Goal: Information Seeking & Learning: Learn about a topic

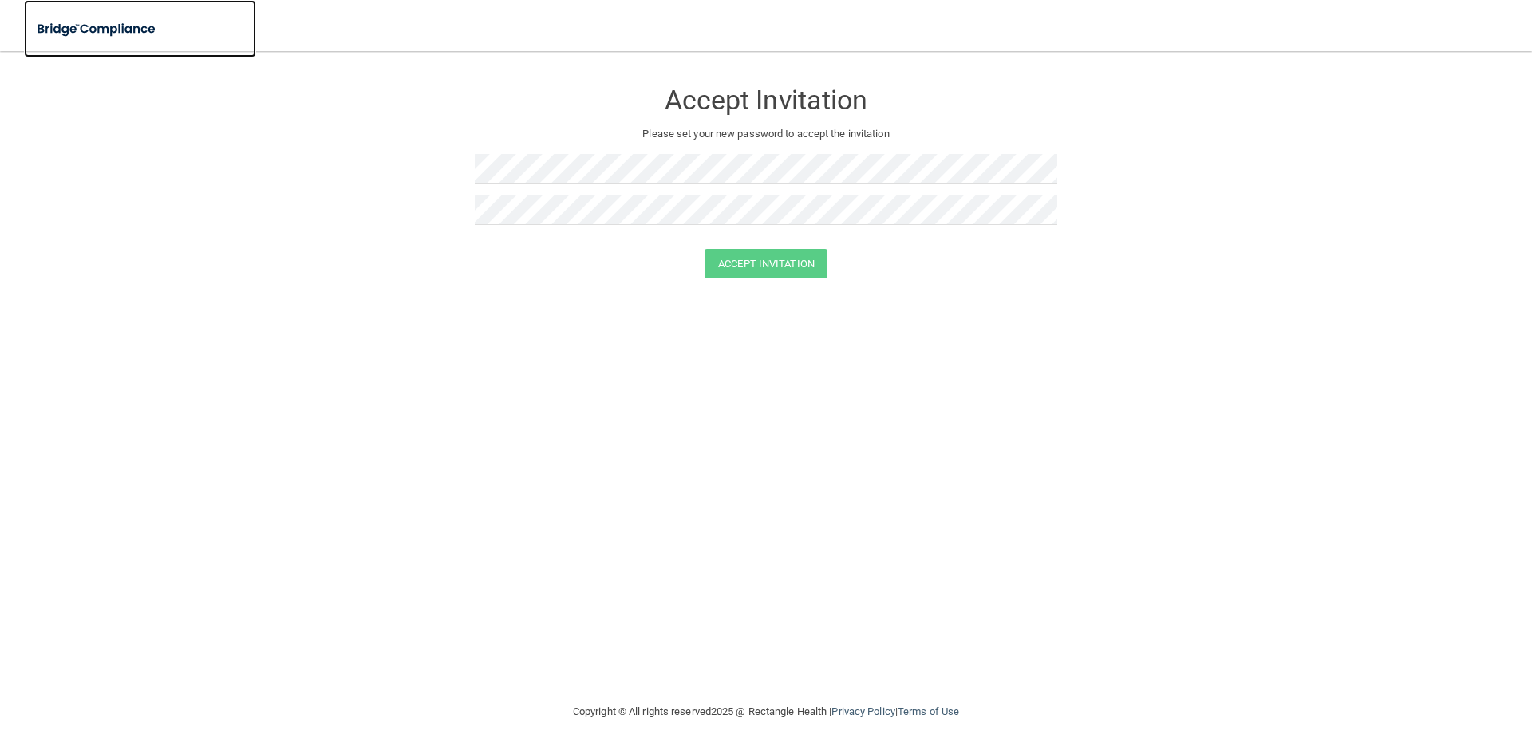
click at [128, 20] on img at bounding box center [97, 29] width 147 height 33
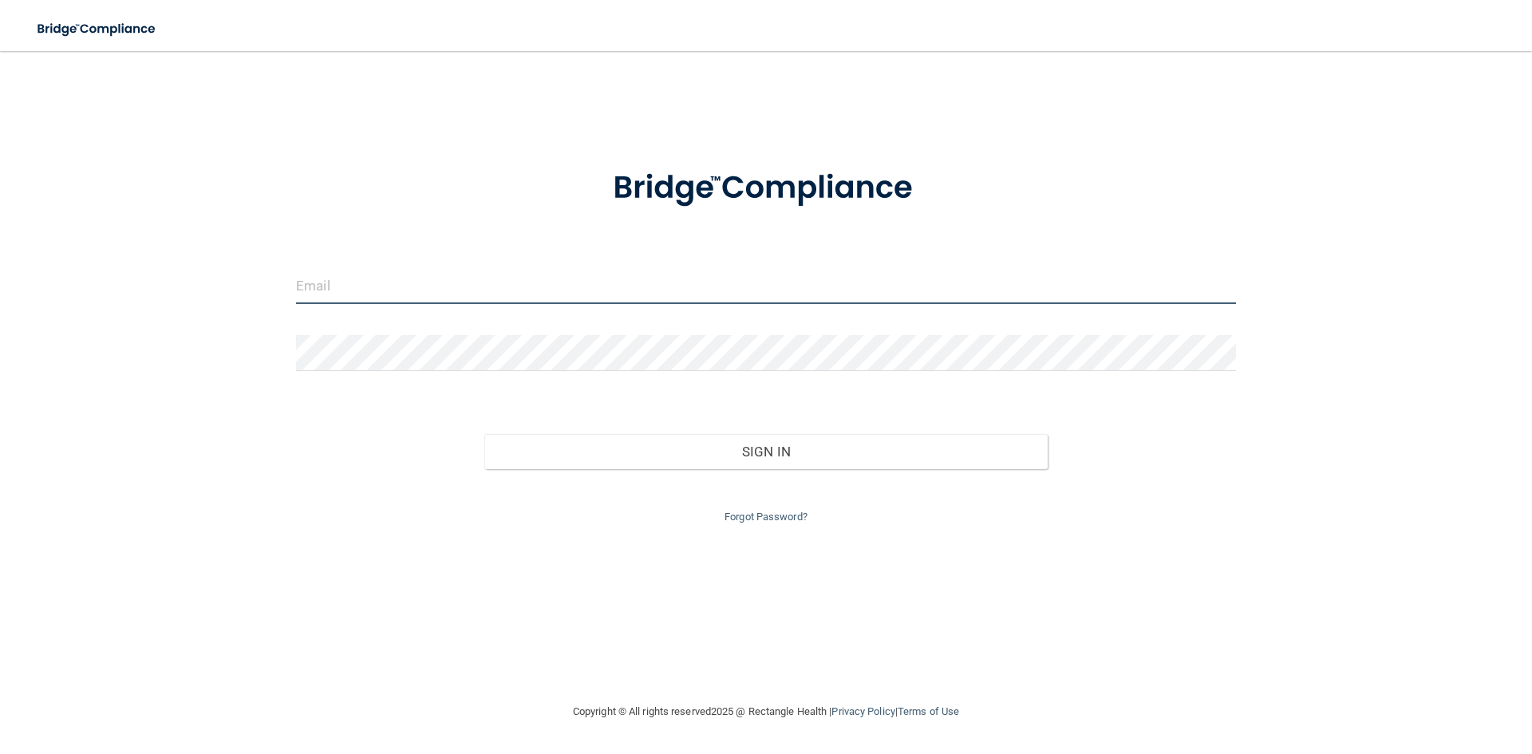
click at [595, 303] on input "email" at bounding box center [766, 286] width 940 height 36
click at [337, 287] on input "email" at bounding box center [766, 286] width 940 height 36
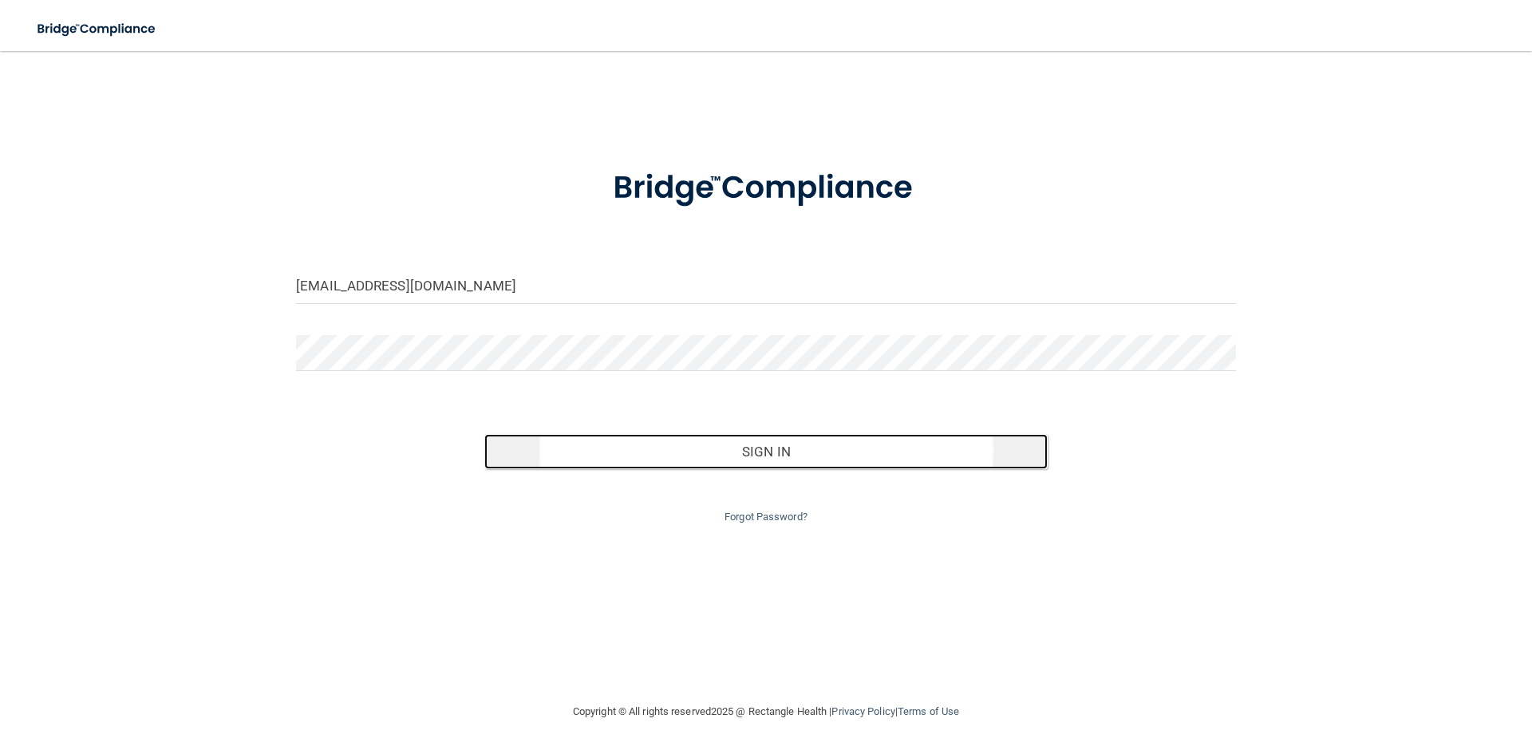
click at [624, 448] on button "Sign In" at bounding box center [766, 451] width 564 height 35
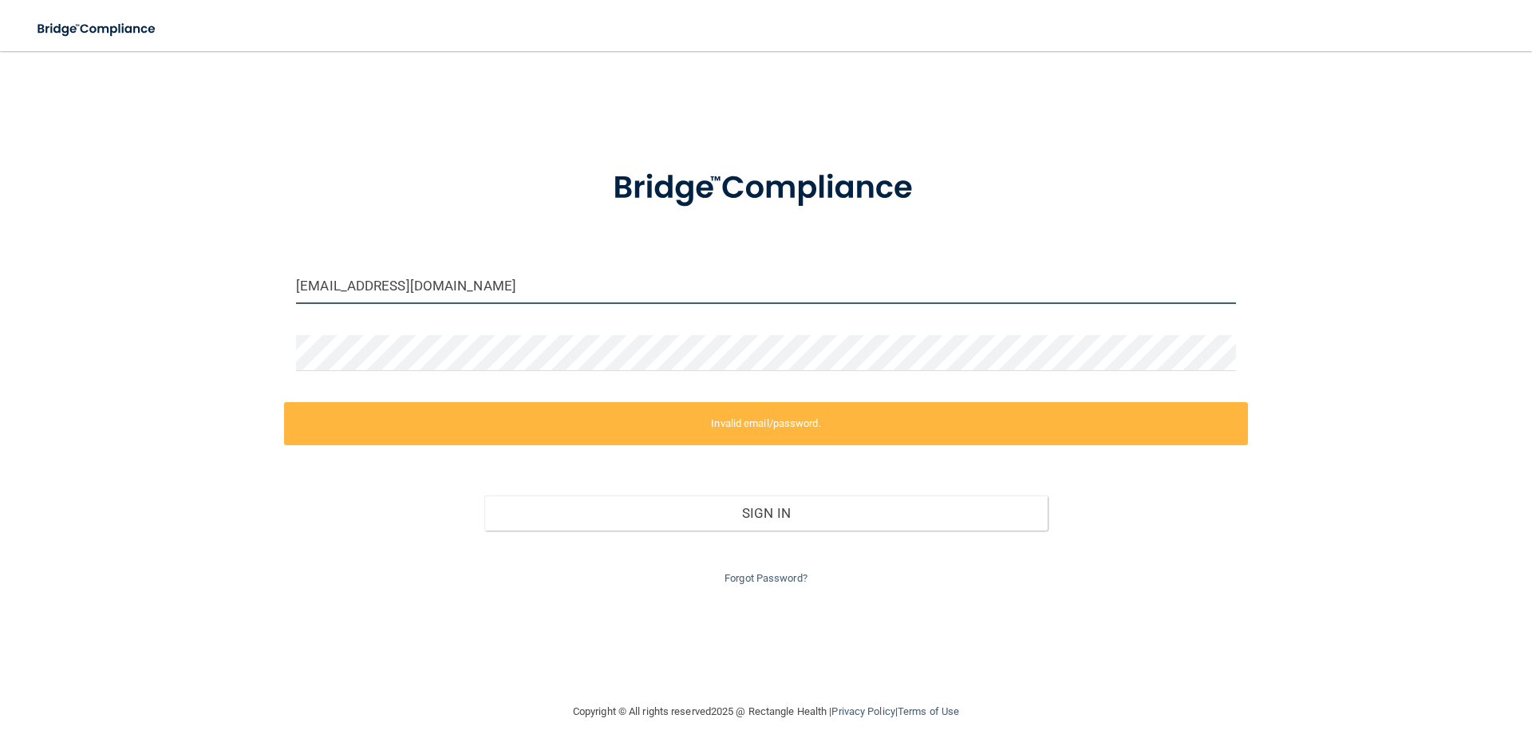
click at [368, 291] on input "[EMAIL_ADDRESS][DOMAIN_NAME]" at bounding box center [766, 286] width 940 height 36
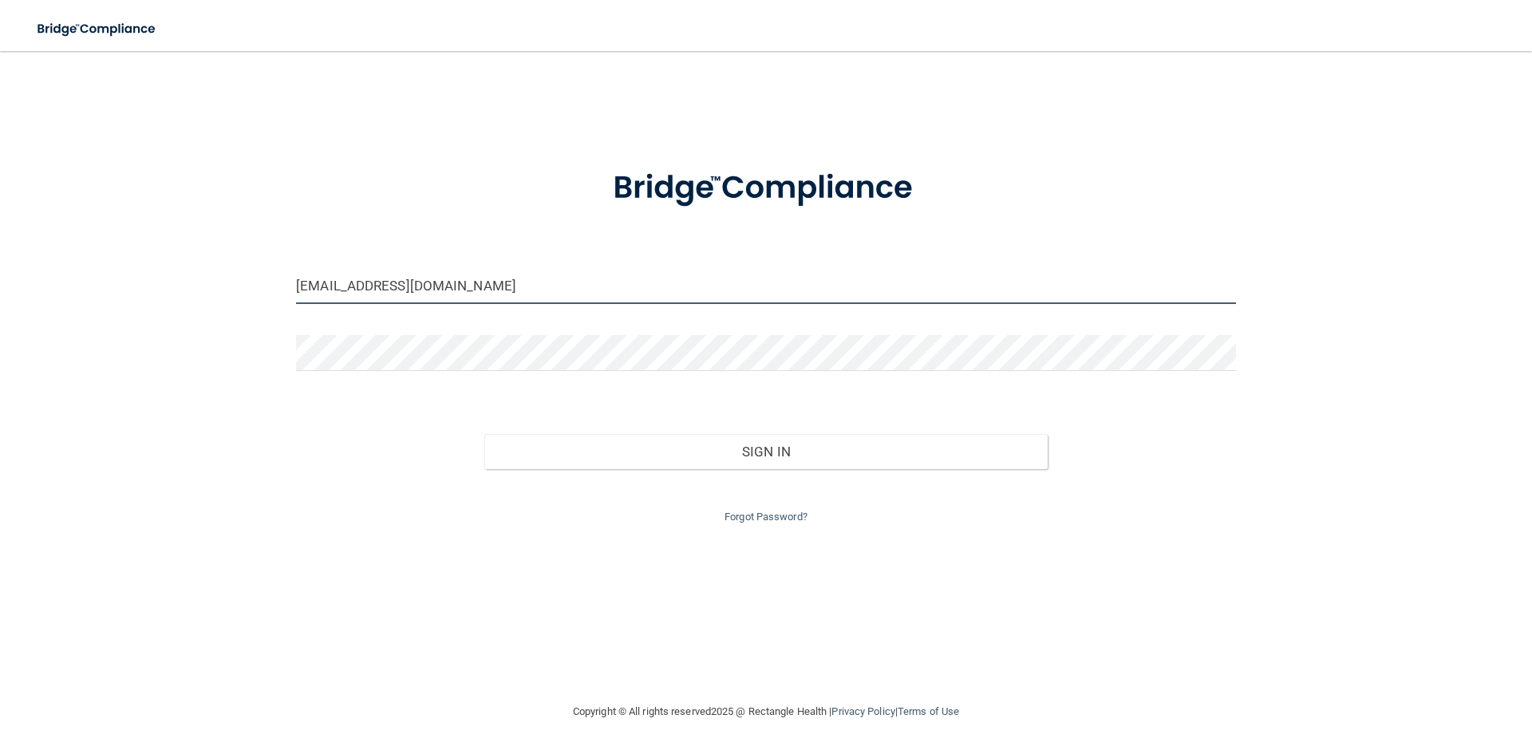
type input "[EMAIL_ADDRESS][DOMAIN_NAME]"
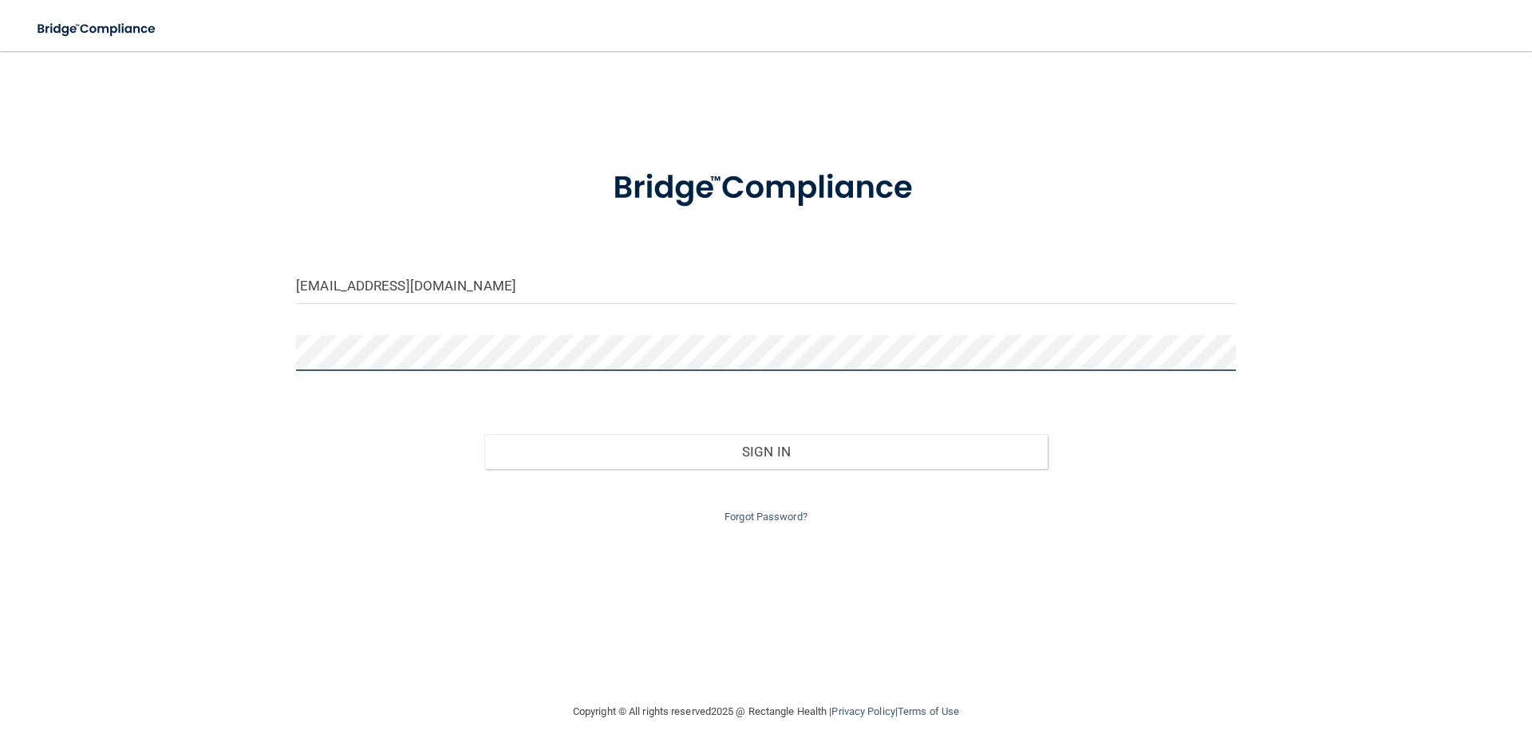
click at [484, 434] on button "Sign In" at bounding box center [766, 451] width 564 height 35
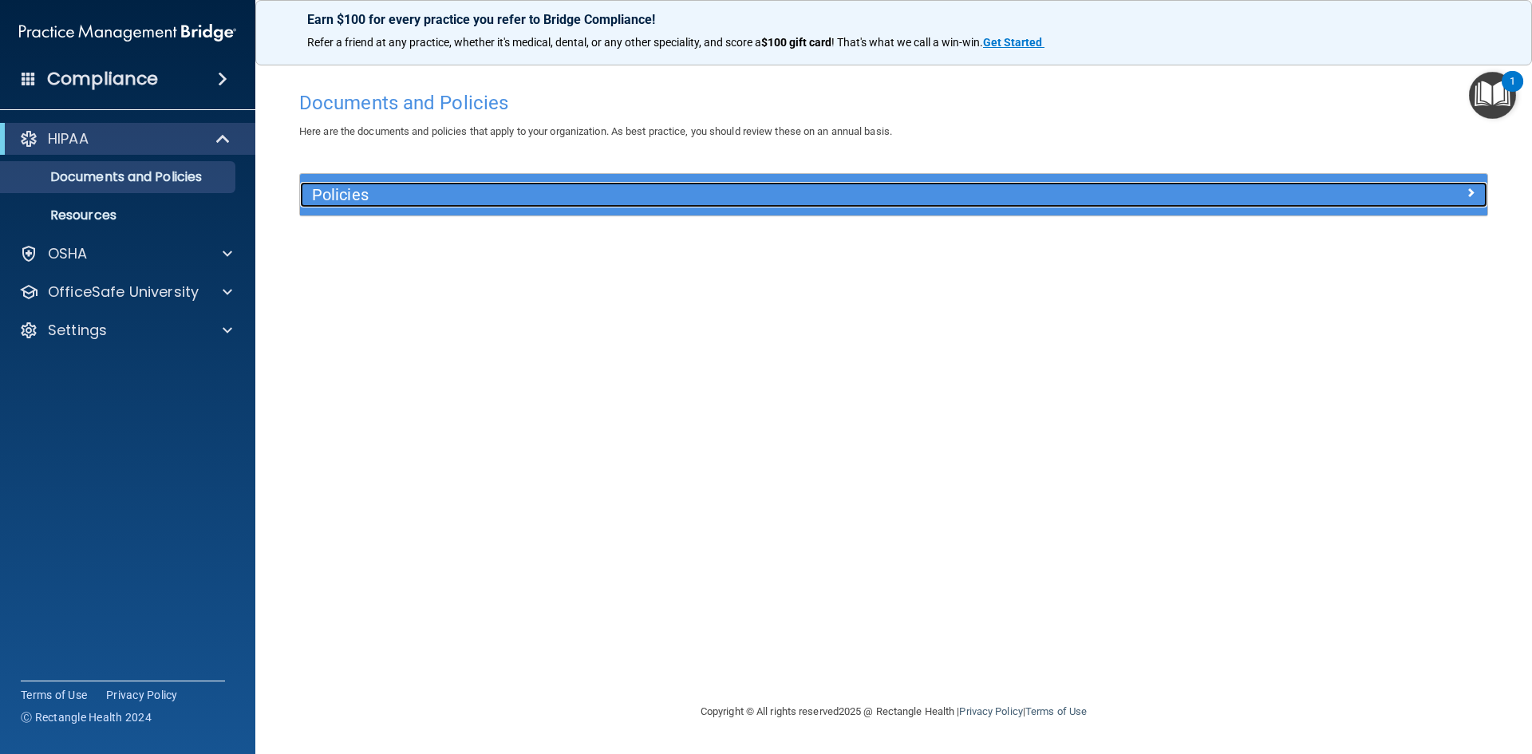
click at [394, 191] on h5 "Policies" at bounding box center [745, 195] width 867 height 18
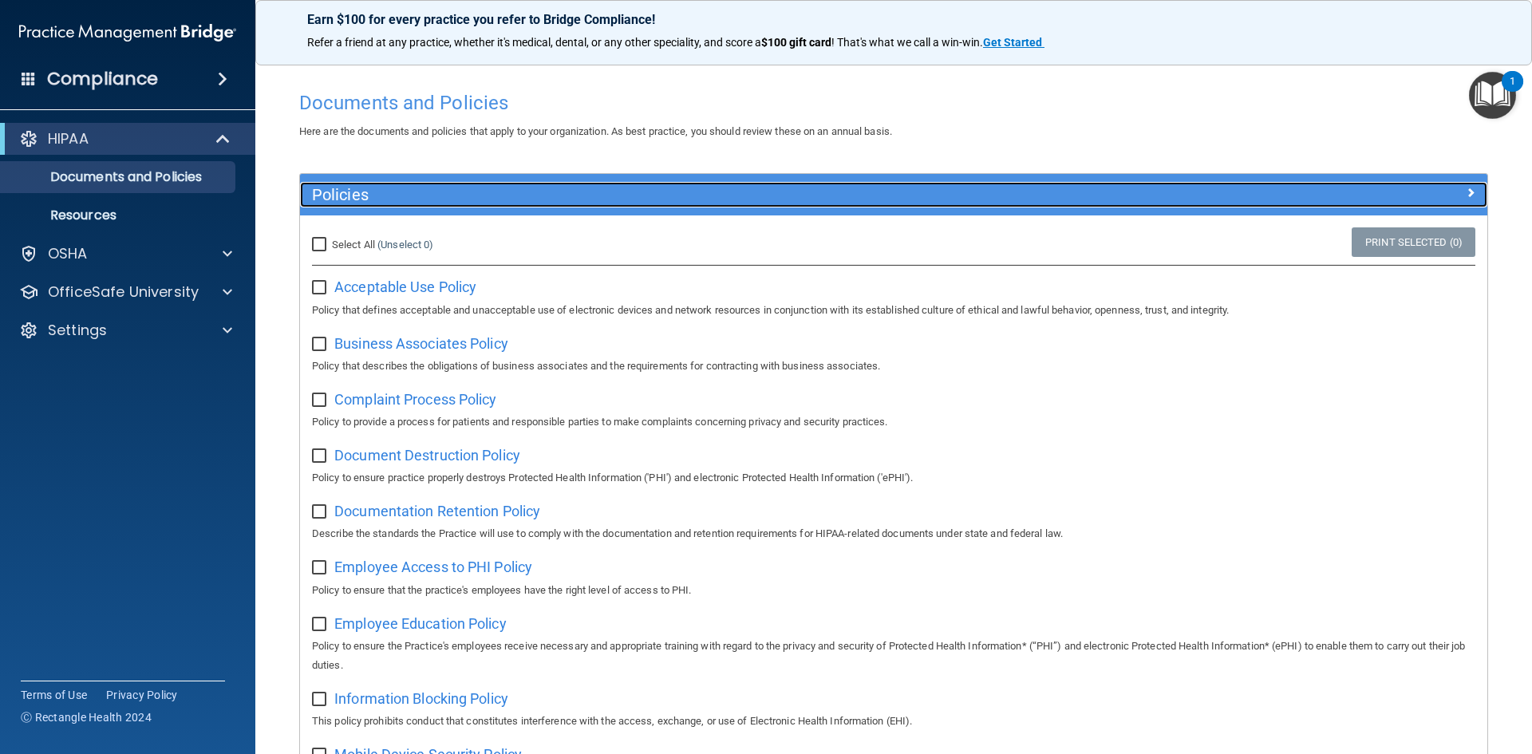
scroll to position [80, 0]
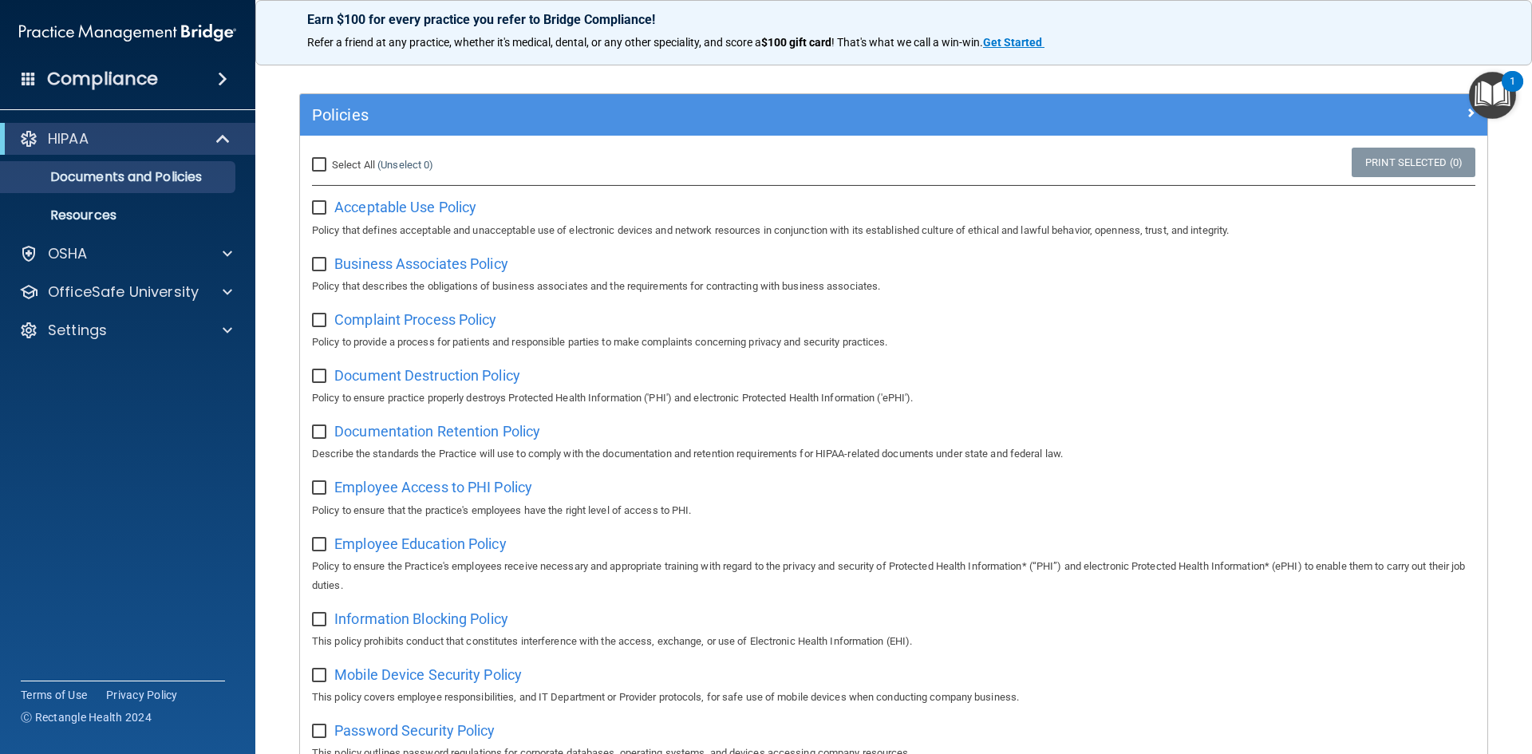
click at [318, 165] on input "Select All (Unselect 0) Unselect All" at bounding box center [321, 165] width 18 height 13
checkbox input "true"
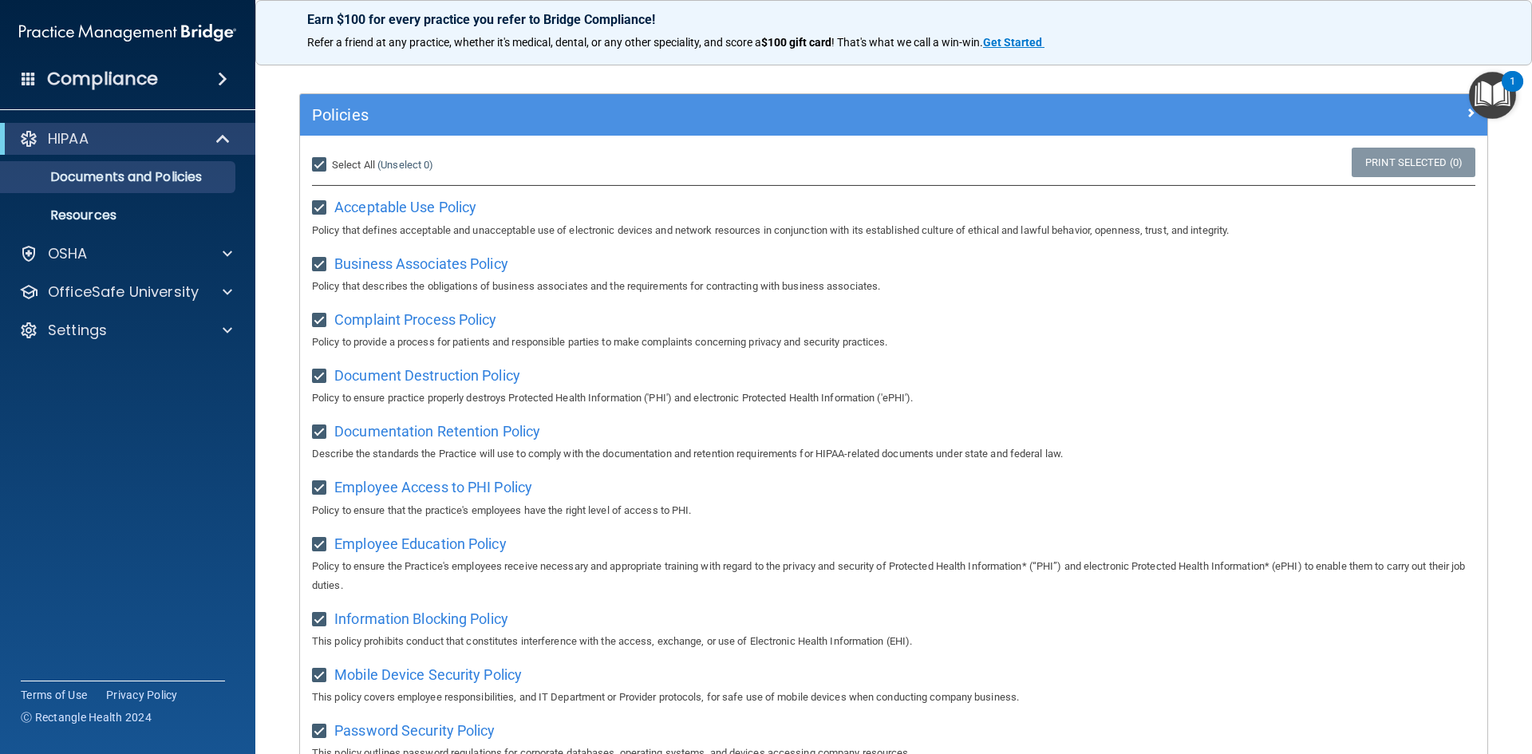
checkbox input "true"
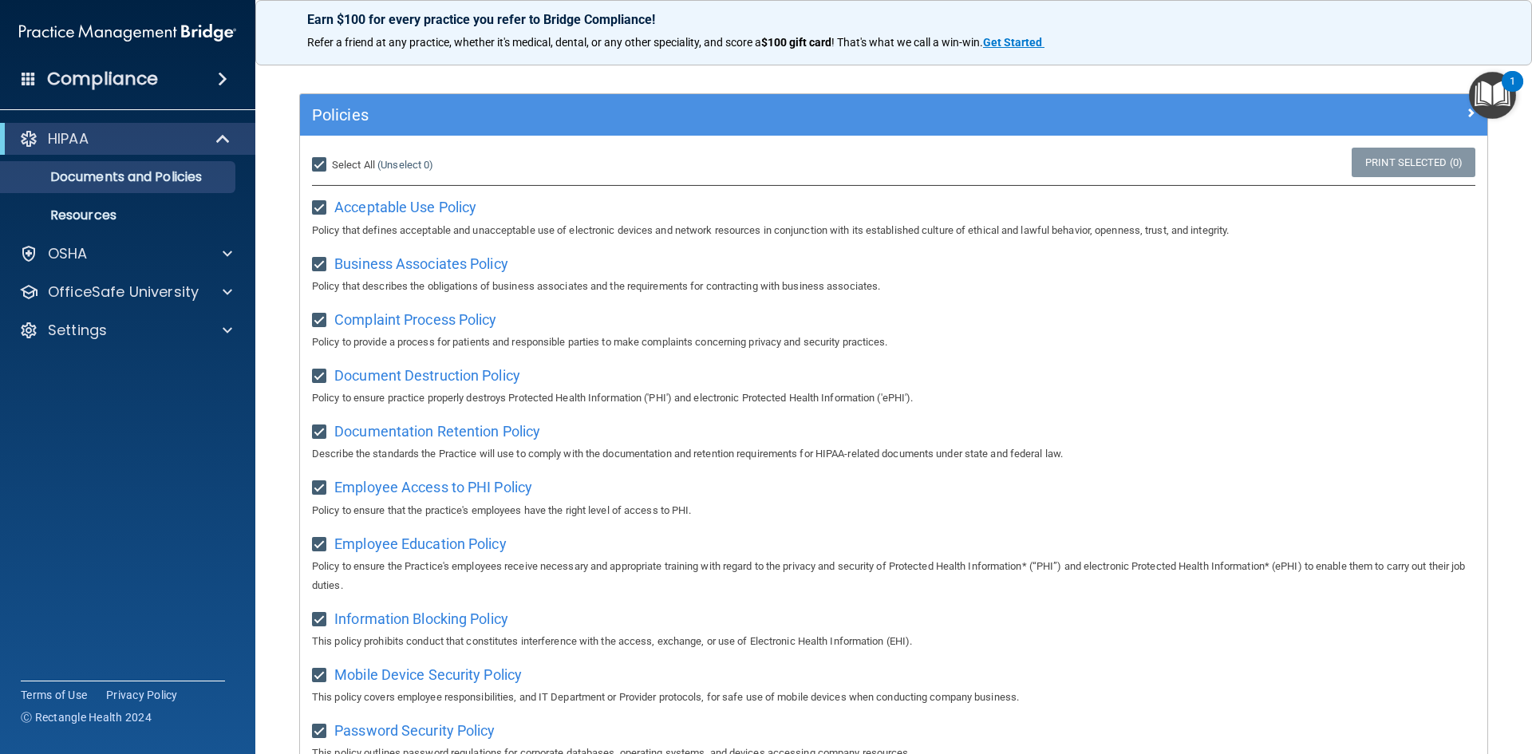
checkbox input "true"
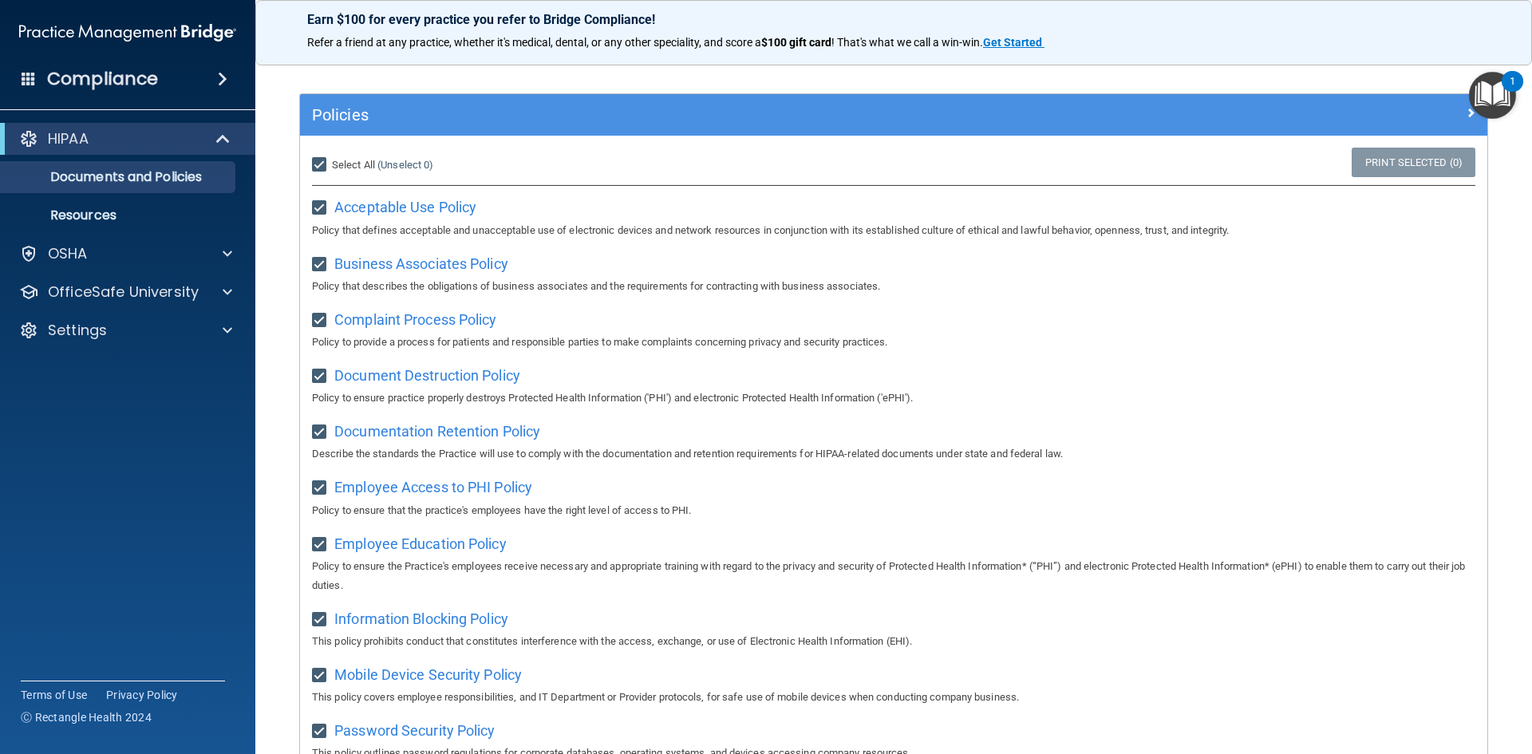
checkbox input "true"
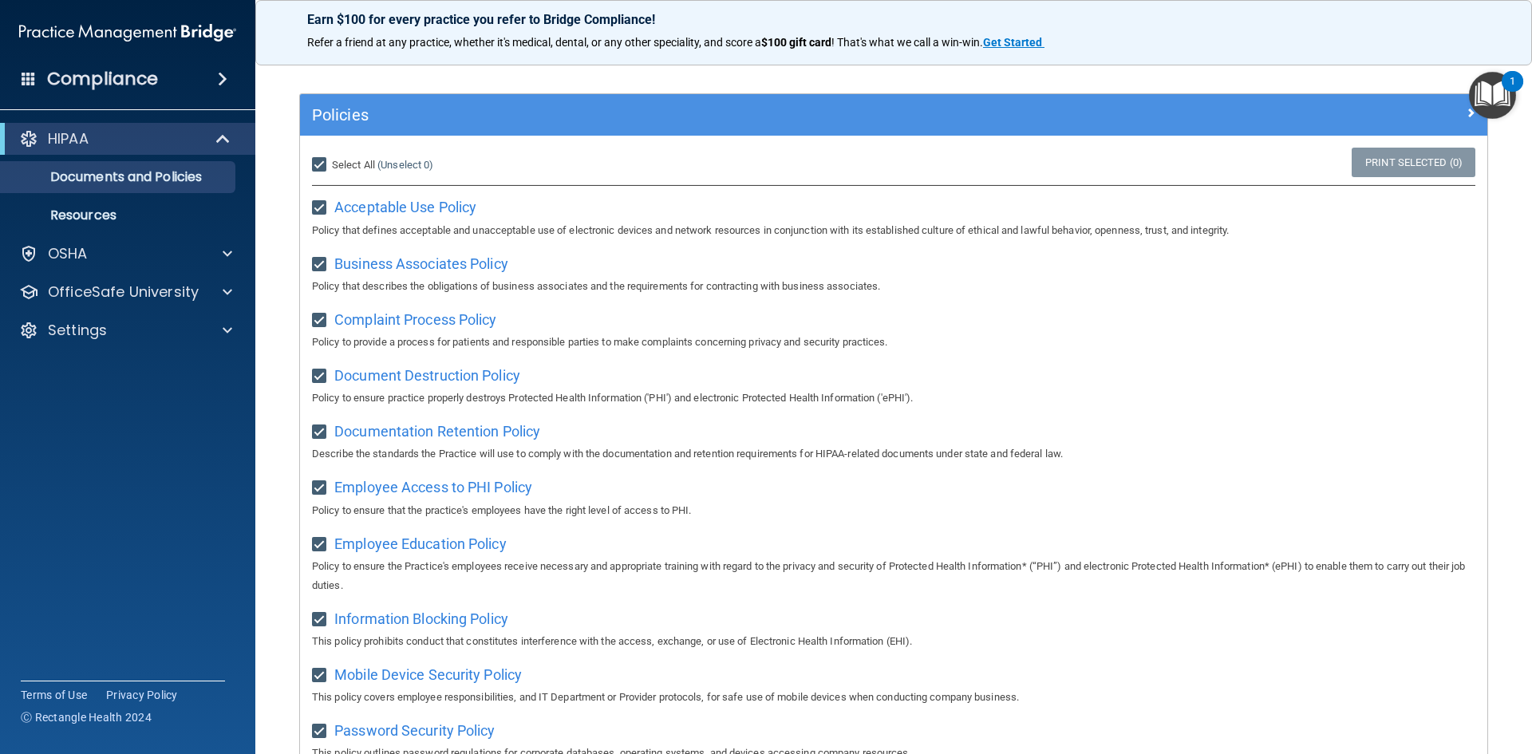
checkbox input "true"
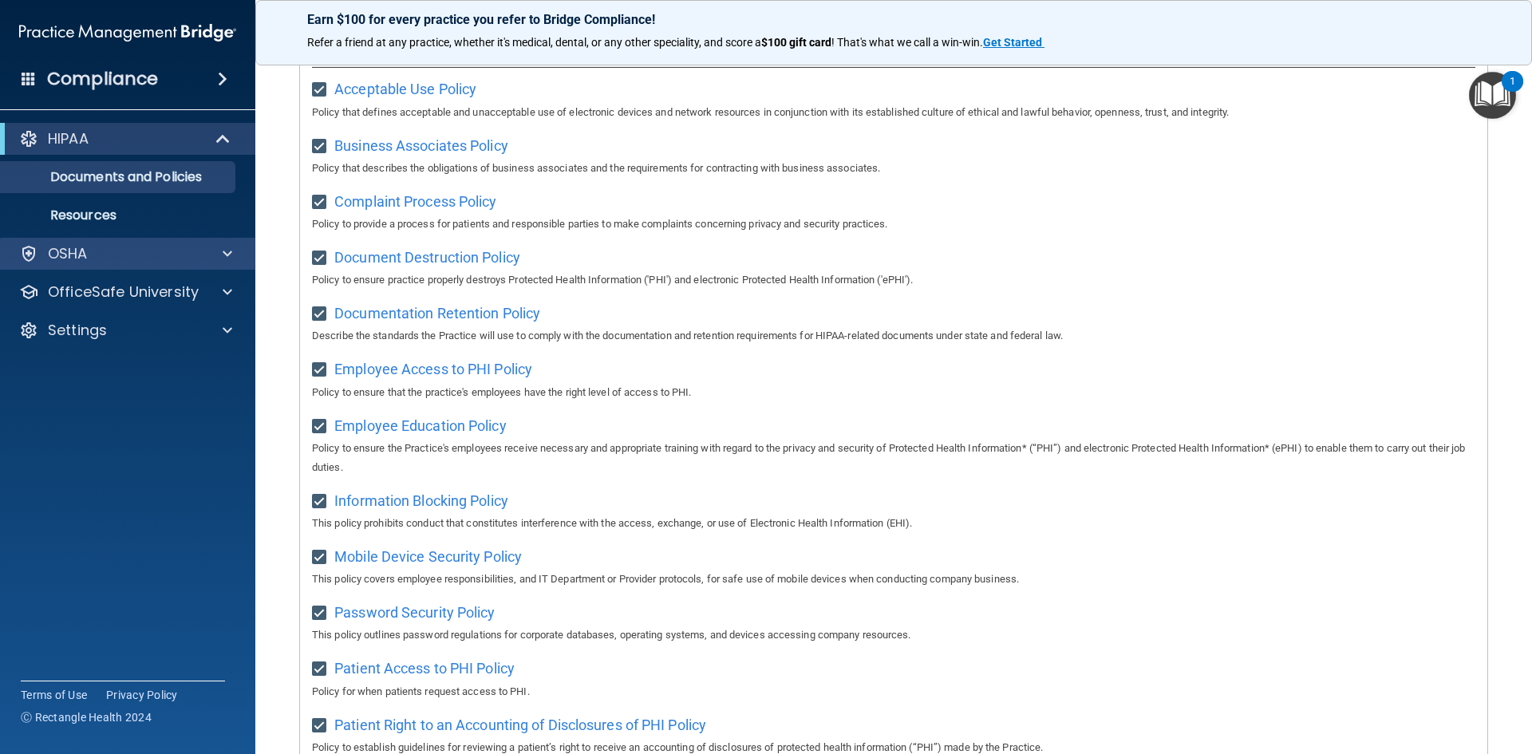
scroll to position [319, 0]
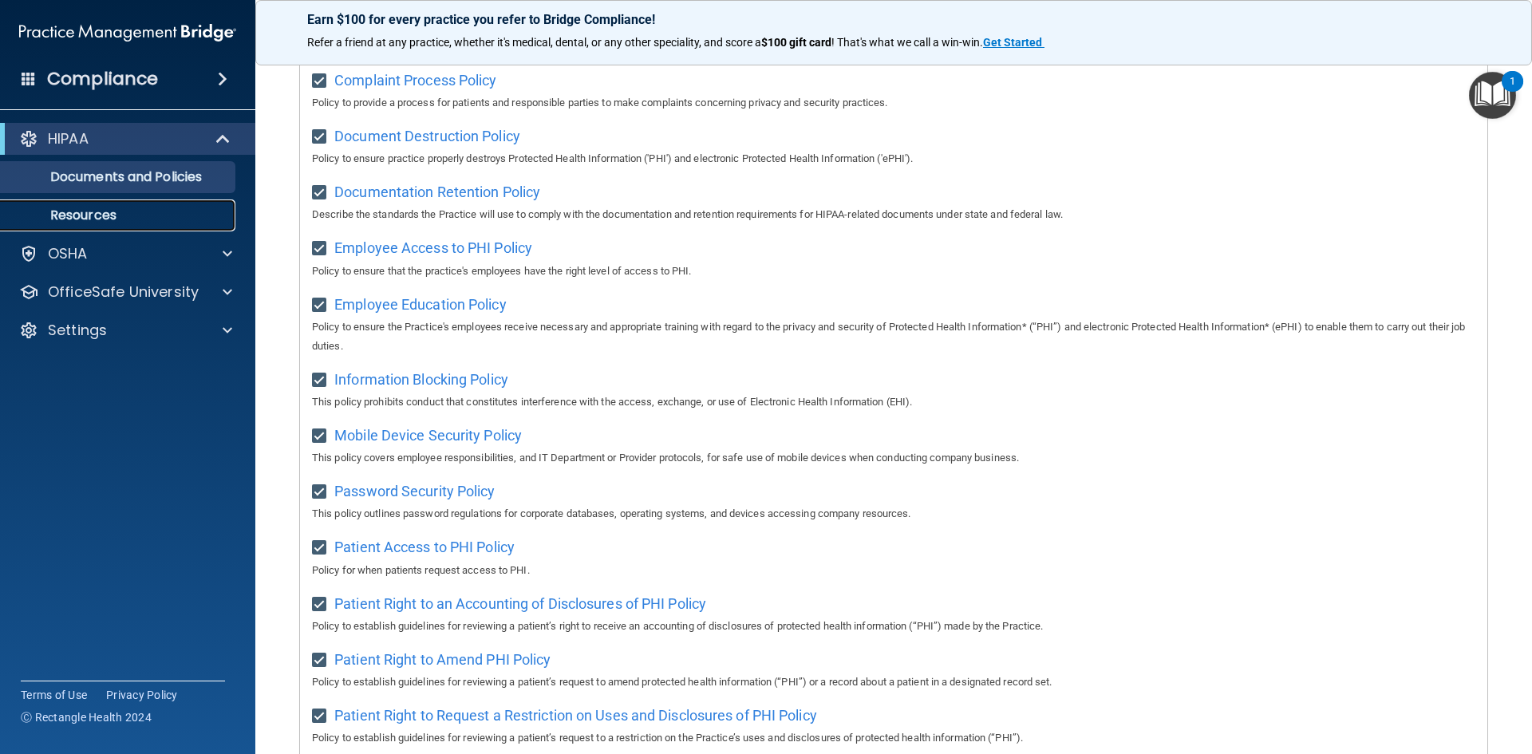
click at [118, 220] on p "Resources" at bounding box center [119, 215] width 218 height 16
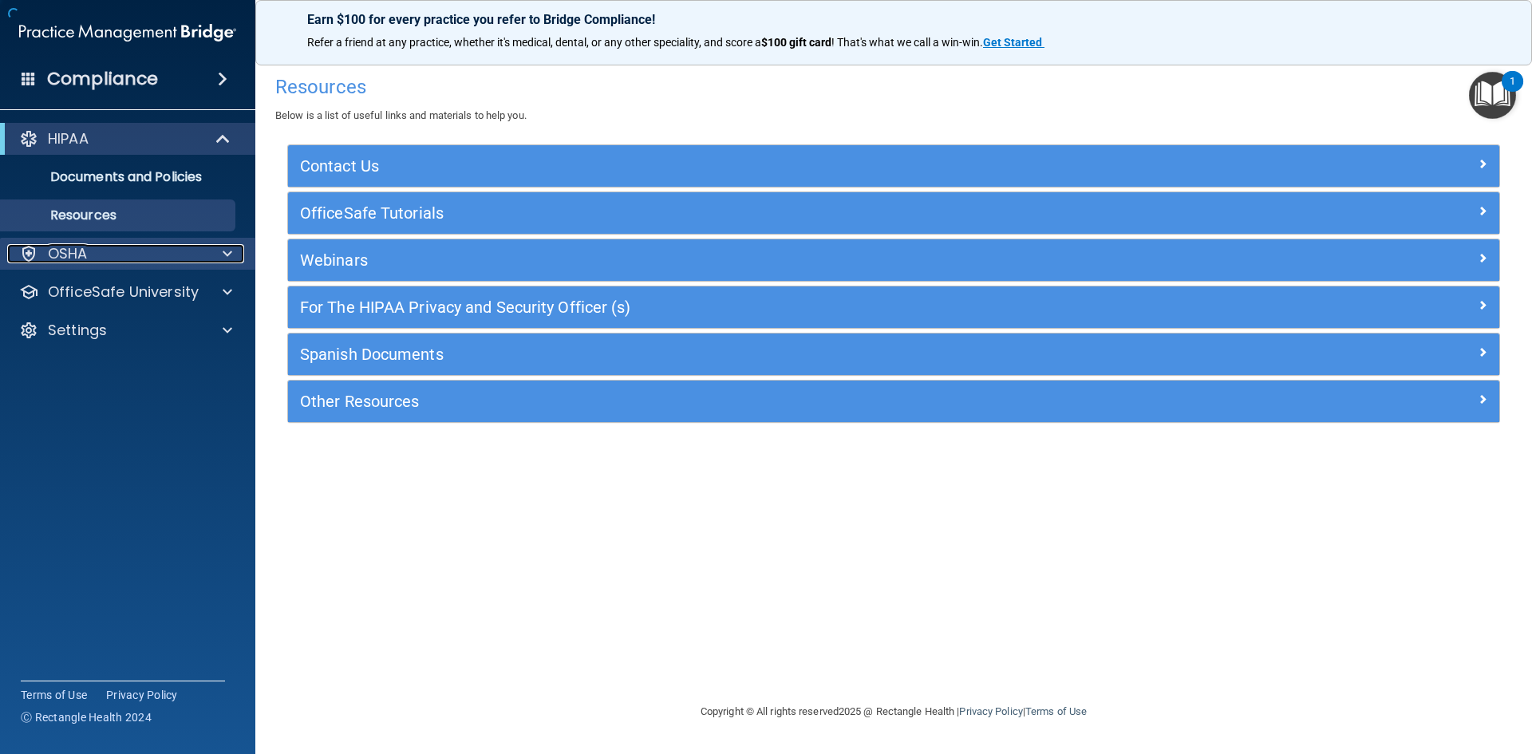
click at [105, 251] on div "OSHA" at bounding box center [106, 253] width 198 height 19
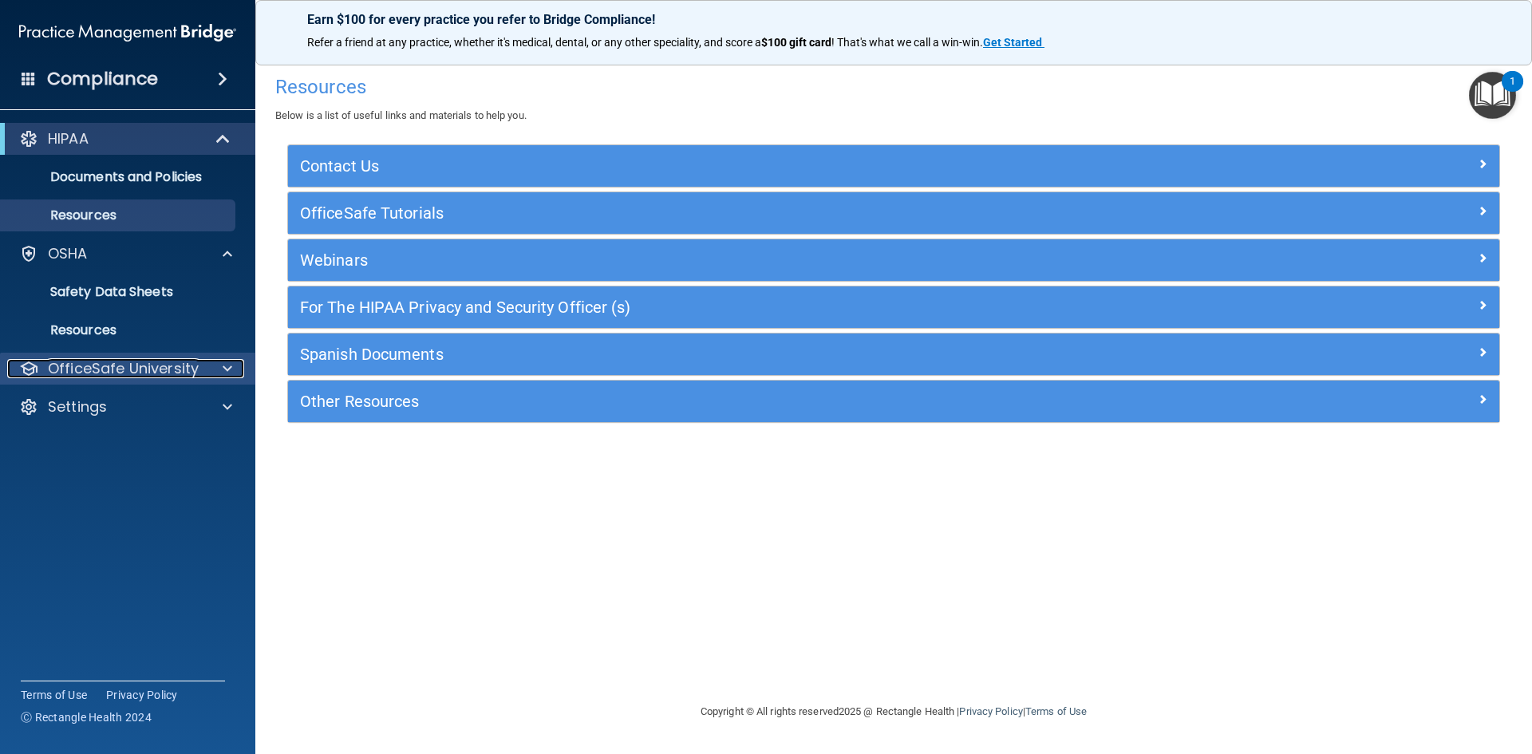
click at [135, 368] on p "OfficeSafe University" at bounding box center [123, 368] width 151 height 19
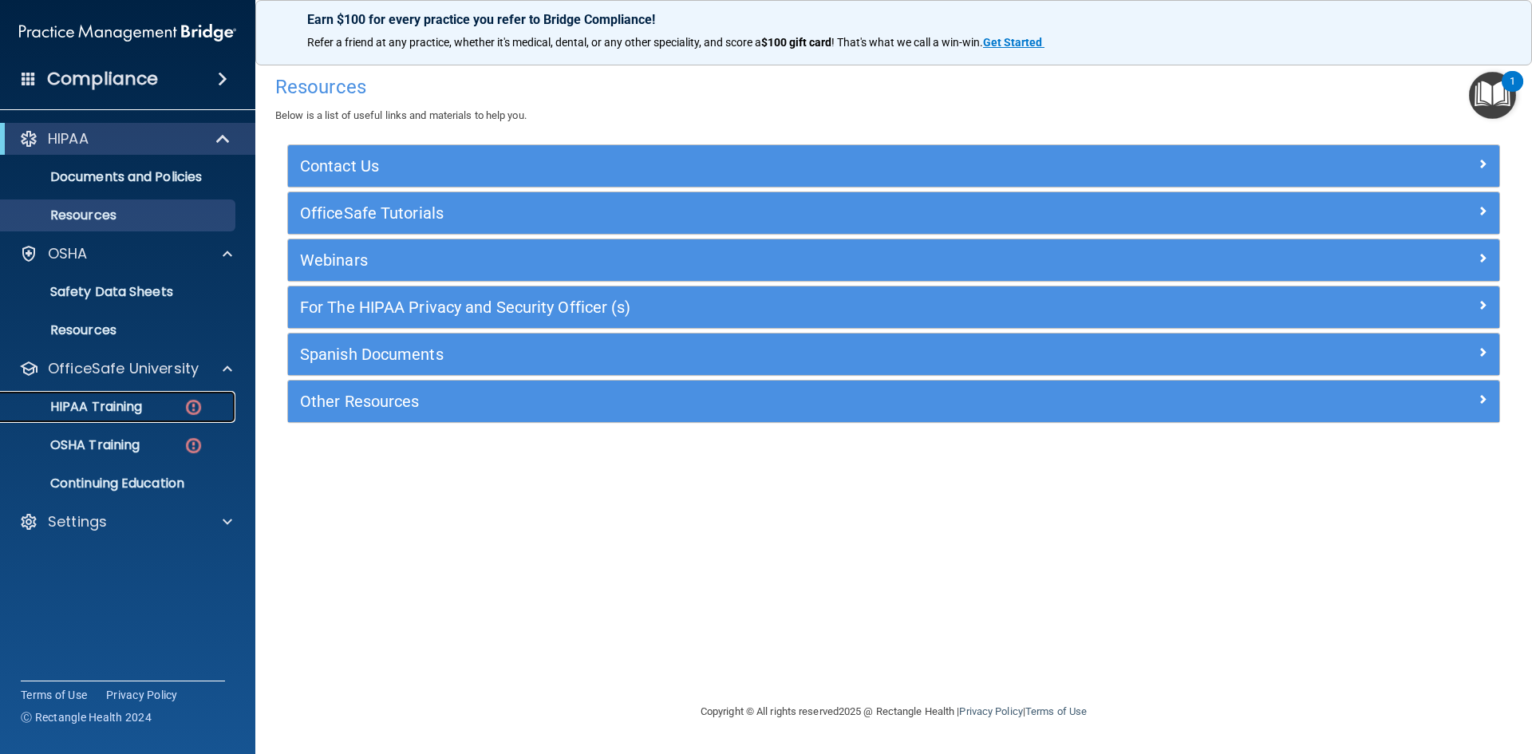
click at [134, 405] on p "HIPAA Training" at bounding box center [76, 407] width 132 height 16
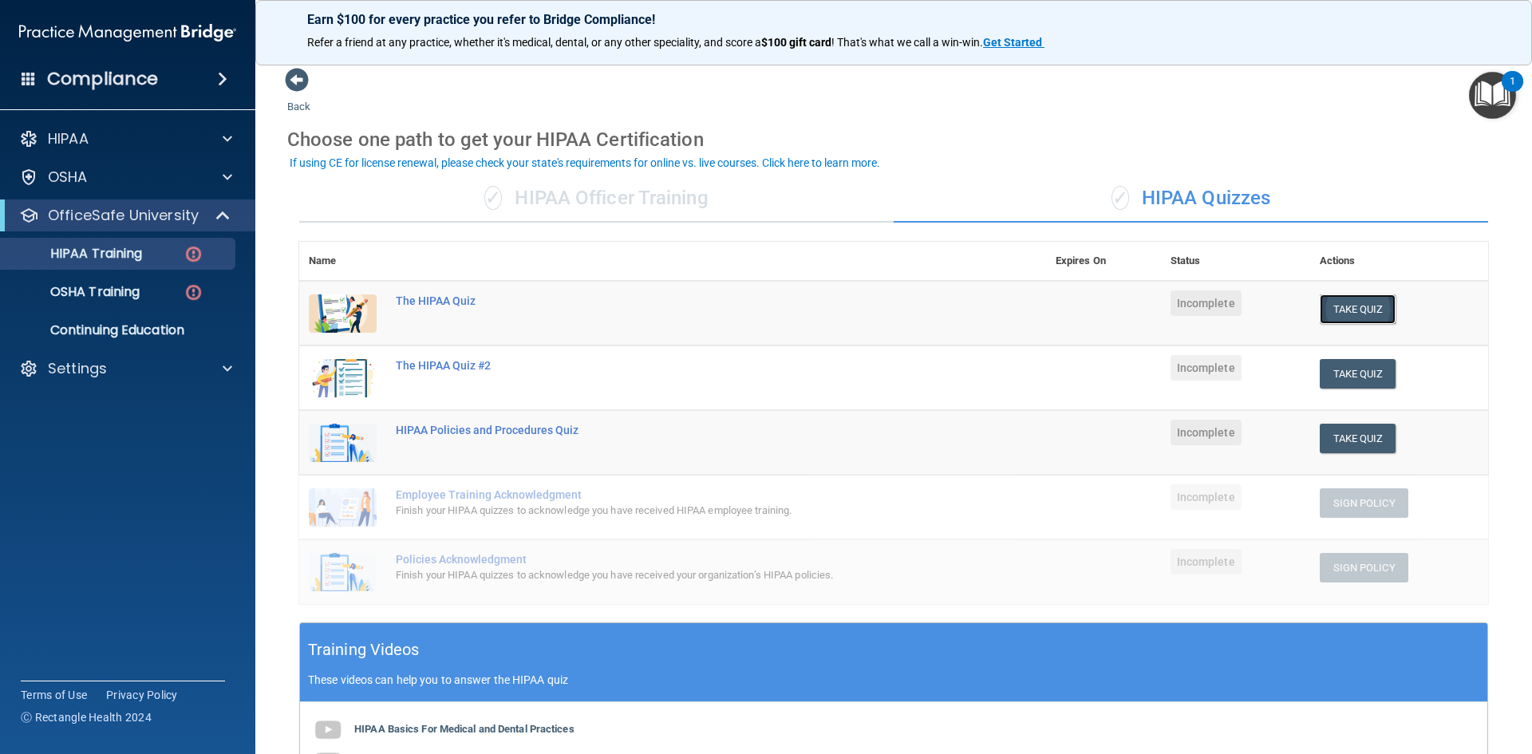
click at [1363, 316] on button "Take Quiz" at bounding box center [1358, 309] width 77 height 30
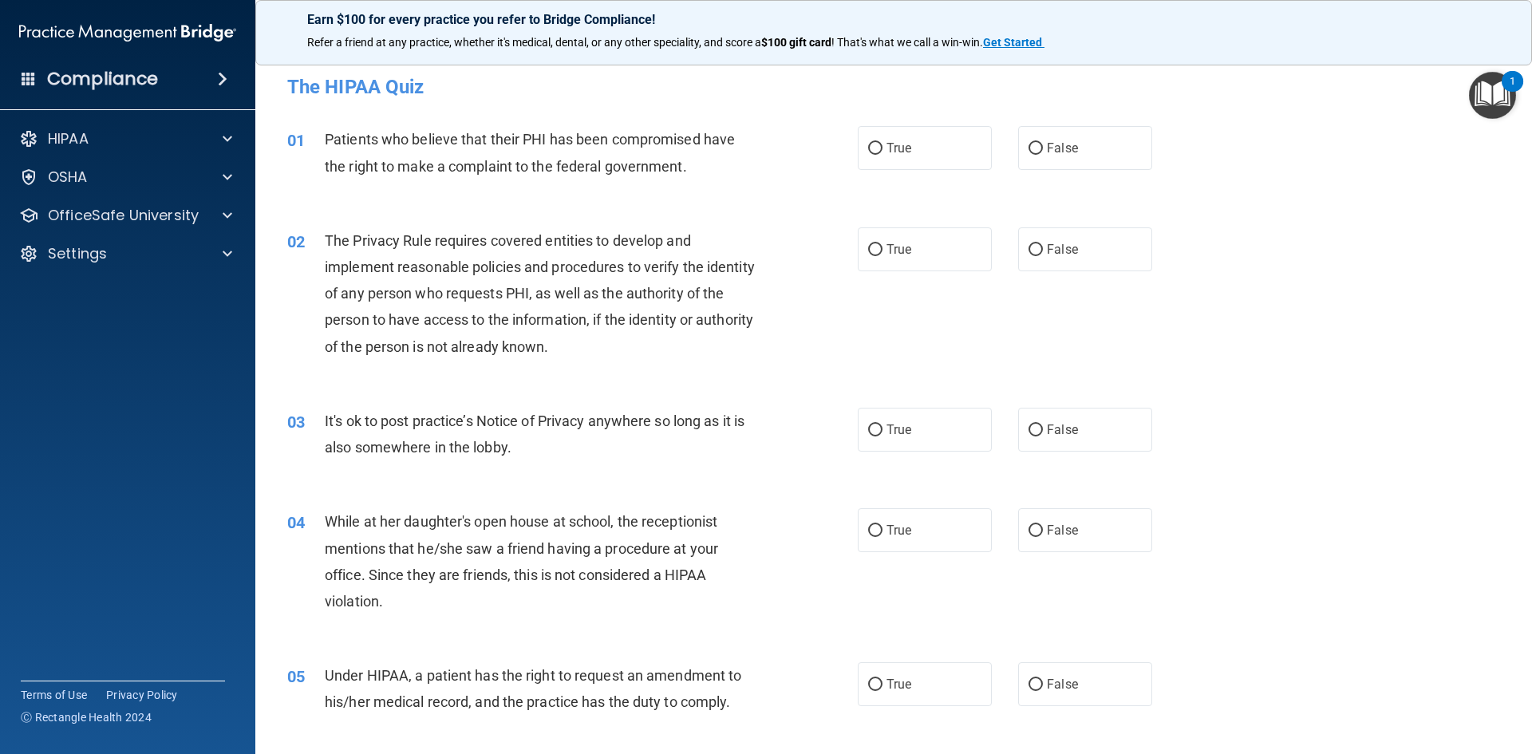
drag, startPoint x: 903, startPoint y: 150, endPoint x: 926, endPoint y: 173, distance: 32.2
click at [903, 152] on span "True" at bounding box center [899, 147] width 25 height 15
click at [883, 152] on input "True" at bounding box center [875, 149] width 14 height 12
radio input "true"
click at [1084, 267] on label "False" at bounding box center [1085, 249] width 134 height 44
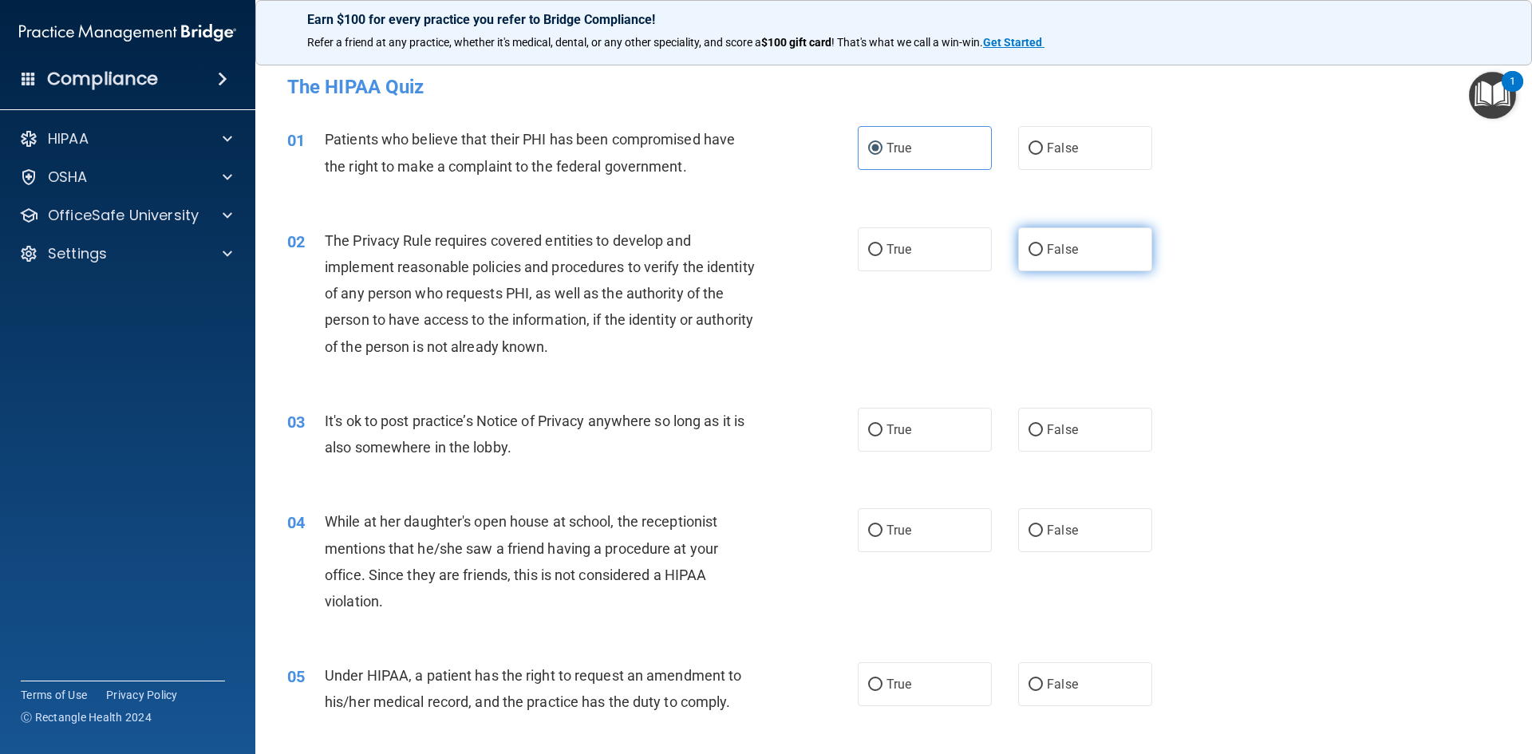
click at [1043, 256] on input "False" at bounding box center [1036, 250] width 14 height 12
radio input "true"
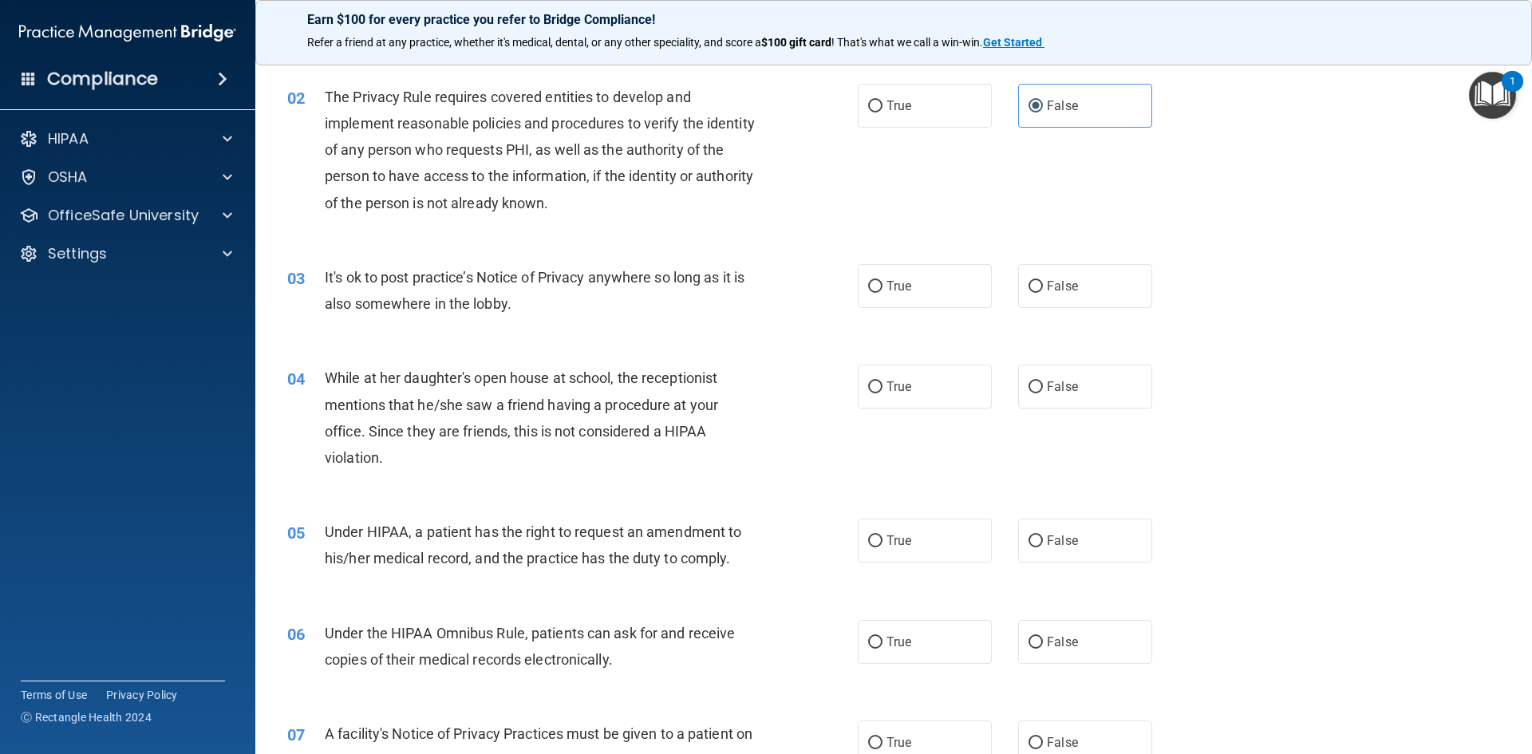
scroll to position [160, 0]
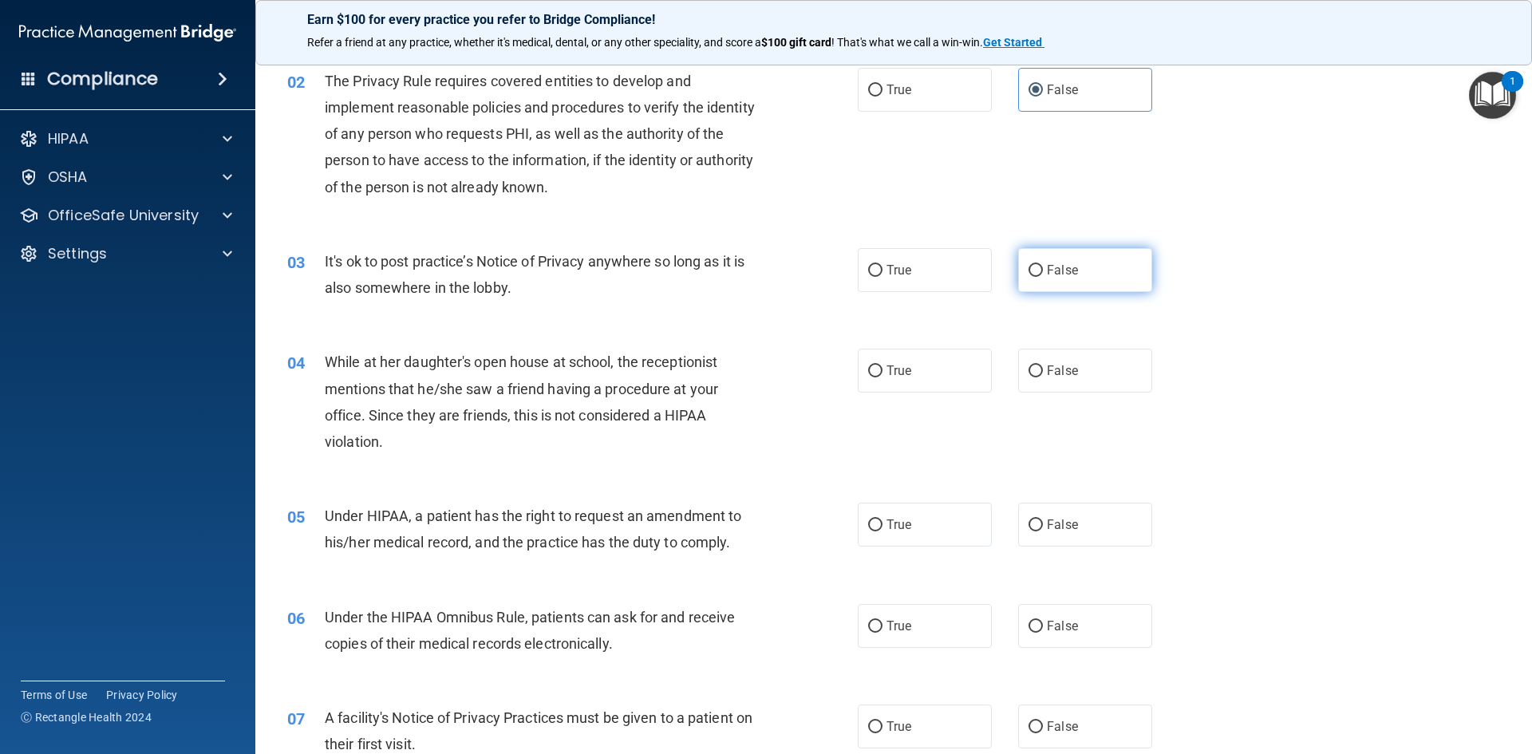
click at [1047, 282] on label "False" at bounding box center [1085, 270] width 134 height 44
click at [1043, 277] on input "False" at bounding box center [1036, 271] width 14 height 12
radio input "true"
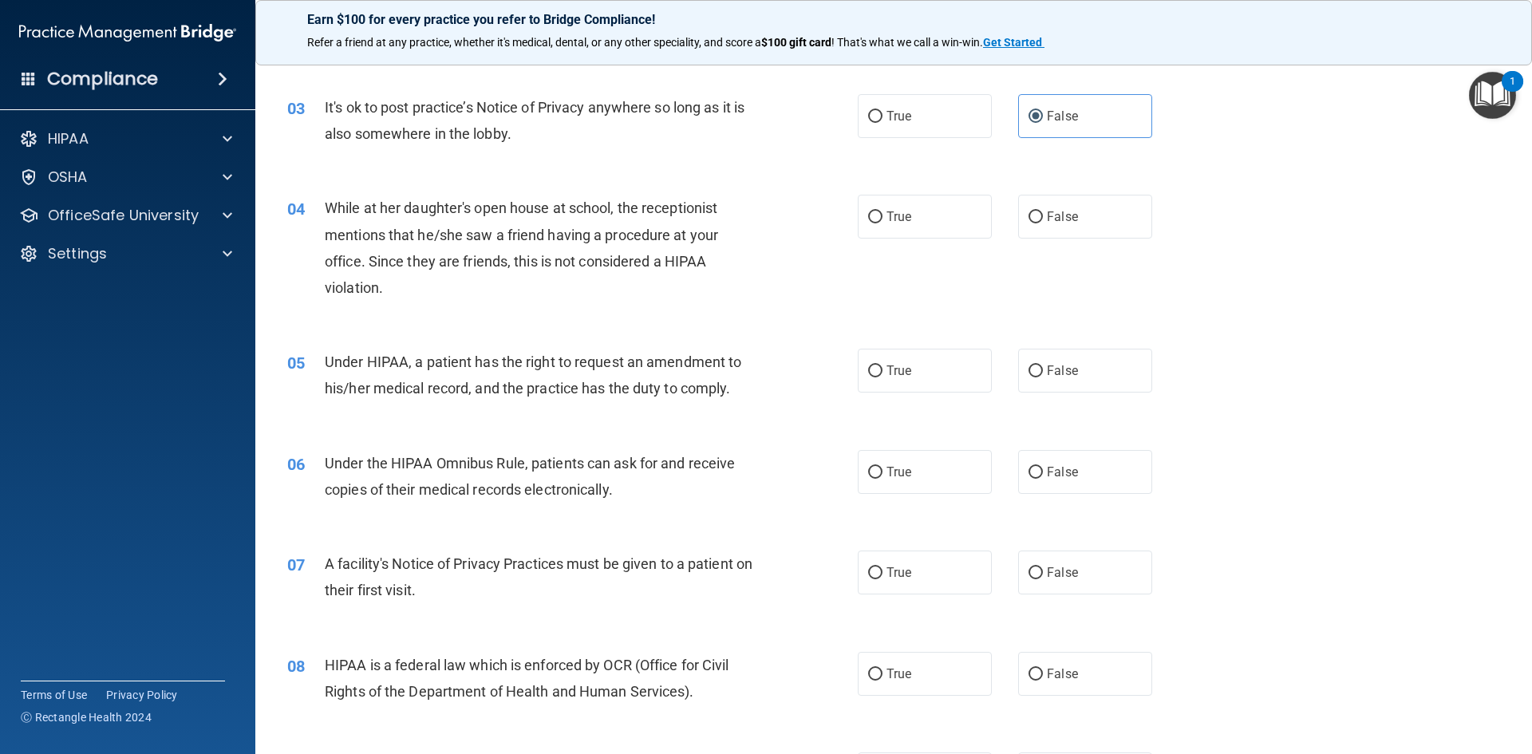
scroll to position [319, 0]
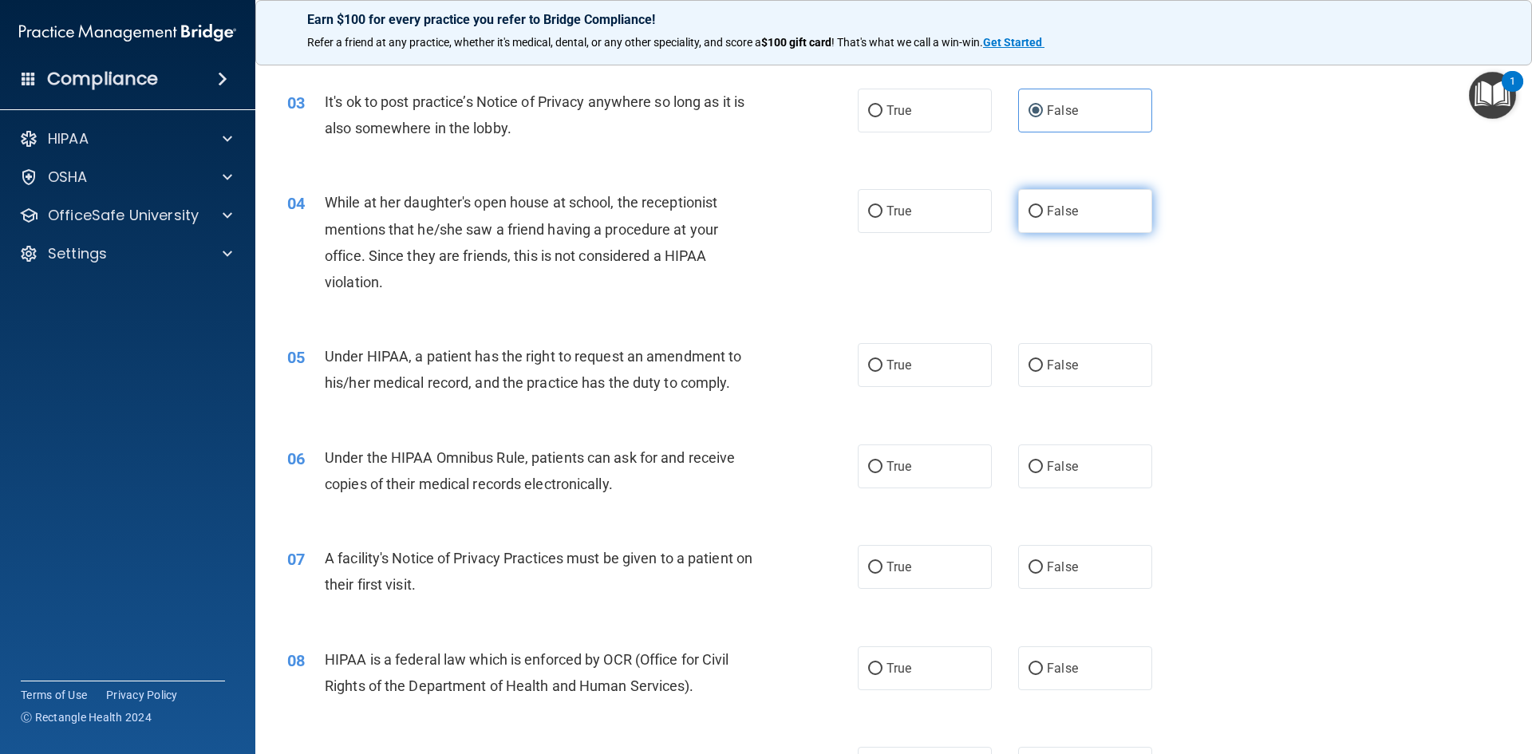
click at [1069, 215] on label "False" at bounding box center [1085, 211] width 134 height 44
click at [1043, 215] on input "False" at bounding box center [1036, 212] width 14 height 12
radio input "true"
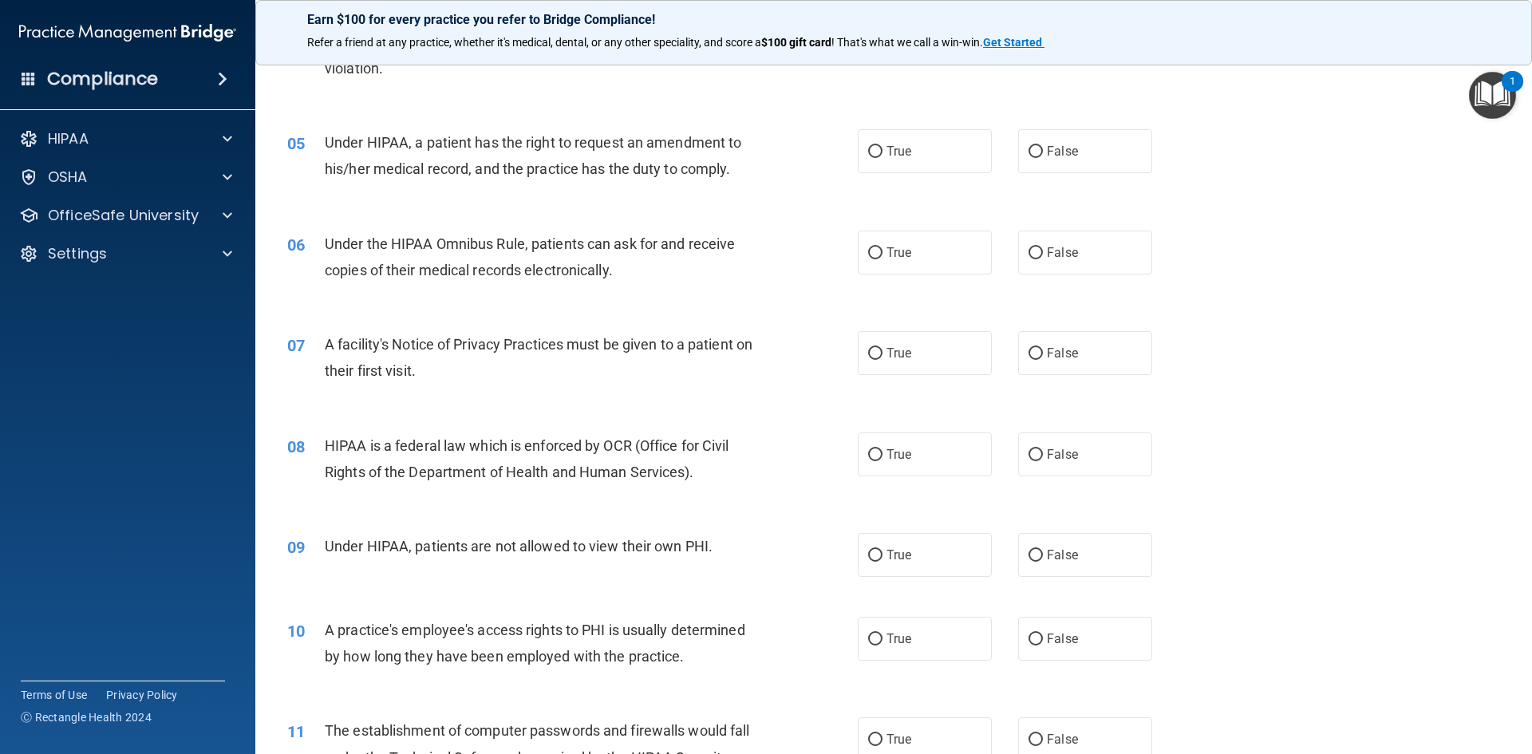
scroll to position [559, 0]
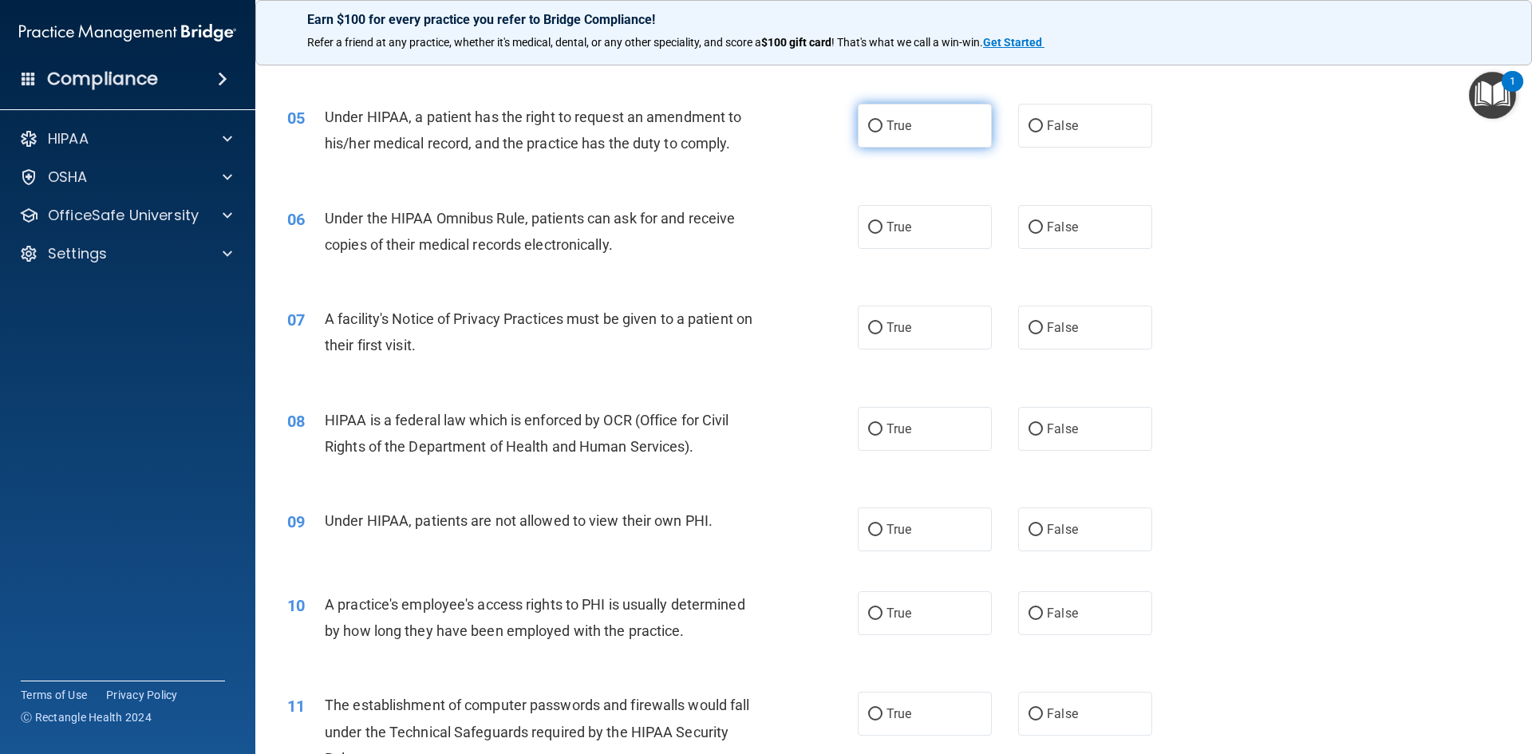
click at [906, 138] on label "True" at bounding box center [925, 126] width 134 height 44
click at [883, 132] on input "True" at bounding box center [875, 126] width 14 height 12
radio input "true"
click at [1018, 231] on label "False" at bounding box center [1085, 227] width 134 height 44
click at [1029, 231] on input "False" at bounding box center [1036, 228] width 14 height 12
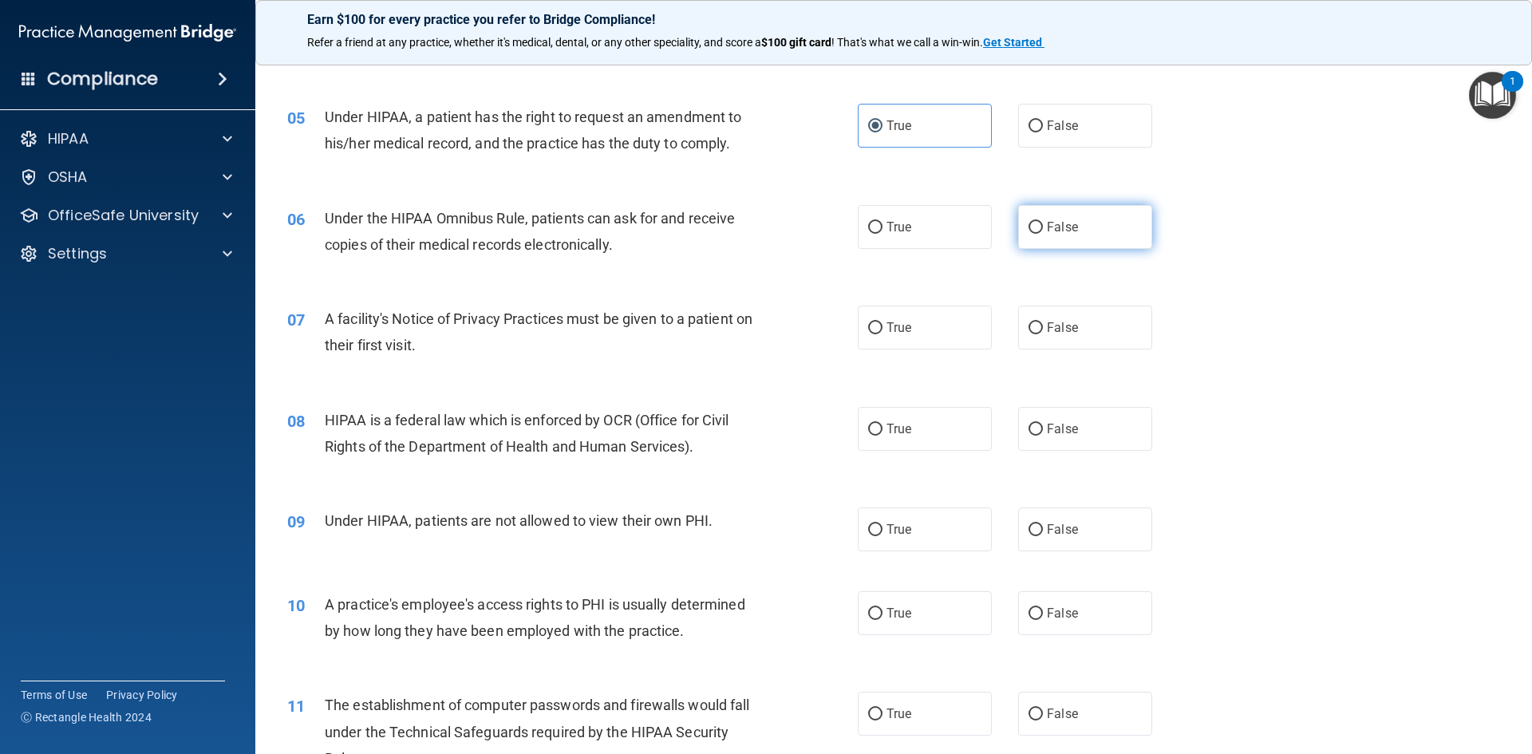
radio input "true"
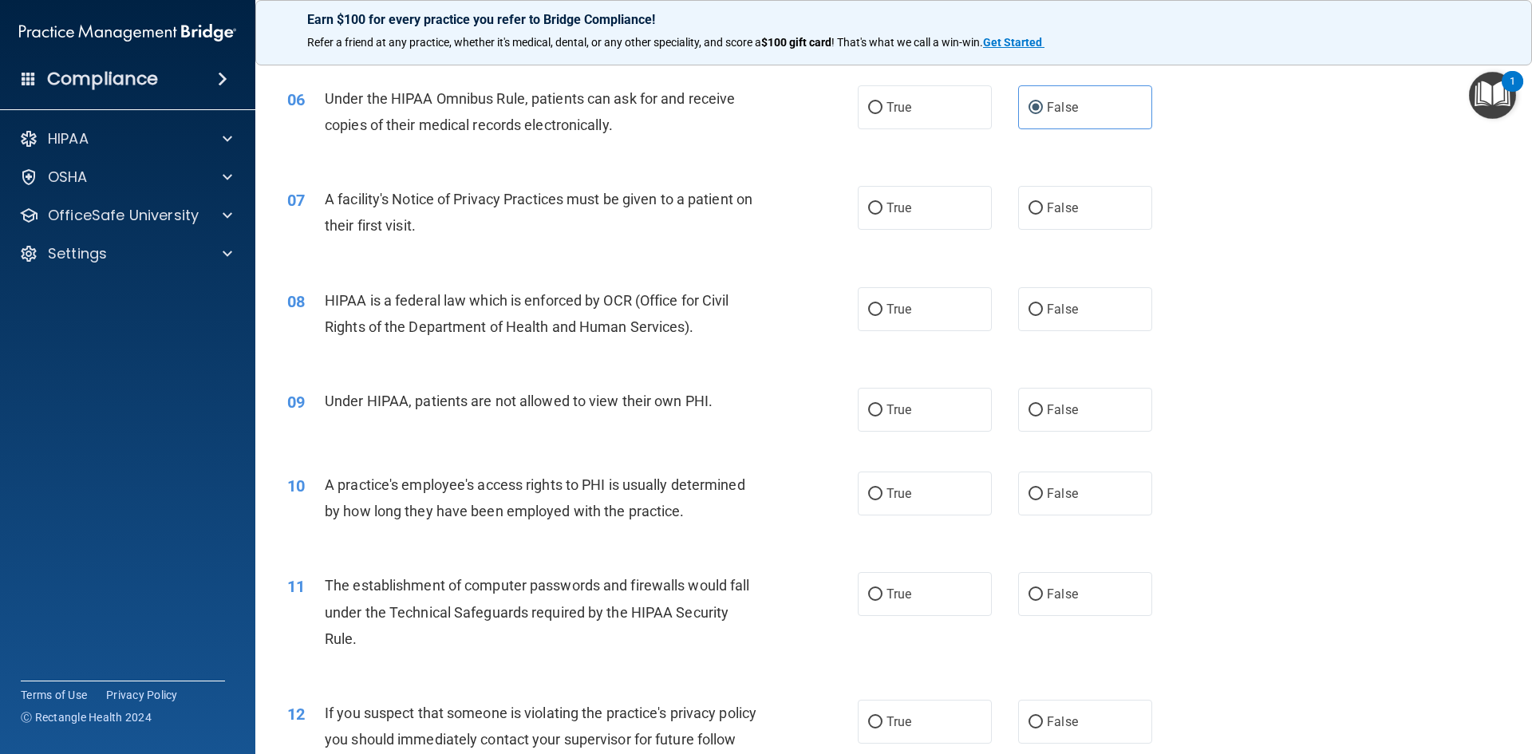
scroll to position [718, 0]
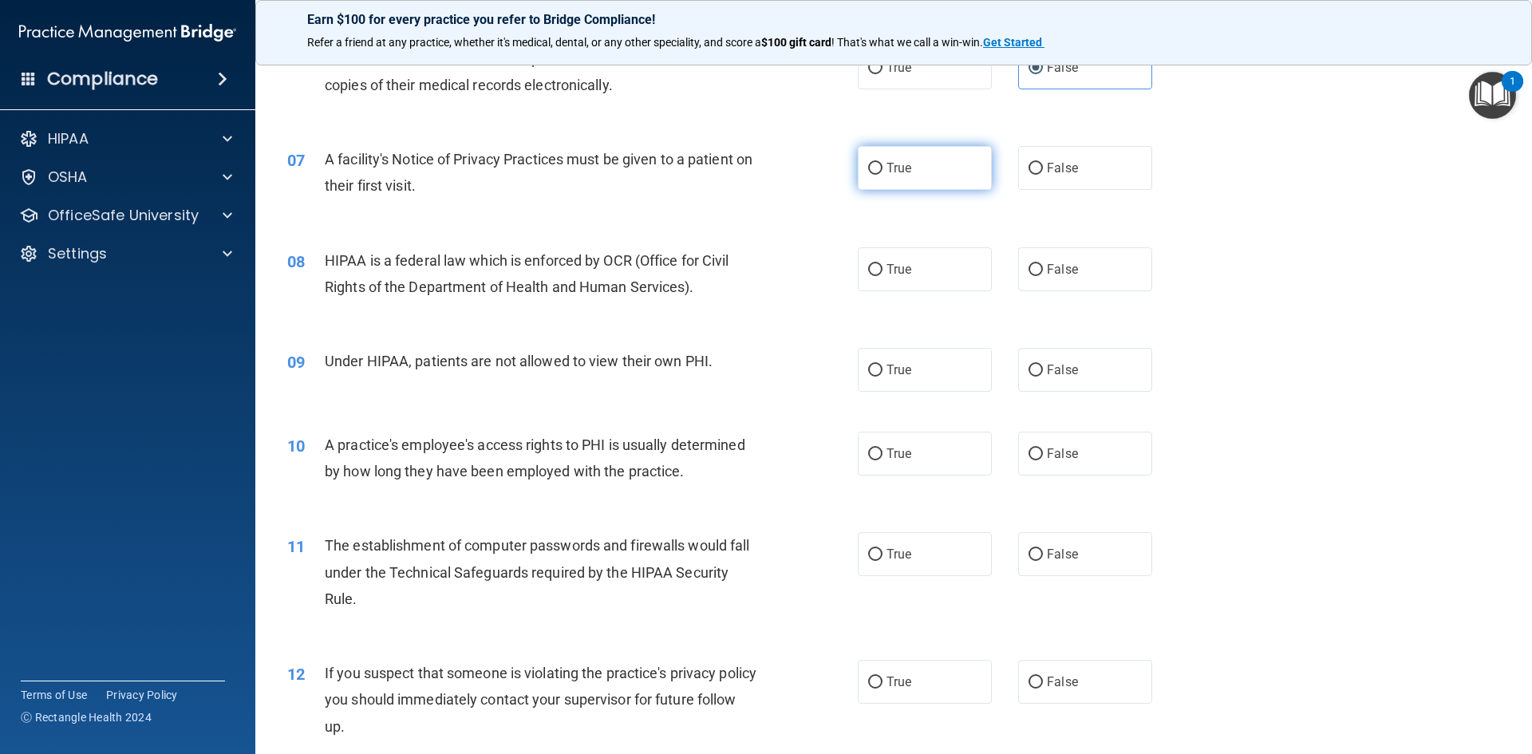
click at [868, 166] on input "True" at bounding box center [875, 169] width 14 height 12
radio input "true"
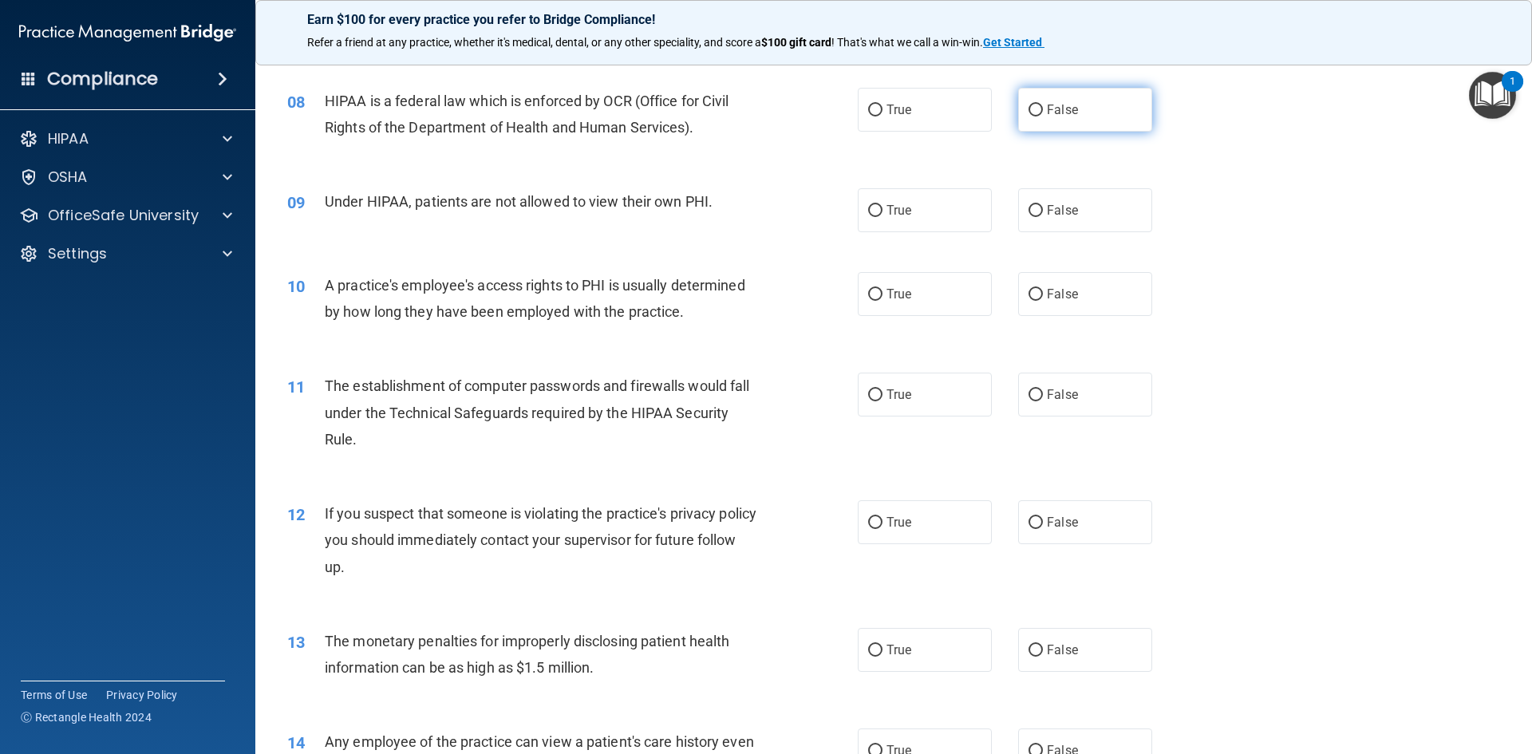
click at [1052, 118] on label "False" at bounding box center [1085, 110] width 134 height 44
click at [1043, 117] on input "False" at bounding box center [1036, 111] width 14 height 12
radio input "true"
click at [877, 218] on label "True" at bounding box center [925, 210] width 134 height 44
click at [877, 217] on input "True" at bounding box center [875, 211] width 14 height 12
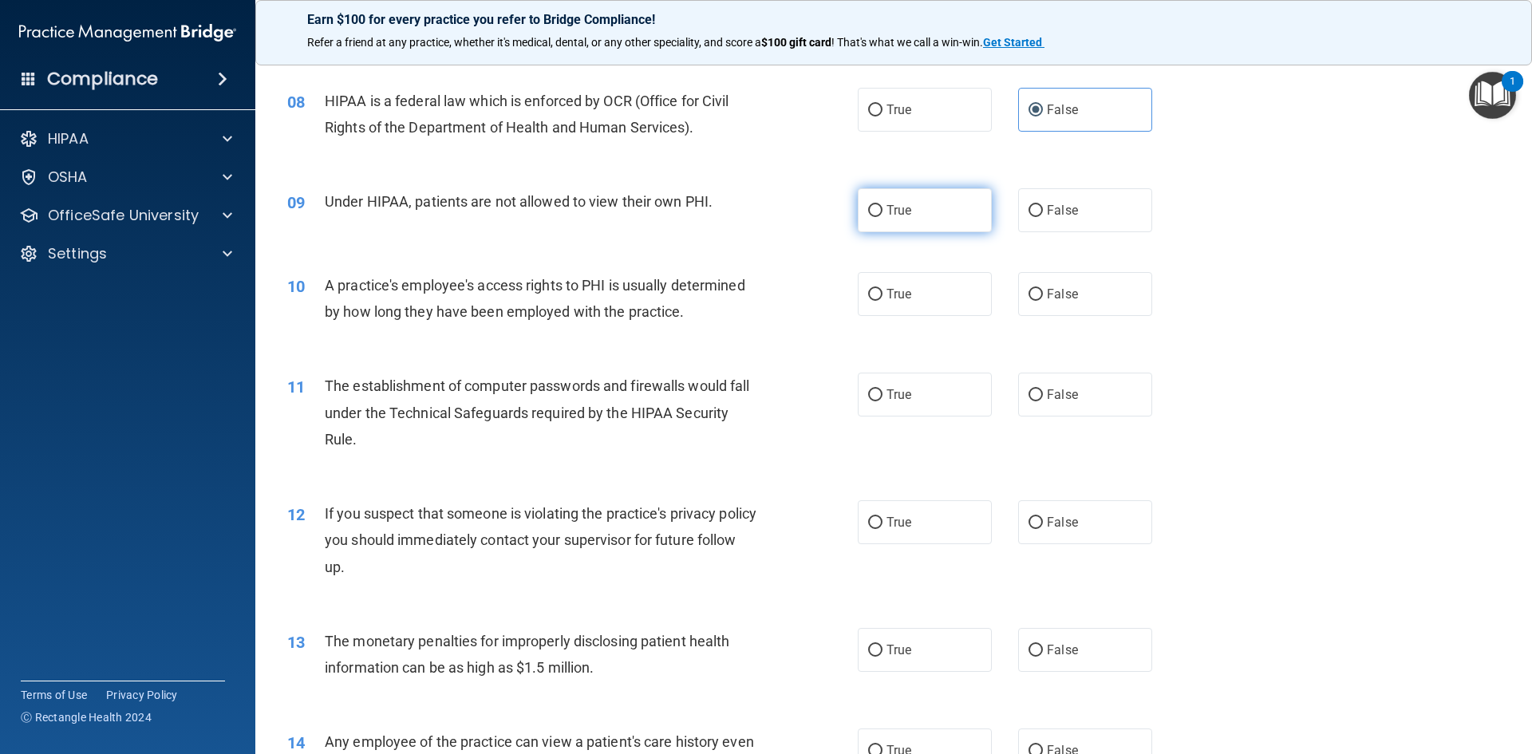
radio input "true"
click at [1033, 226] on label "False" at bounding box center [1085, 210] width 134 height 44
click at [1033, 217] on input "False" at bounding box center [1036, 211] width 14 height 12
radio input "true"
radio input "false"
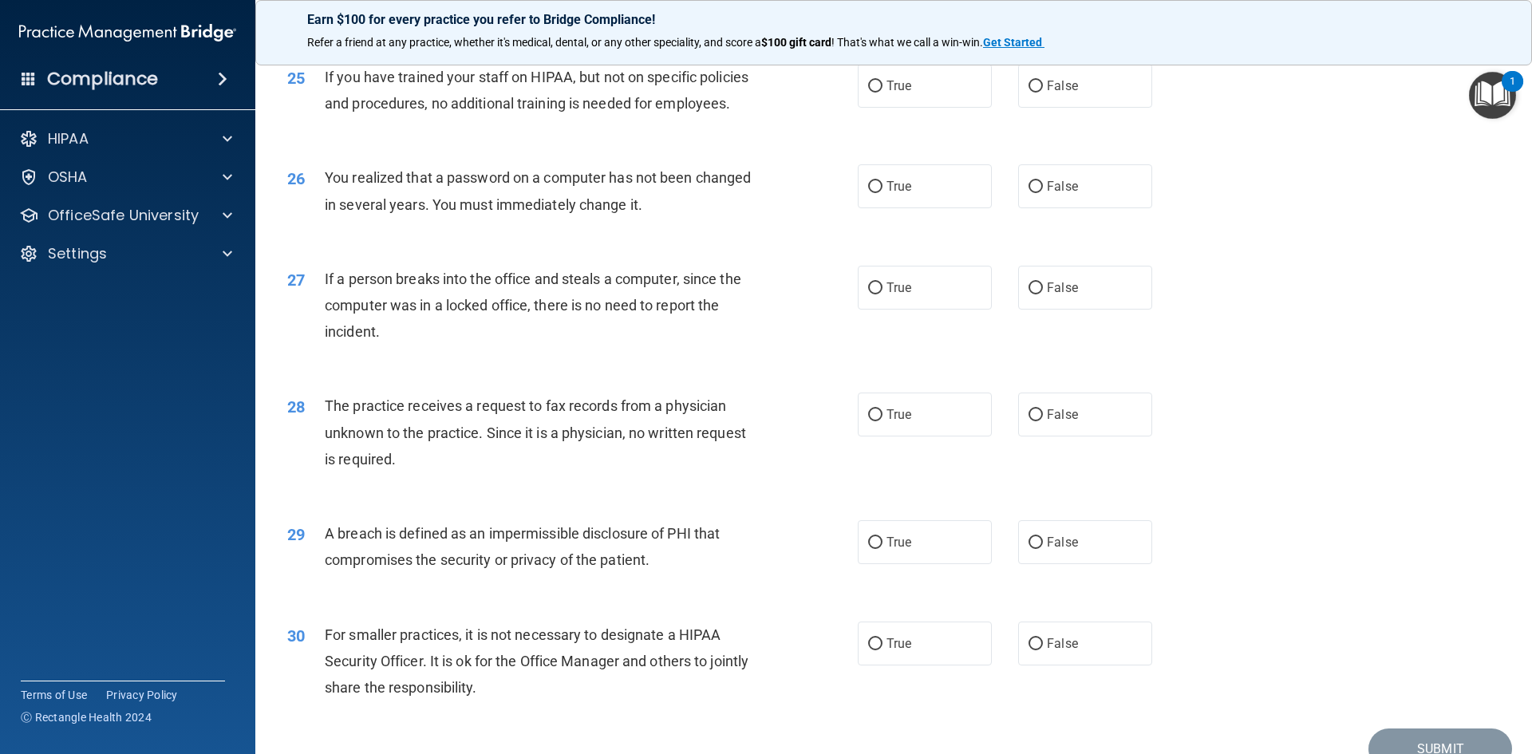
scroll to position [3023, 0]
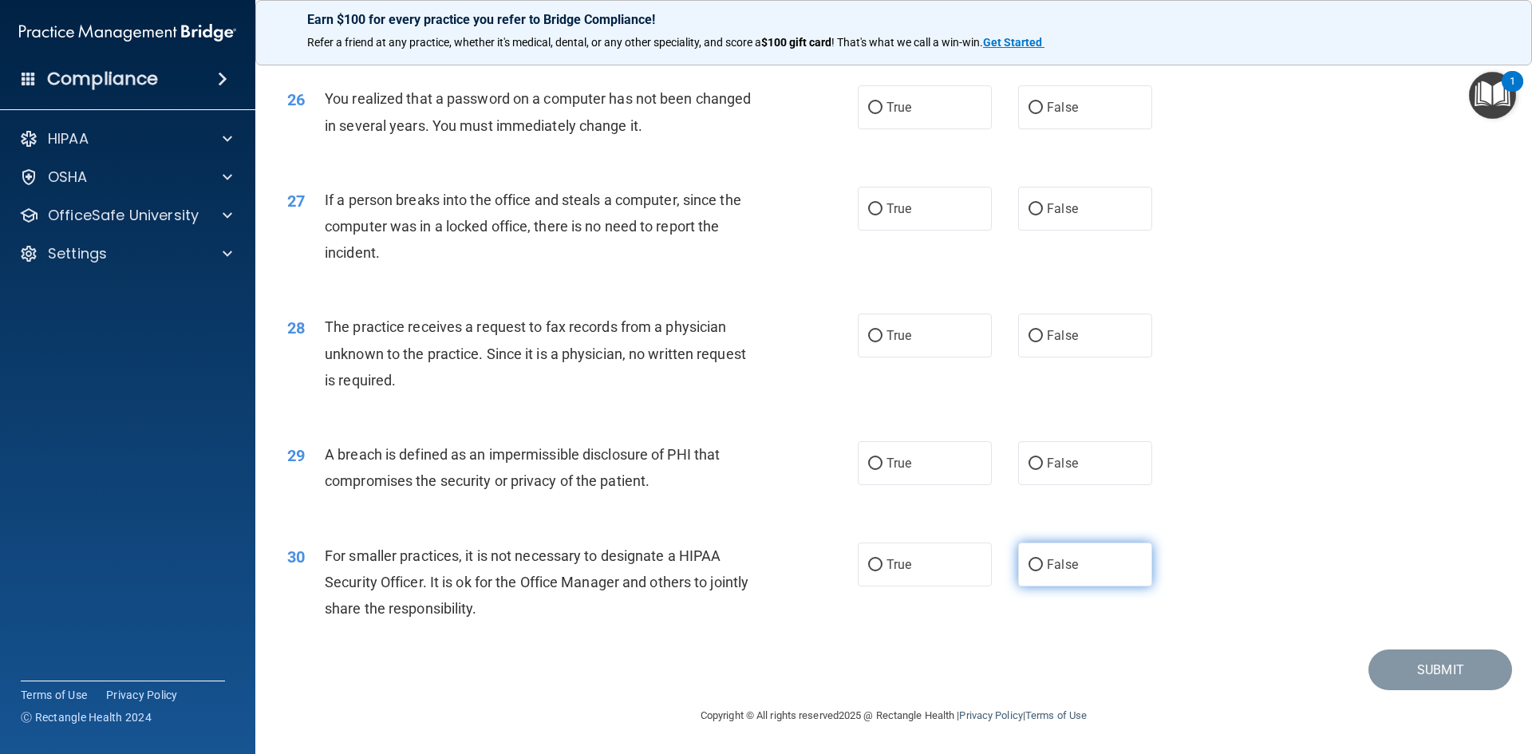
click at [1077, 559] on label "False" at bounding box center [1085, 565] width 134 height 44
click at [1043, 559] on input "False" at bounding box center [1036, 565] width 14 height 12
radio input "true"
click at [879, 452] on label "True" at bounding box center [925, 463] width 134 height 44
click at [879, 458] on input "True" at bounding box center [875, 464] width 14 height 12
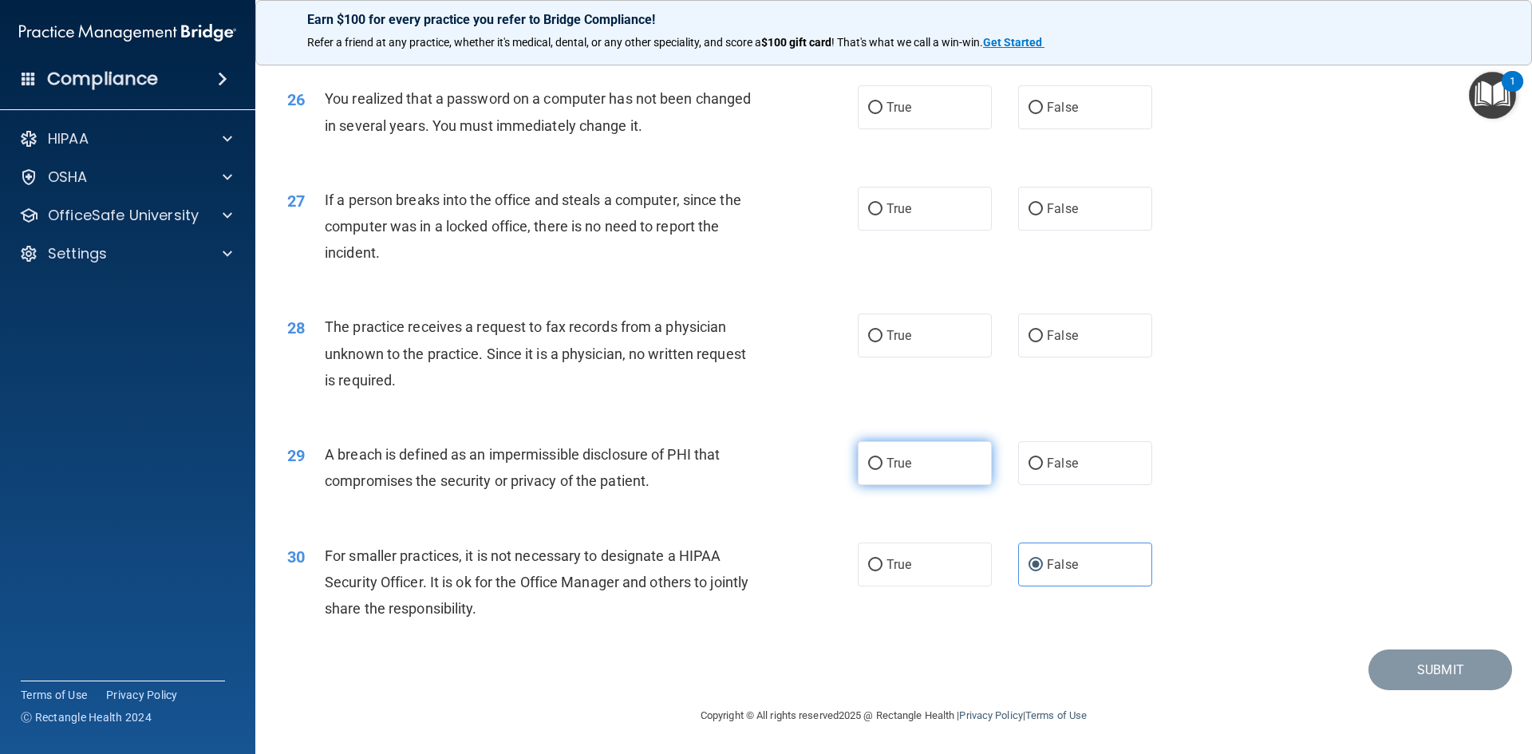
radio input "true"
click at [1037, 331] on label "False" at bounding box center [1085, 336] width 134 height 44
click at [1037, 331] on input "False" at bounding box center [1036, 336] width 14 height 12
radio input "true"
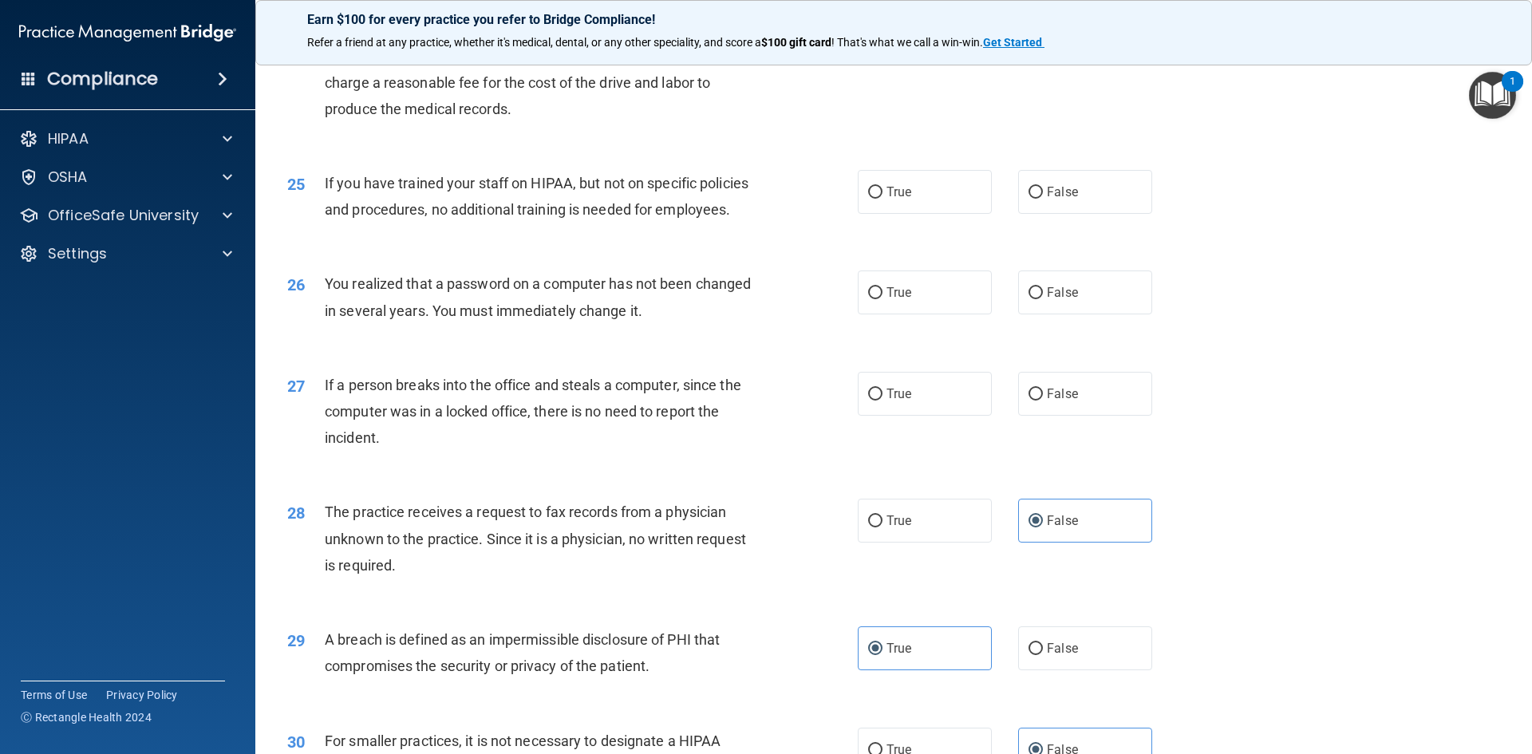
scroll to position [2783, 0]
click at [1110, 417] on label "False" at bounding box center [1085, 395] width 134 height 44
click at [1043, 402] on input "False" at bounding box center [1036, 396] width 14 height 12
radio input "true"
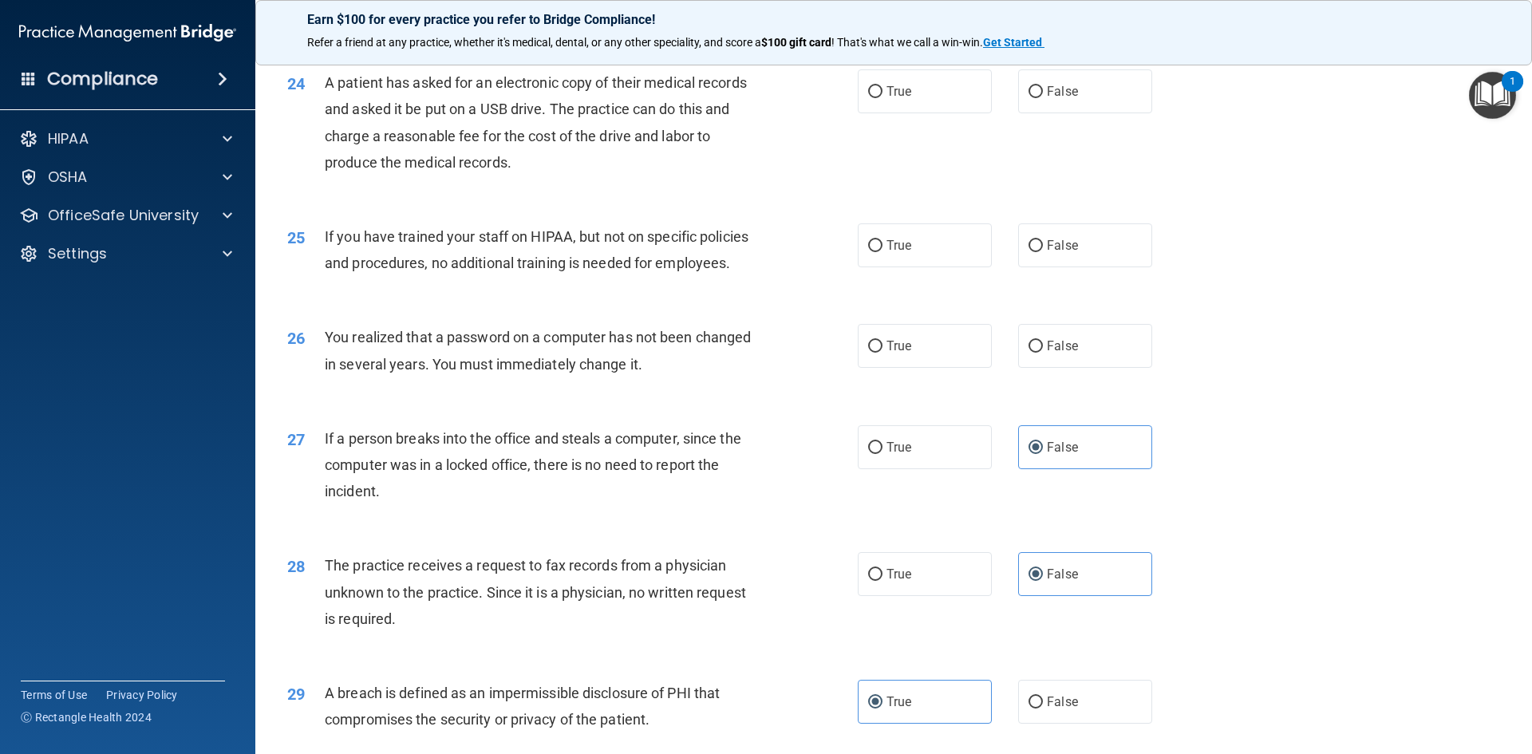
scroll to position [2704, 0]
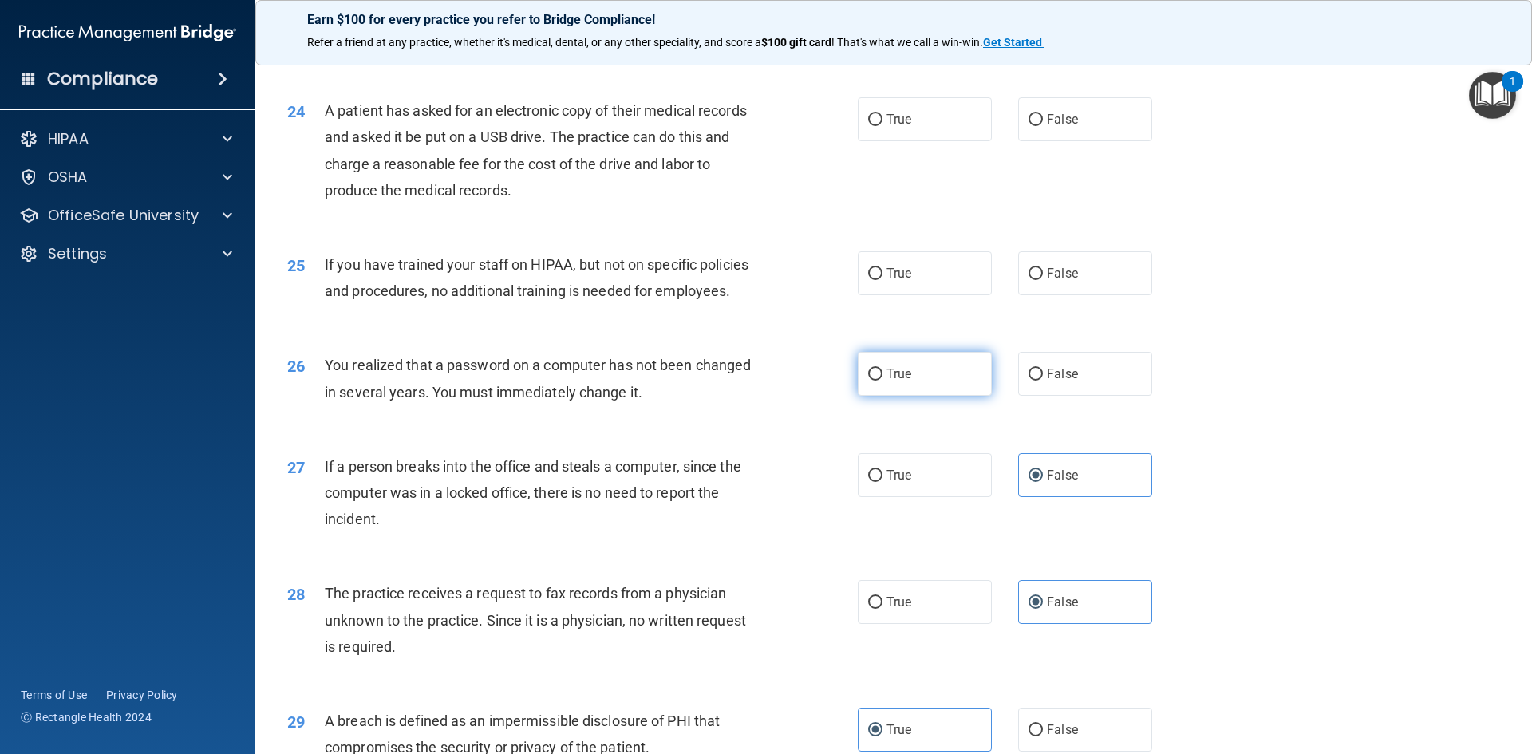
click at [895, 381] on span "True" at bounding box center [899, 373] width 25 height 15
click at [883, 381] on input "True" at bounding box center [875, 375] width 14 height 12
radio input "true"
click at [1029, 280] on input "False" at bounding box center [1036, 274] width 14 height 12
radio input "true"
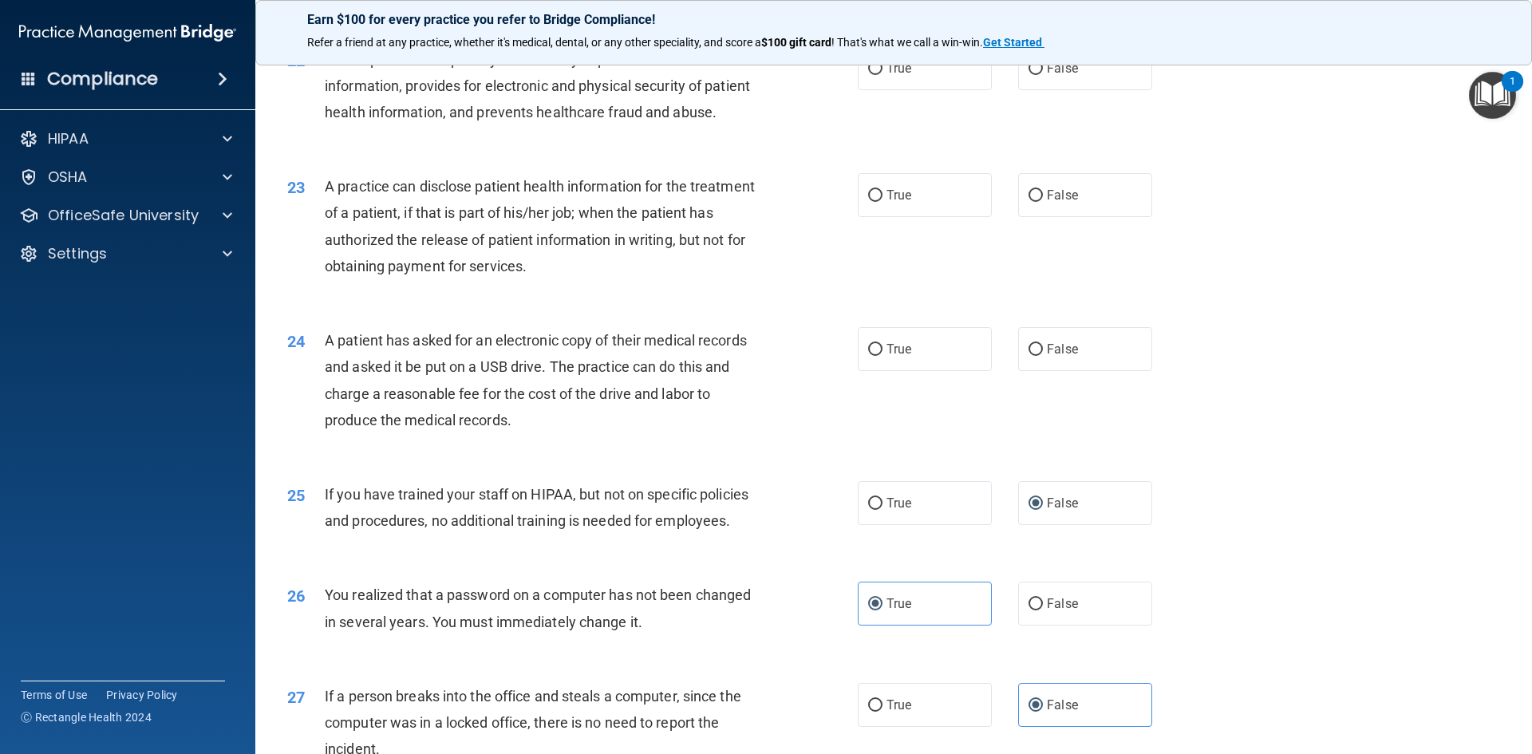
scroll to position [2464, 0]
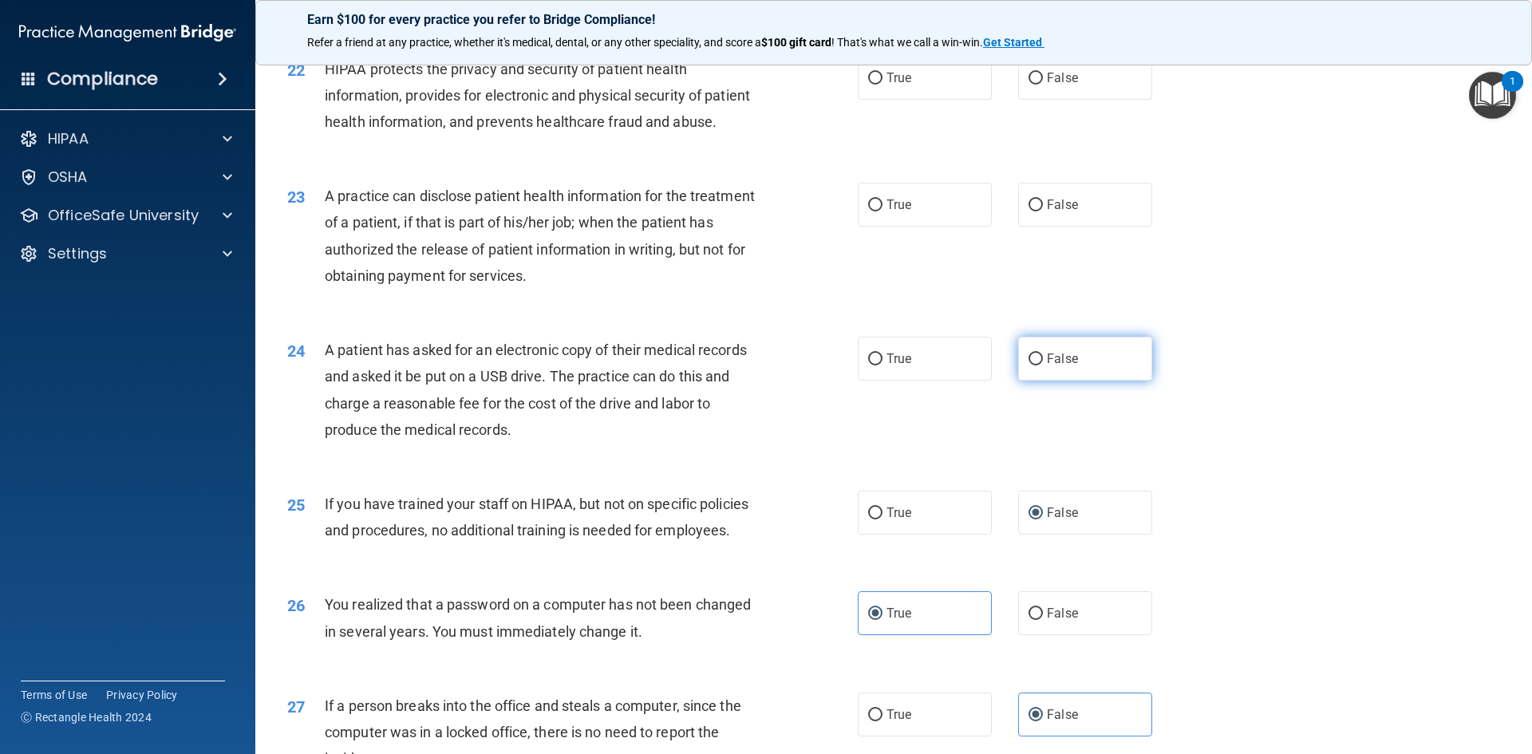
drag, startPoint x: 1531, startPoint y: 326, endPoint x: 1066, endPoint y: 425, distance: 475.6
click at [1066, 381] on label "False" at bounding box center [1085, 359] width 134 height 44
click at [1043, 365] on input "False" at bounding box center [1036, 360] width 14 height 12
radio input "true"
click at [812, 317] on div "23 A practice can disclose patient health information for the treatment of a pa…" at bounding box center [893, 240] width 1237 height 154
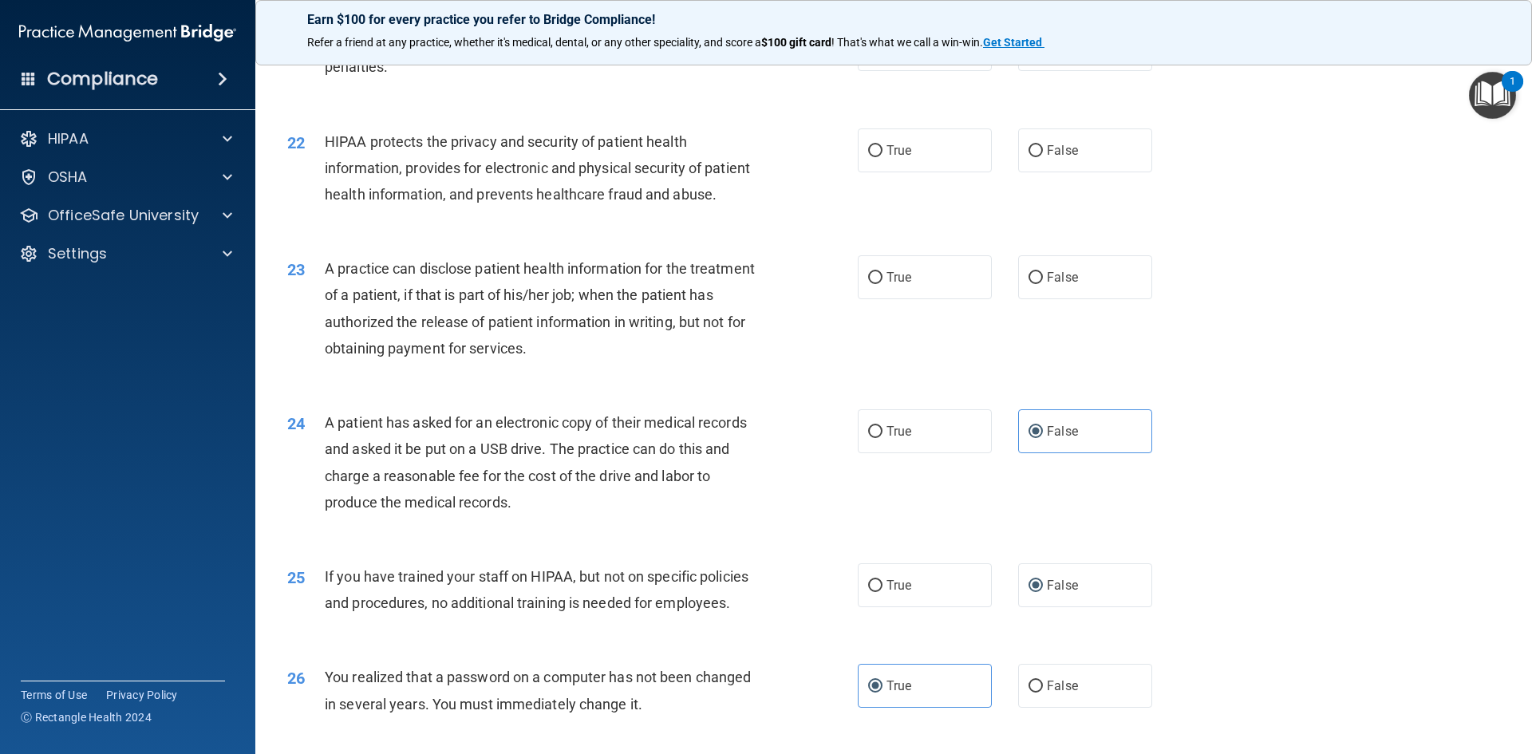
scroll to position [2305, 0]
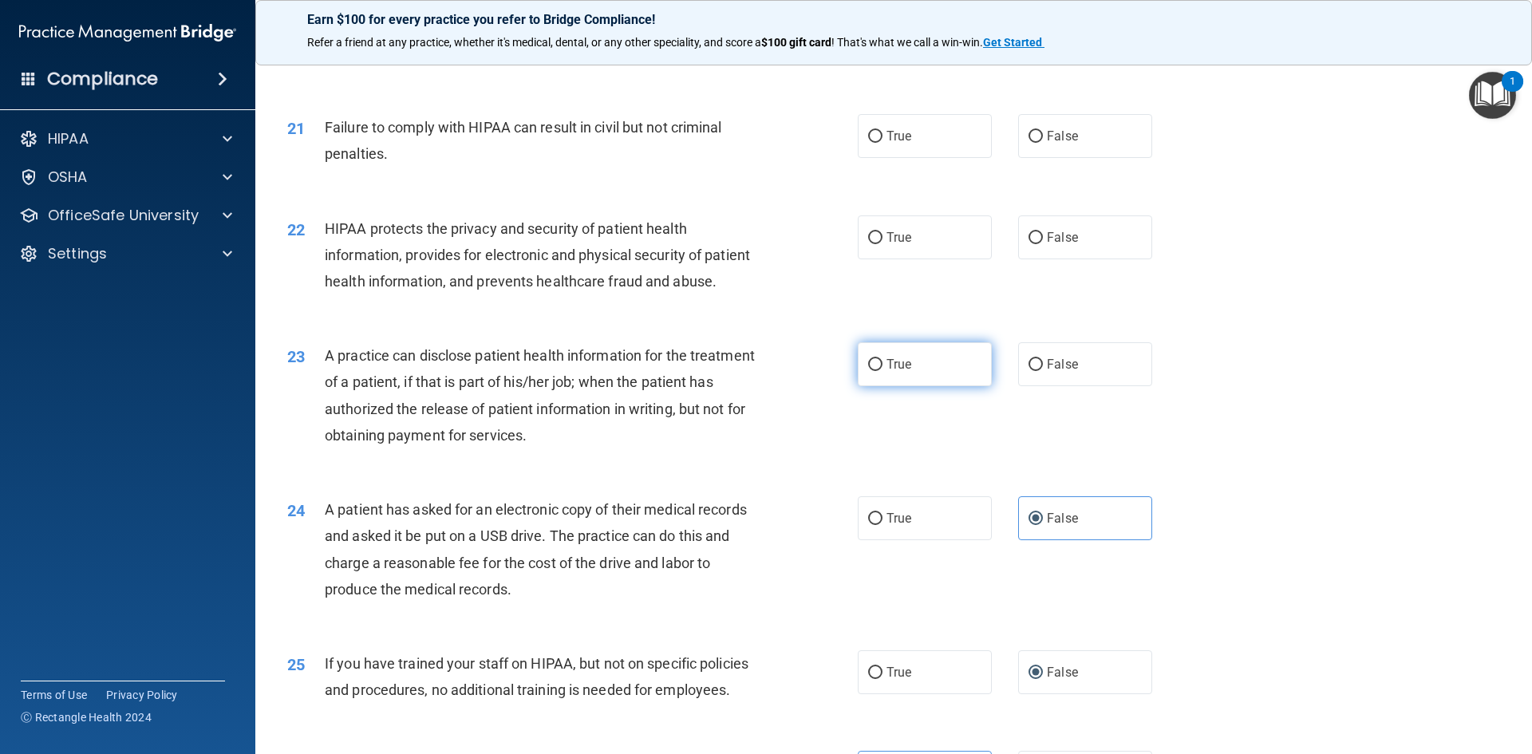
click at [907, 386] on label "True" at bounding box center [925, 364] width 134 height 44
click at [883, 371] on input "True" at bounding box center [875, 365] width 14 height 12
radio input "true"
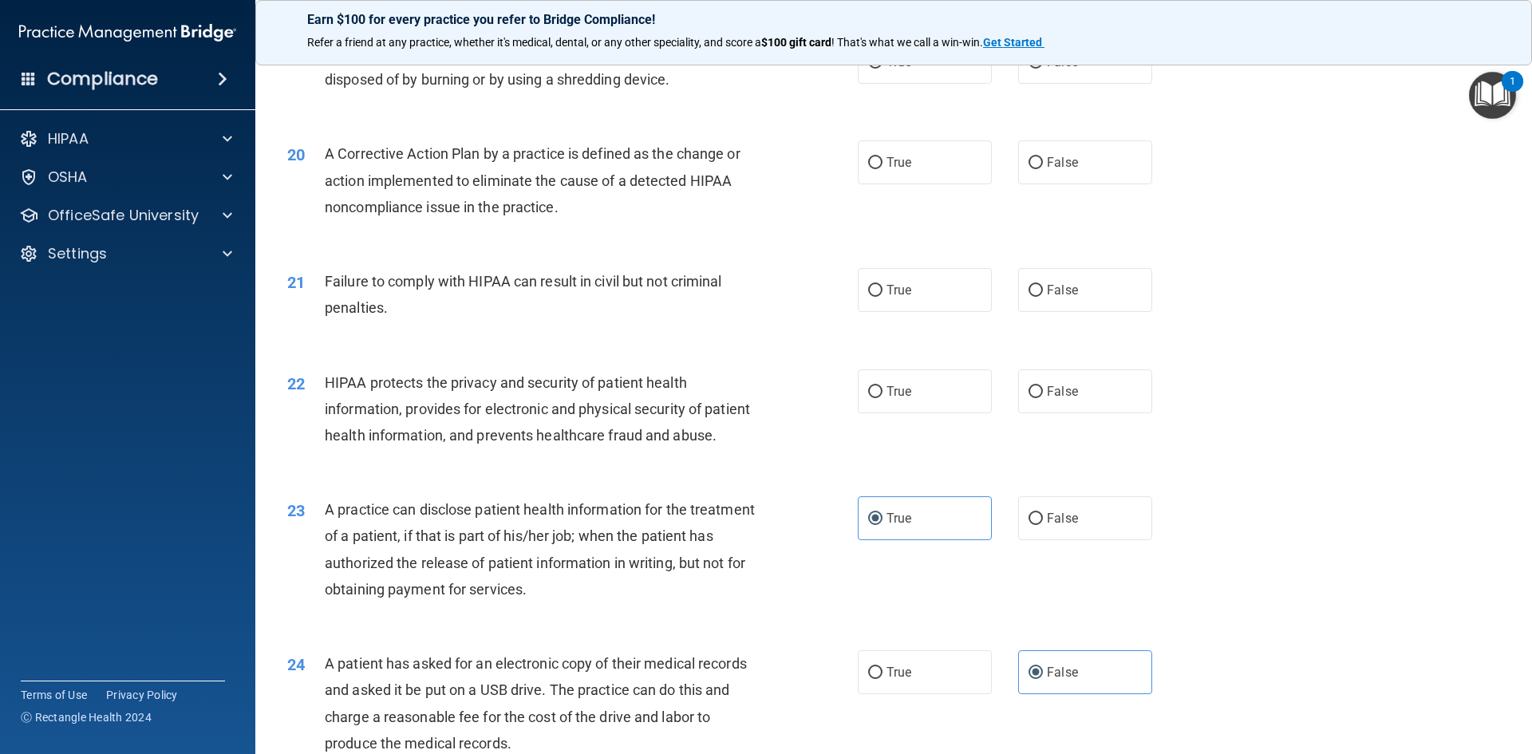
scroll to position [2065, 0]
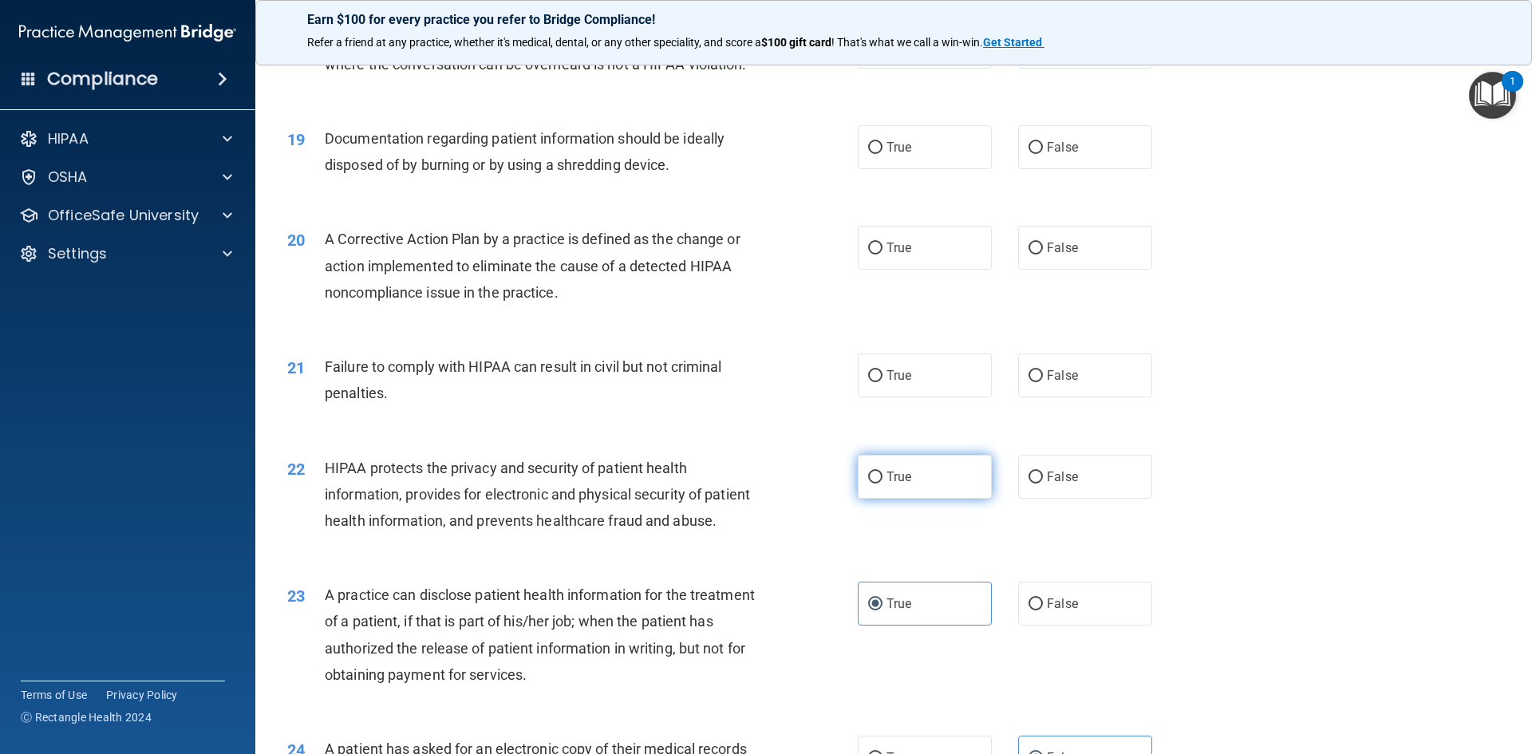
click at [887, 484] on span "True" at bounding box center [899, 476] width 25 height 15
click at [883, 484] on input "True" at bounding box center [875, 478] width 14 height 12
radio input "true"
click at [1068, 383] on span "False" at bounding box center [1062, 375] width 31 height 15
click at [1043, 382] on input "False" at bounding box center [1036, 376] width 14 height 12
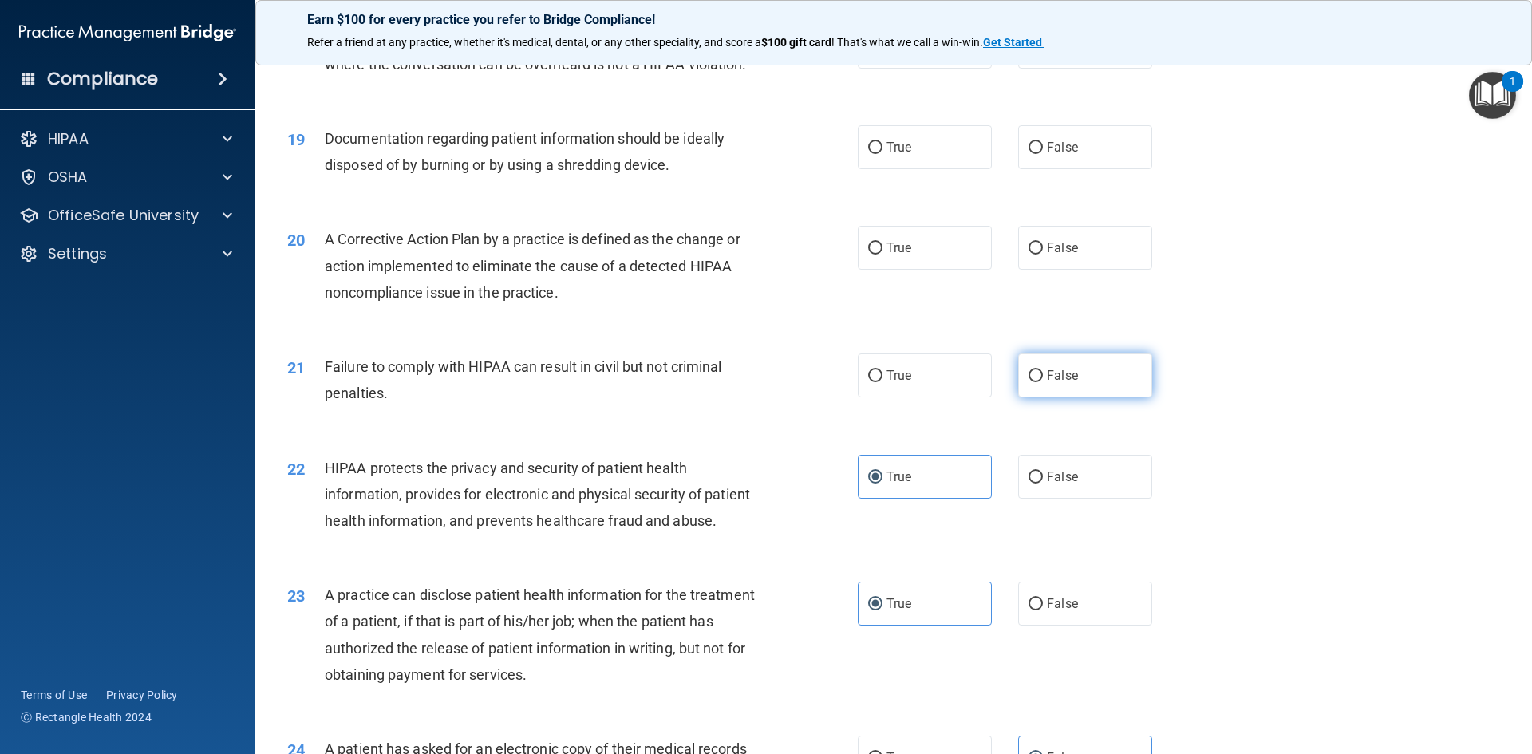
radio input "true"
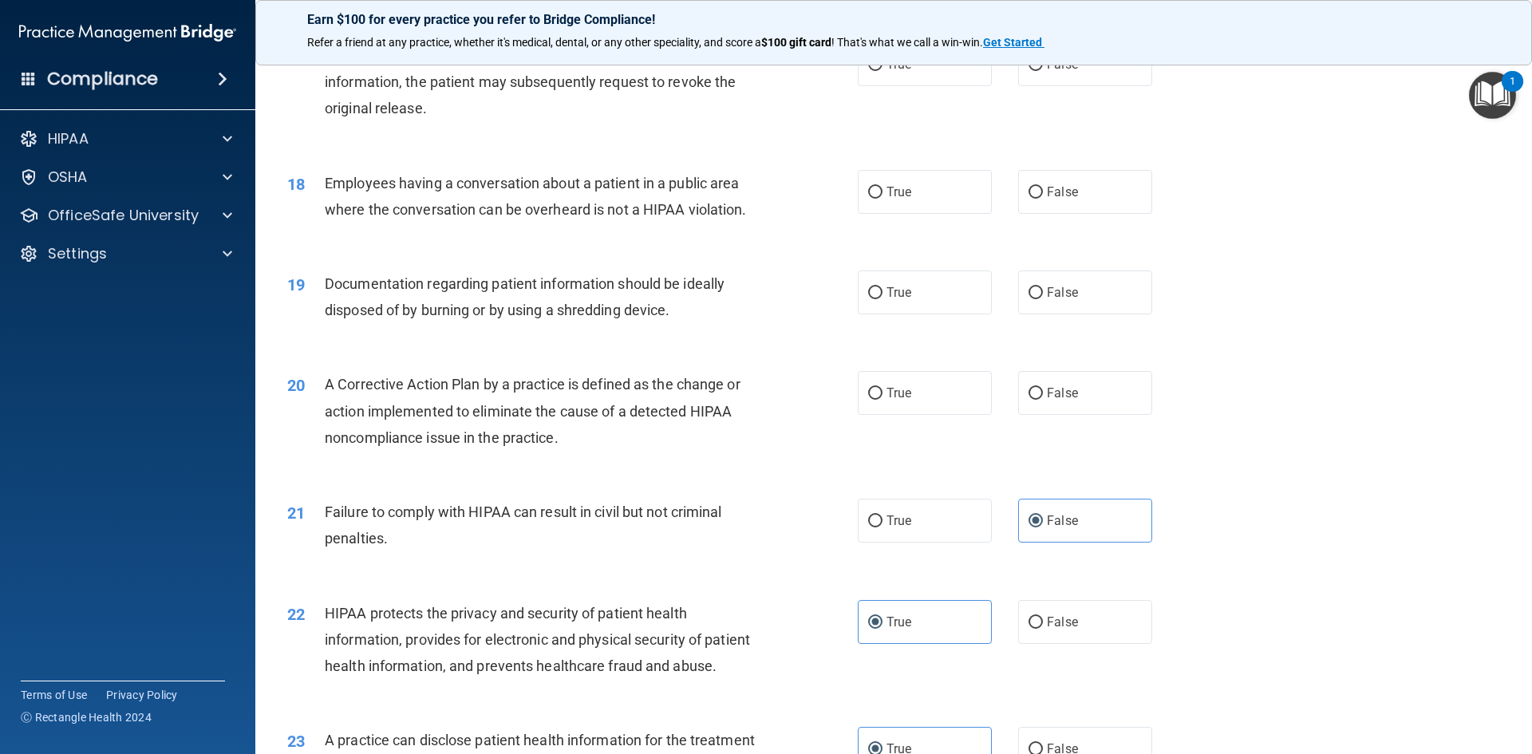
scroll to position [1826, 0]
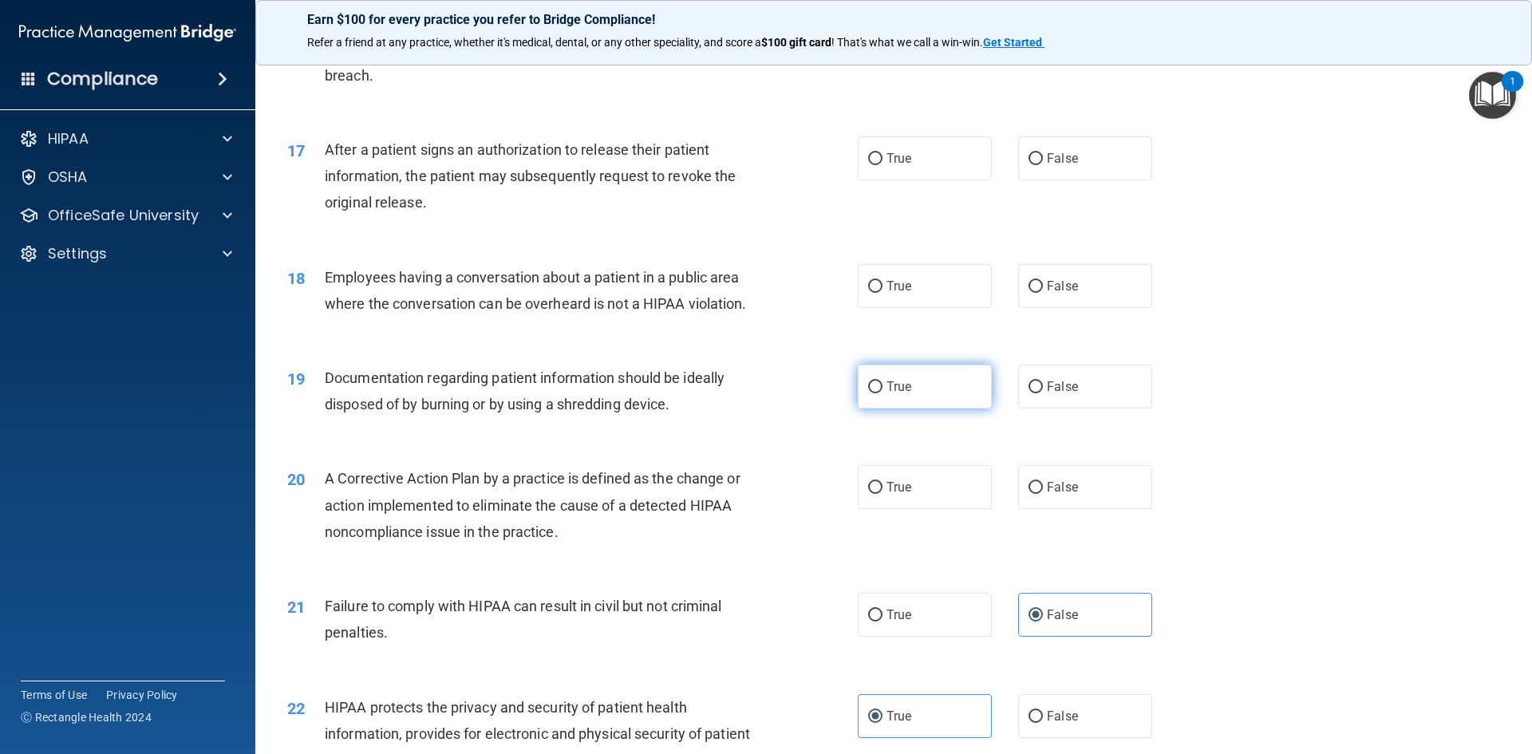
click at [881, 400] on label "True" at bounding box center [925, 387] width 134 height 44
click at [881, 393] on input "True" at bounding box center [875, 387] width 14 height 12
radio input "true"
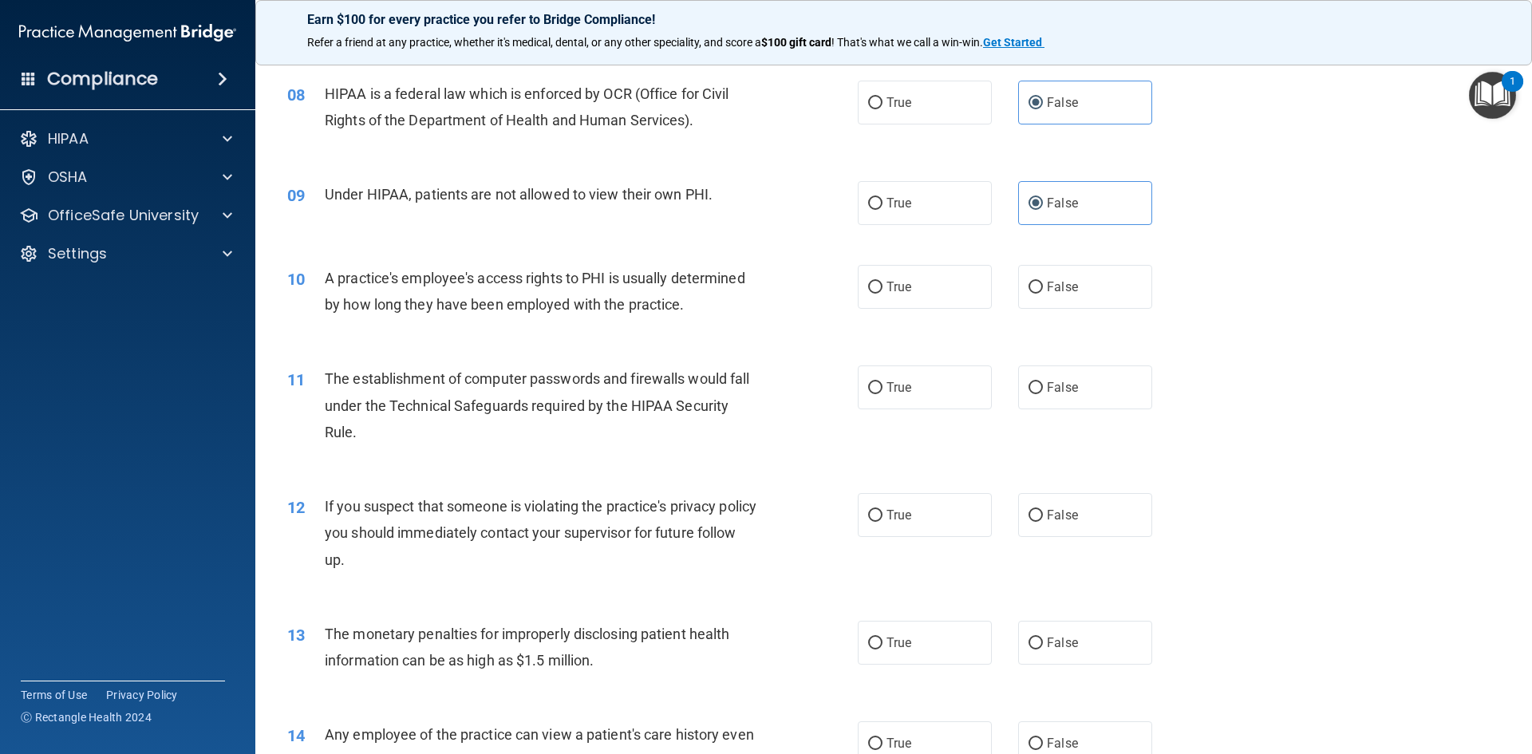
scroll to position [878, 0]
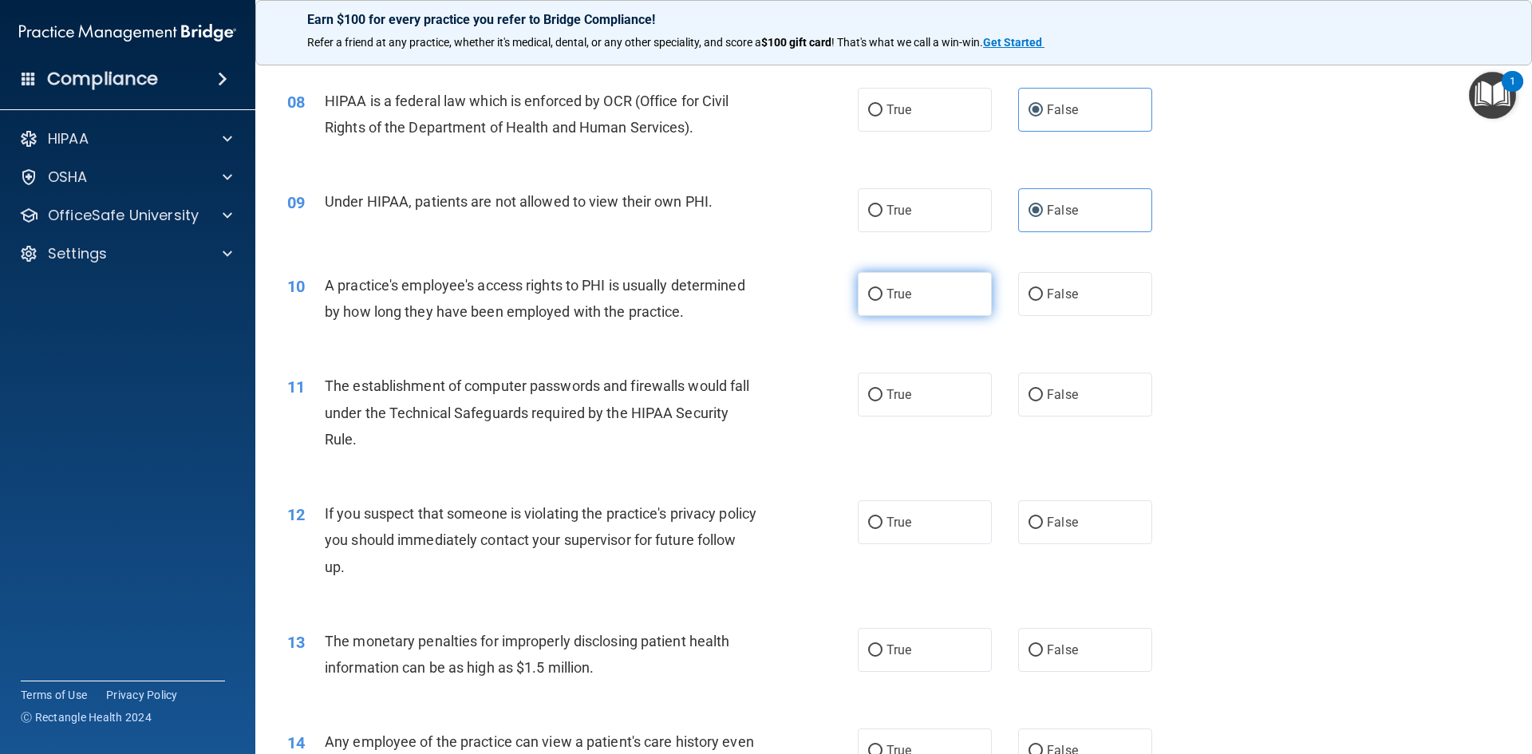
click at [896, 289] on span "True" at bounding box center [899, 293] width 25 height 15
click at [883, 289] on input "True" at bounding box center [875, 295] width 14 height 12
radio input "true"
click at [1029, 297] on input "False" at bounding box center [1036, 295] width 14 height 12
radio input "true"
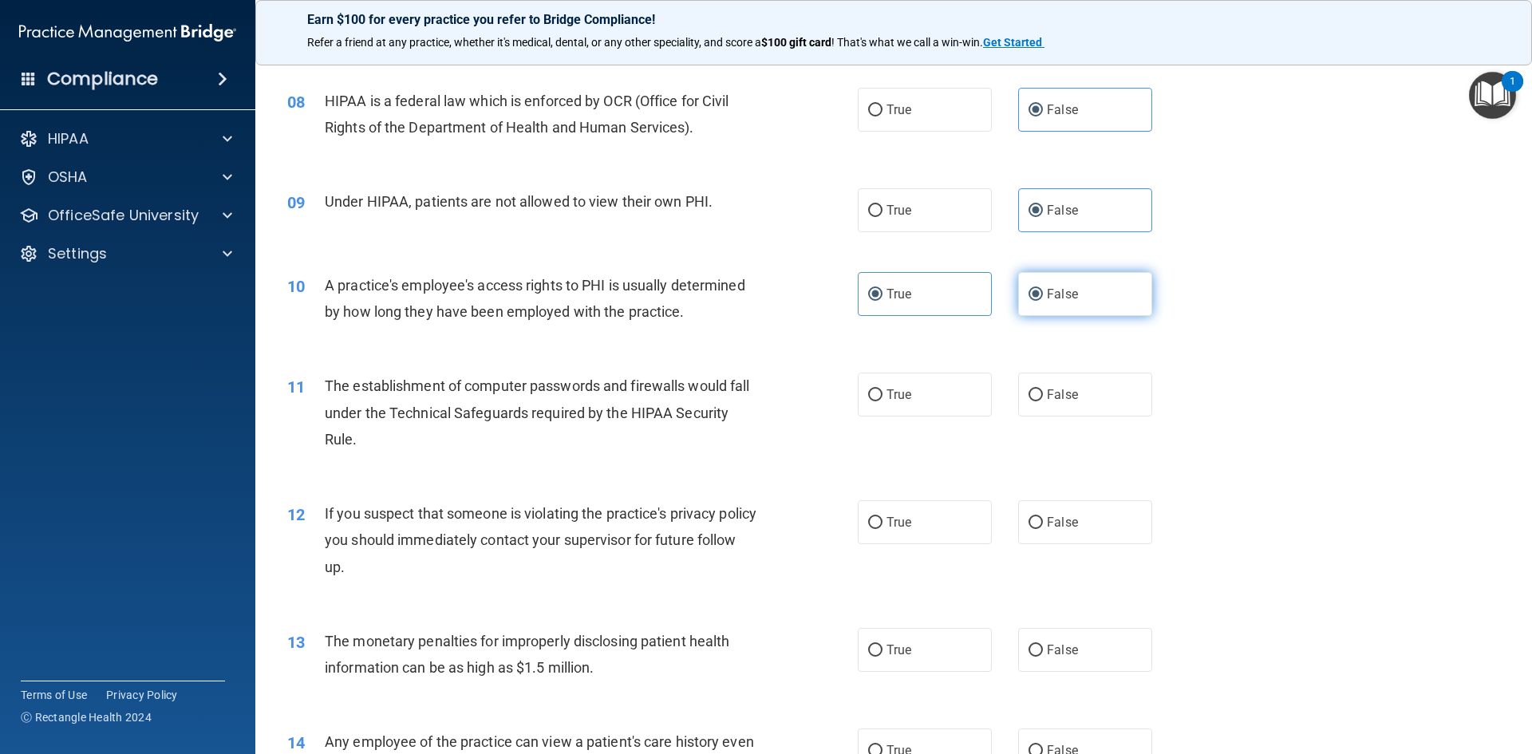
radio input "false"
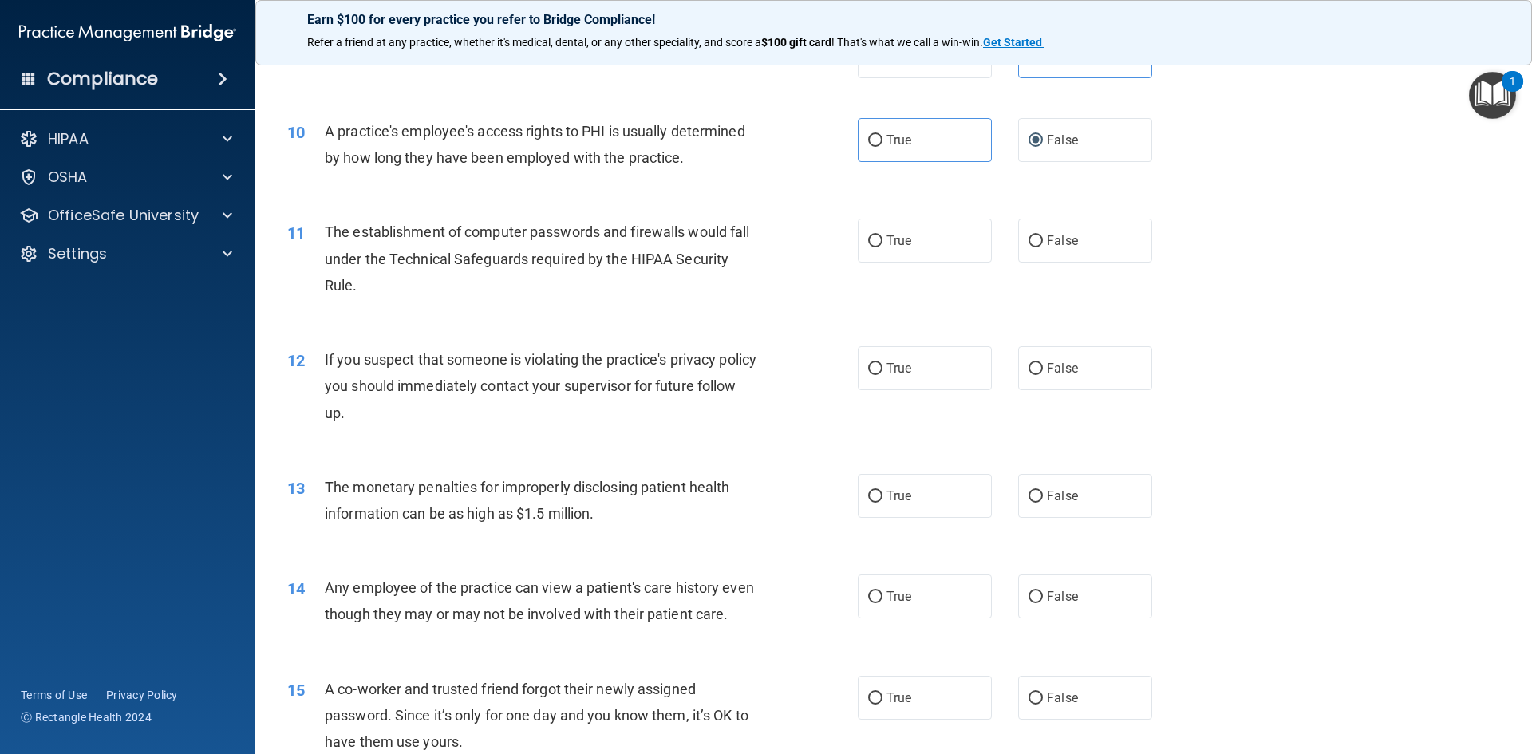
scroll to position [1037, 0]
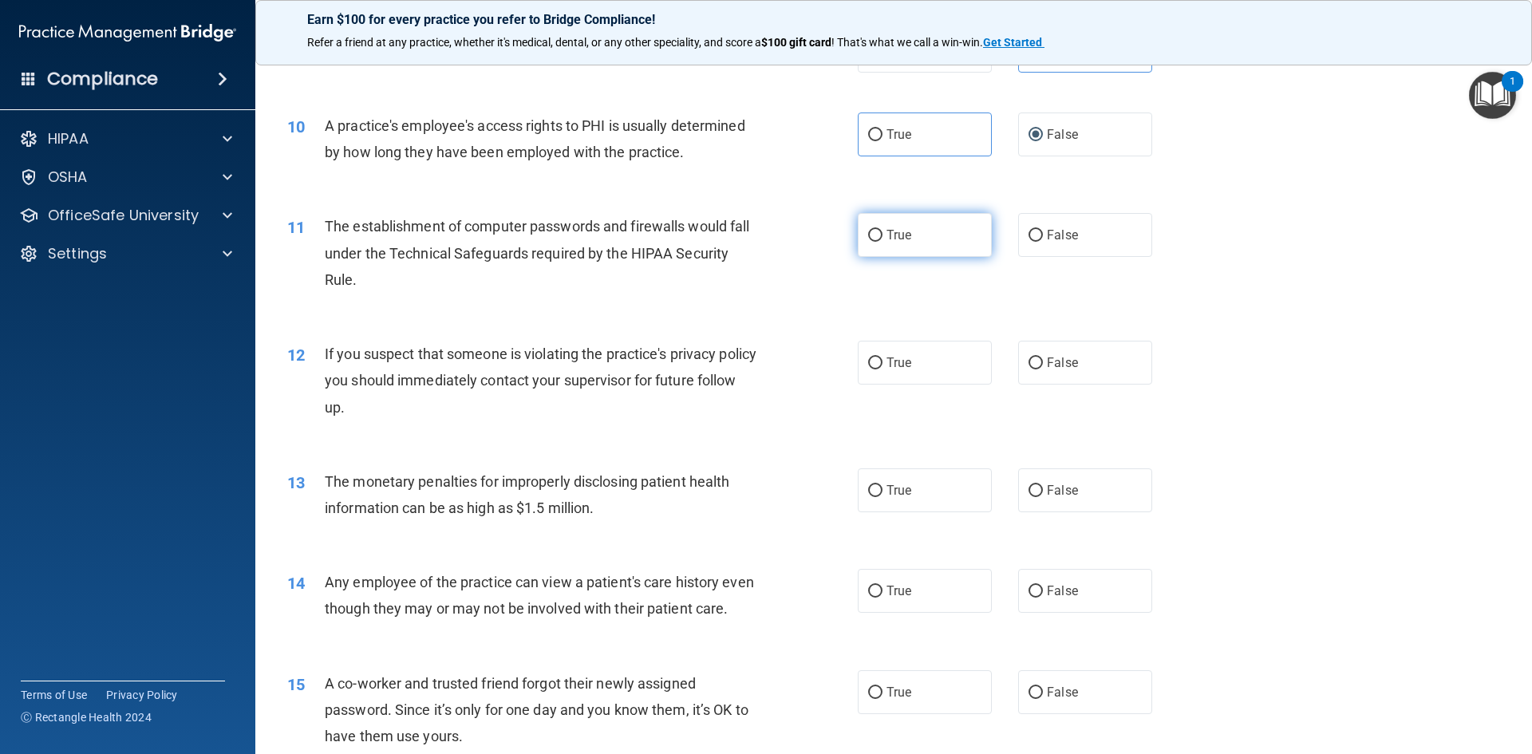
click at [891, 223] on label "True" at bounding box center [925, 235] width 134 height 44
click at [883, 230] on input "True" at bounding box center [875, 236] width 14 height 12
radio input "true"
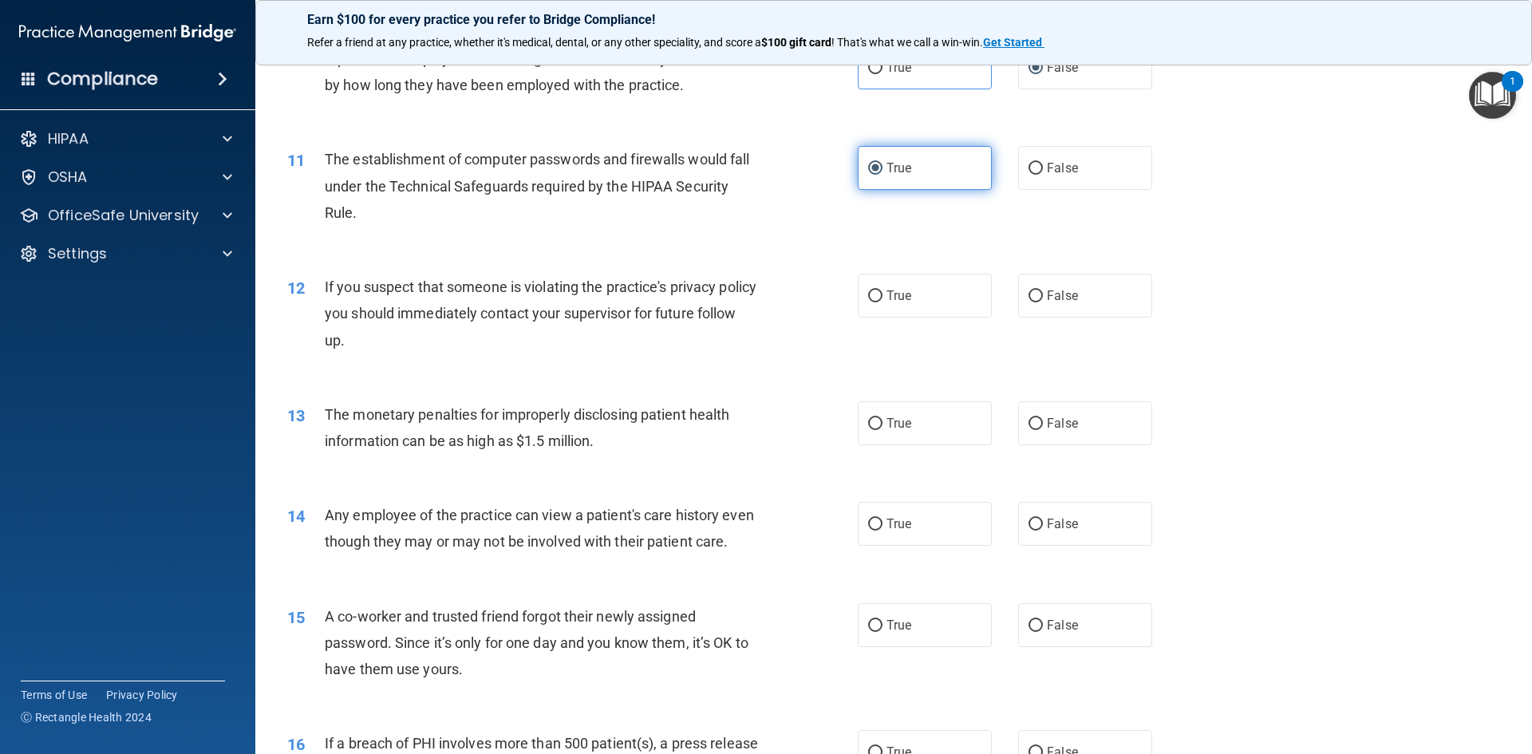
scroll to position [1197, 0]
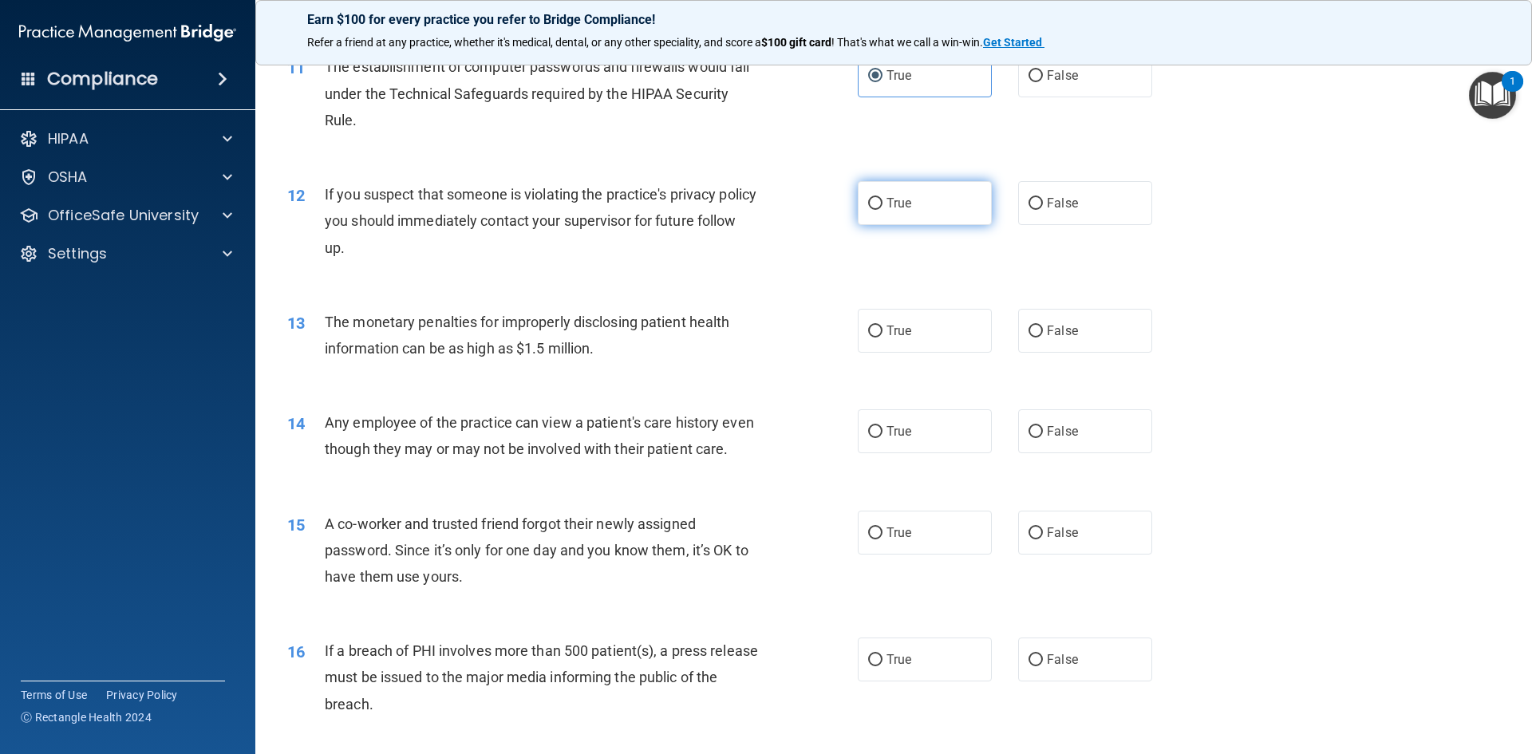
click at [911, 214] on label "True" at bounding box center [925, 203] width 134 height 44
click at [883, 210] on input "True" at bounding box center [875, 204] width 14 height 12
radio input "true"
click at [1018, 204] on label "False" at bounding box center [1085, 203] width 134 height 44
click at [1029, 204] on input "False" at bounding box center [1036, 204] width 14 height 12
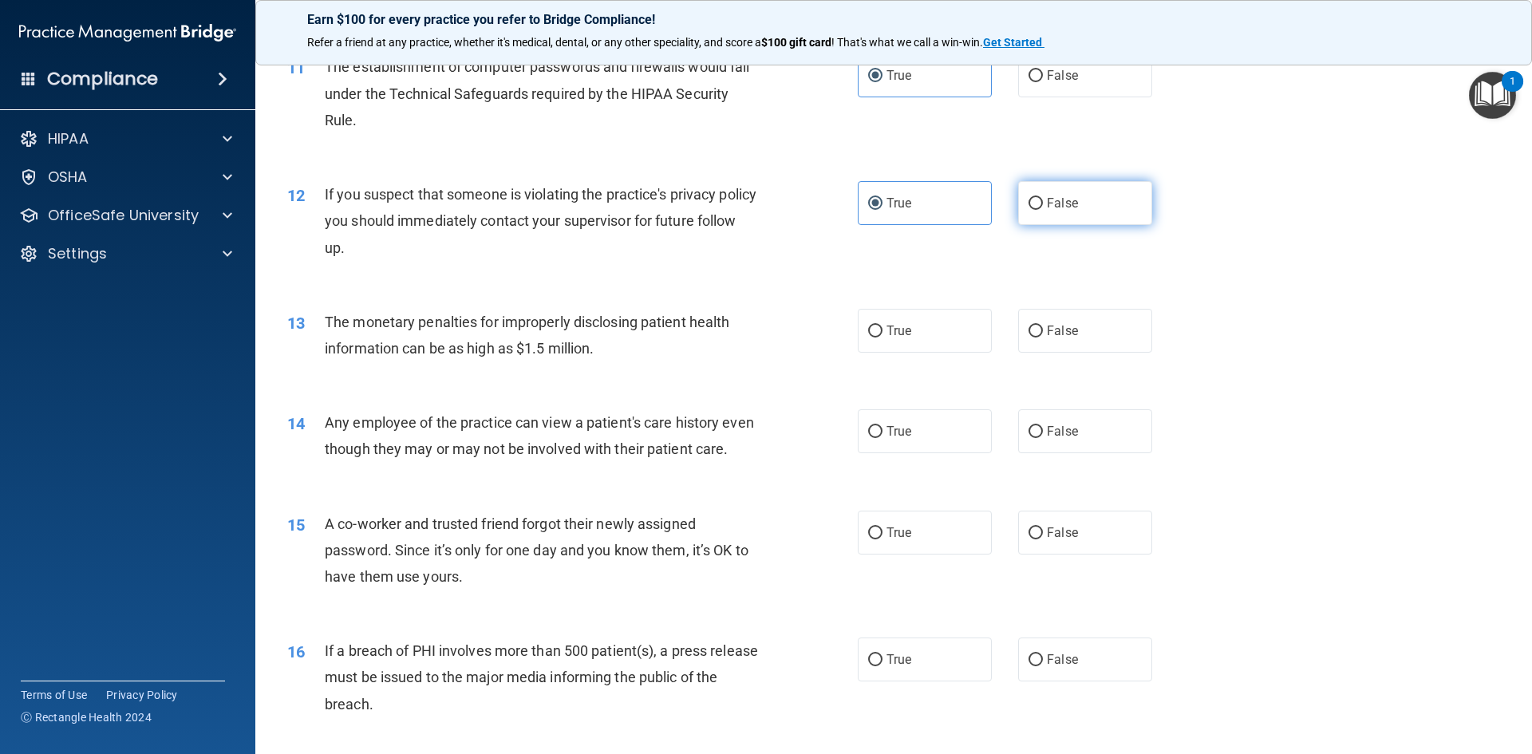
radio input "true"
radio input "false"
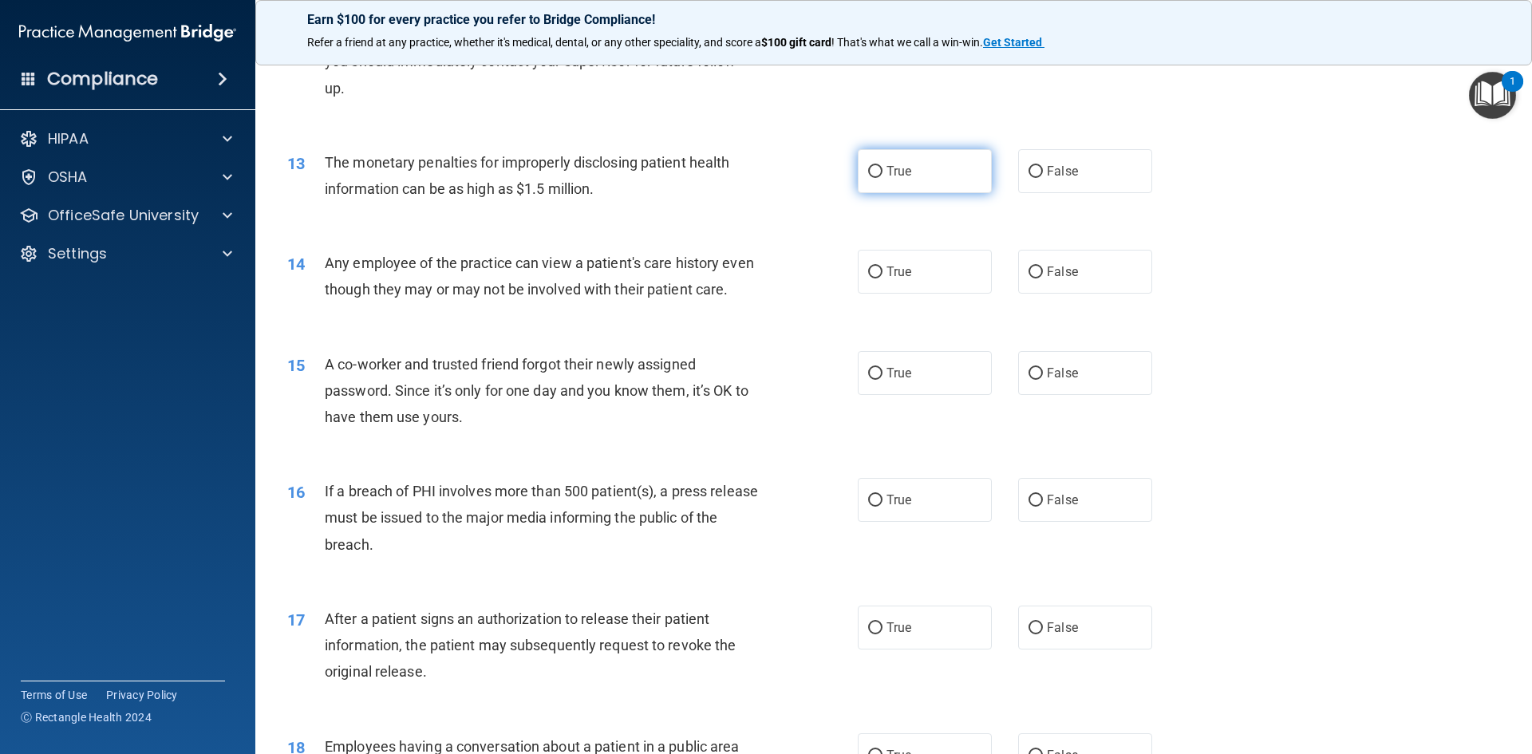
click at [918, 168] on label "True" at bounding box center [925, 171] width 134 height 44
click at [883, 168] on input "True" at bounding box center [875, 172] width 14 height 12
radio input "true"
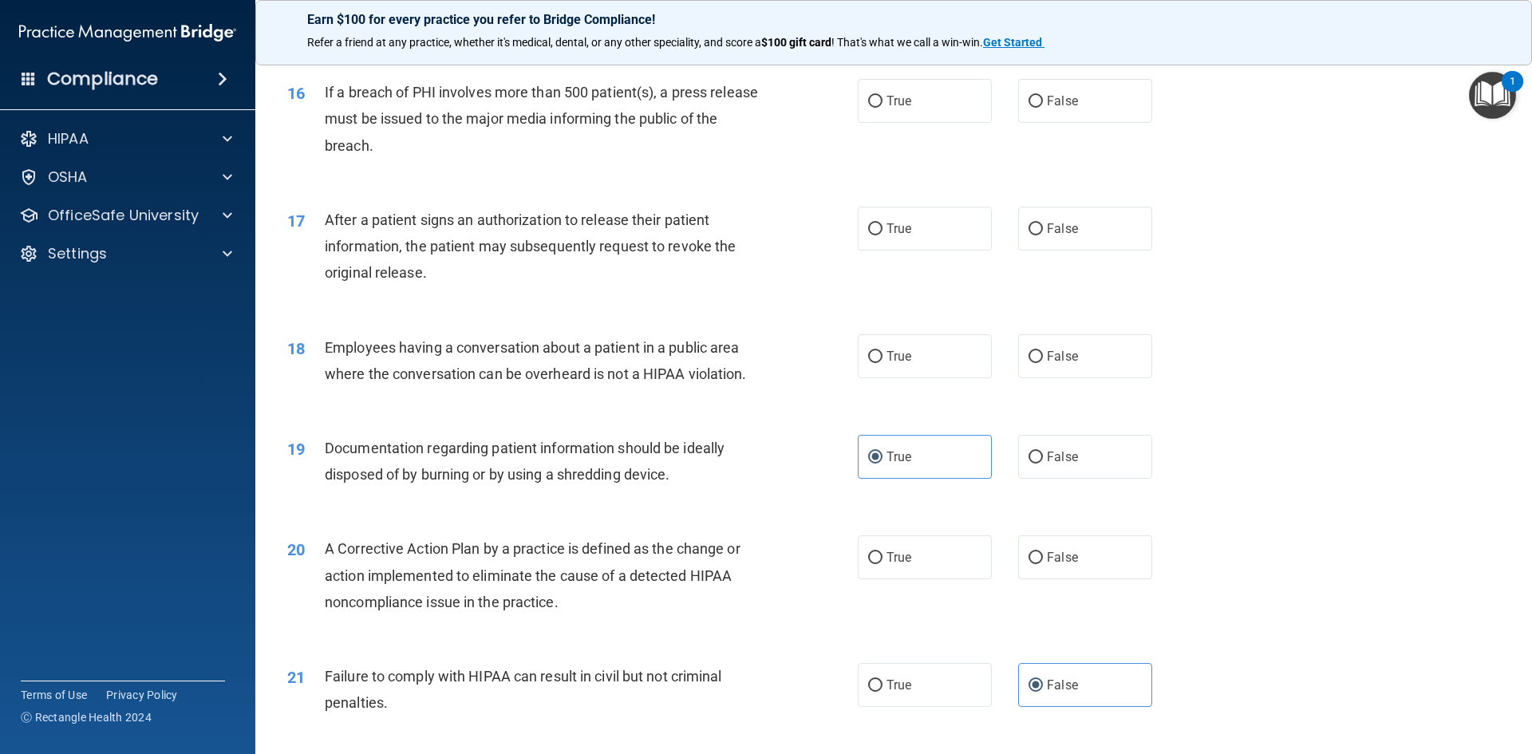
scroll to position [1995, 0]
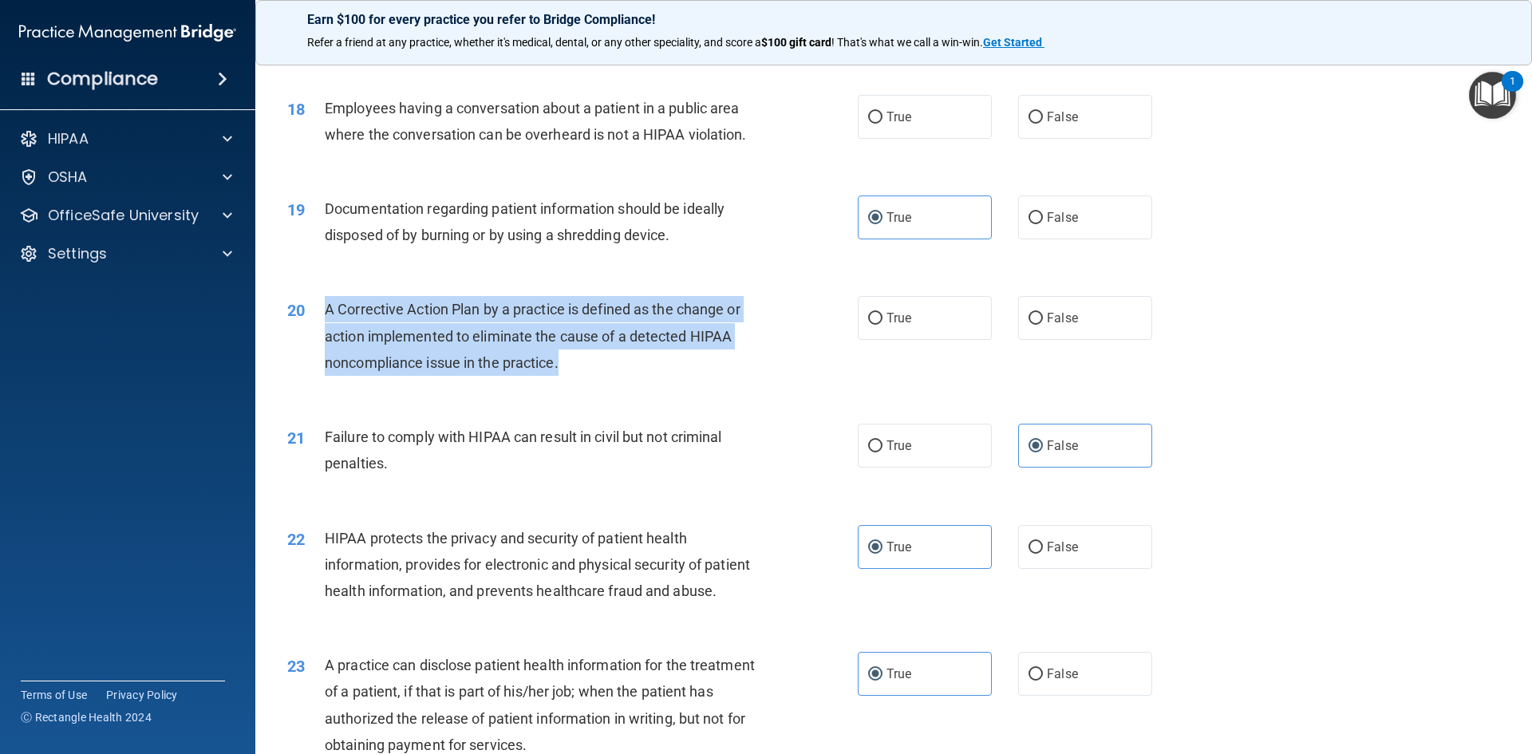
drag, startPoint x: 575, startPoint y: 401, endPoint x: 326, endPoint y: 331, distance: 259.2
click at [326, 331] on div "A Corrective Action Plan by a practice is defined as the change or action imple…" at bounding box center [548, 336] width 446 height 80
copy span "A Corrective Action Plan by a practice is defined as the change or action imple…"
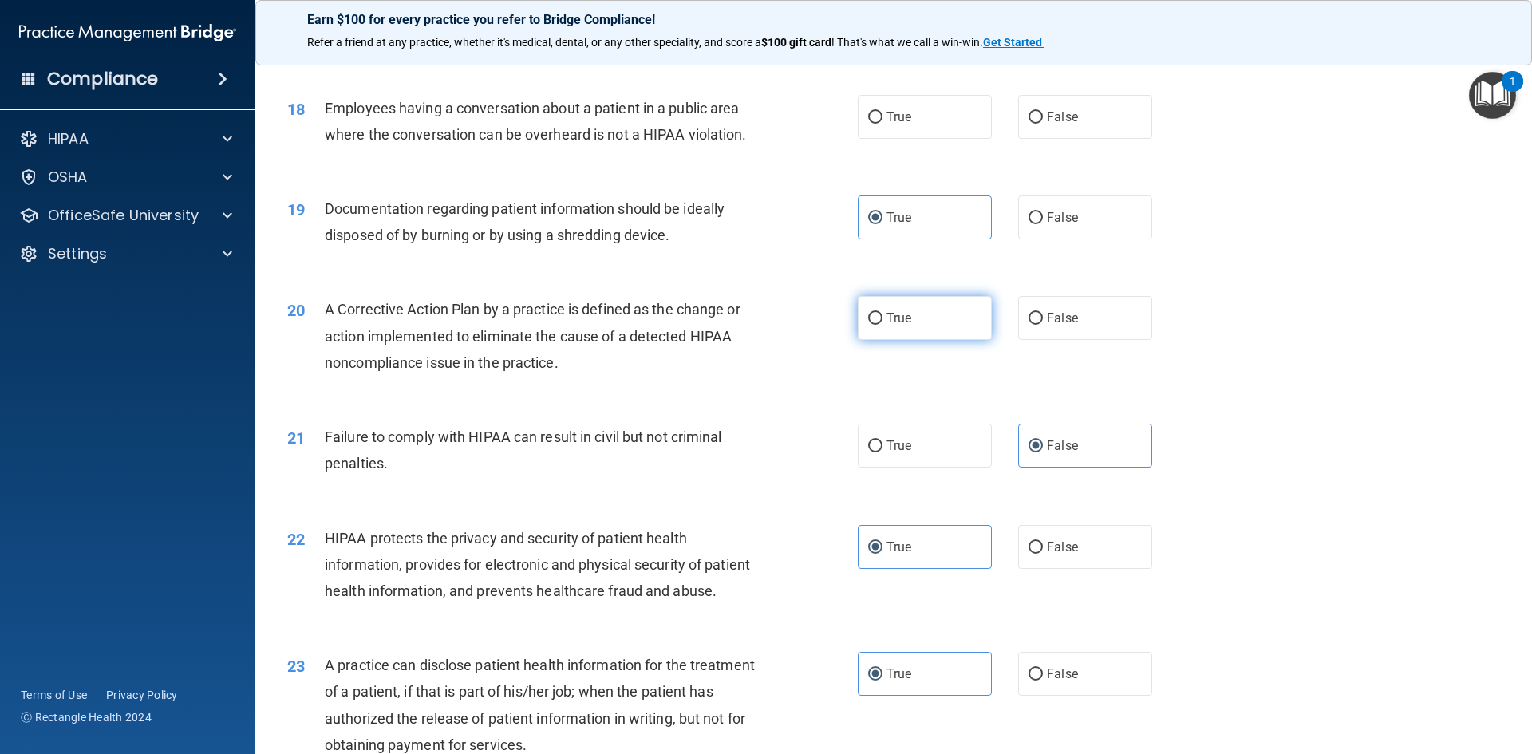
click at [886, 333] on label "True" at bounding box center [925, 318] width 134 height 44
click at [883, 325] on input "True" at bounding box center [875, 319] width 14 height 12
radio input "true"
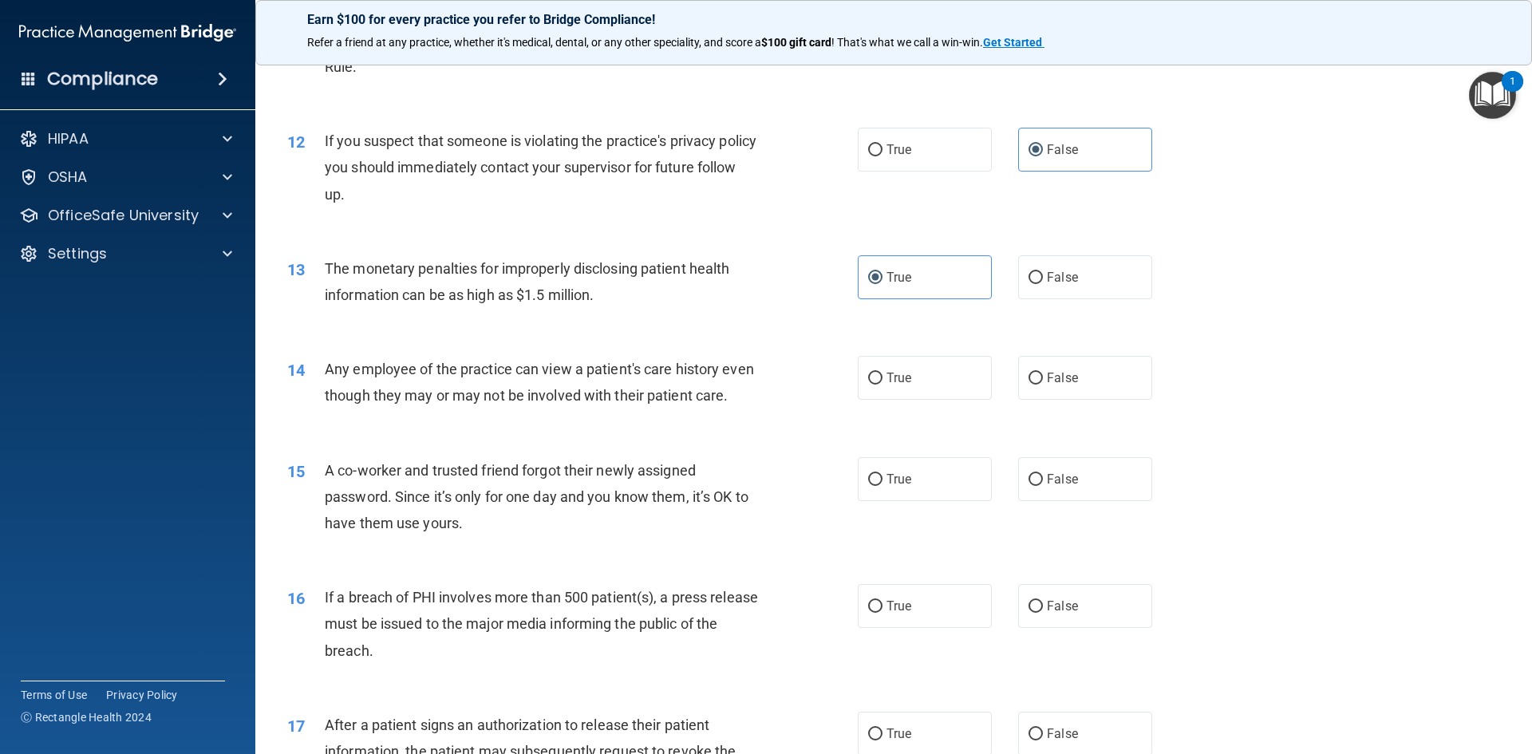
scroll to position [1277, 0]
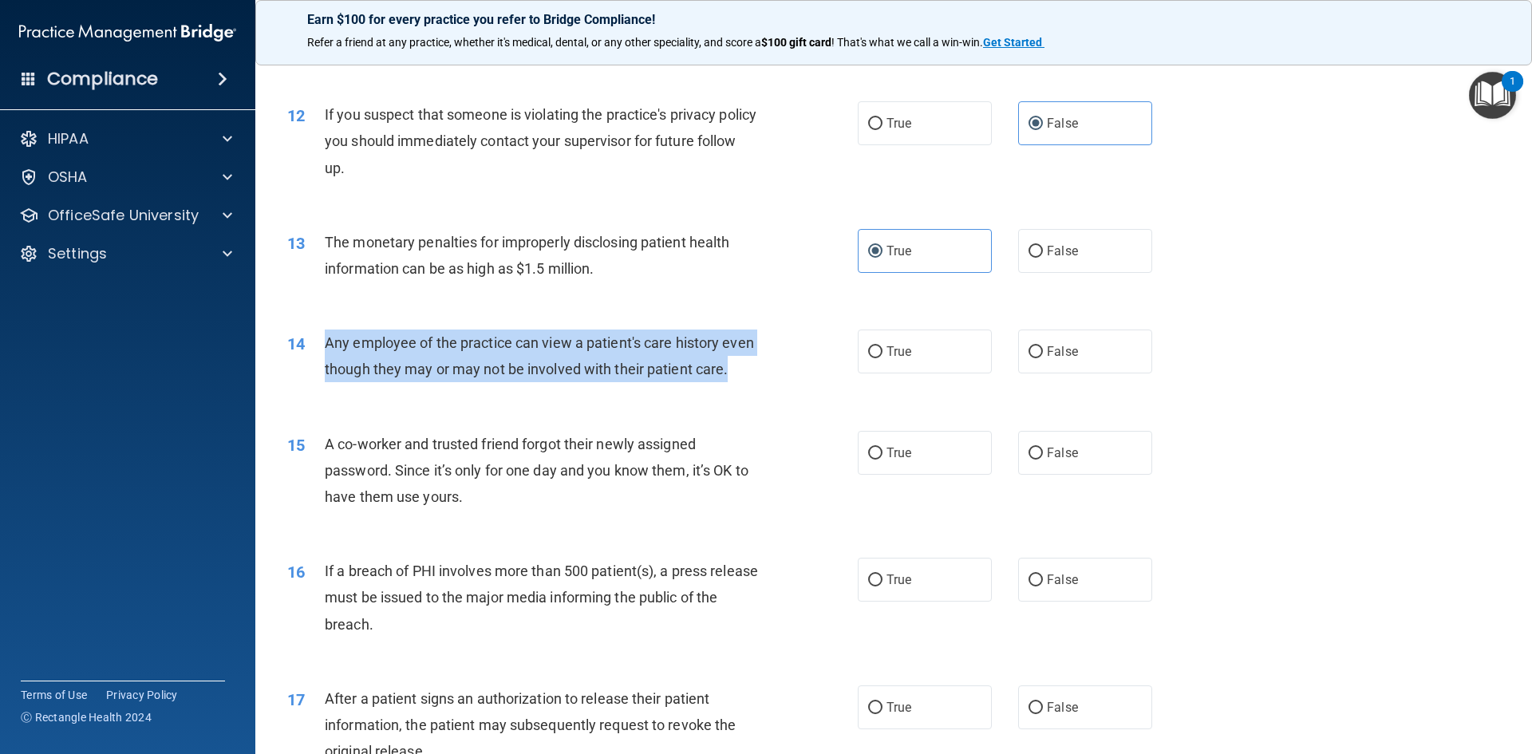
drag, startPoint x: 361, startPoint y: 399, endPoint x: 326, endPoint y: 343, distance: 66.0
click at [326, 343] on div "Any employee of the practice can view a patient's care history even though they…" at bounding box center [548, 356] width 446 height 53
copy span "Any employee of the practice can view a patient's care history even though they…"
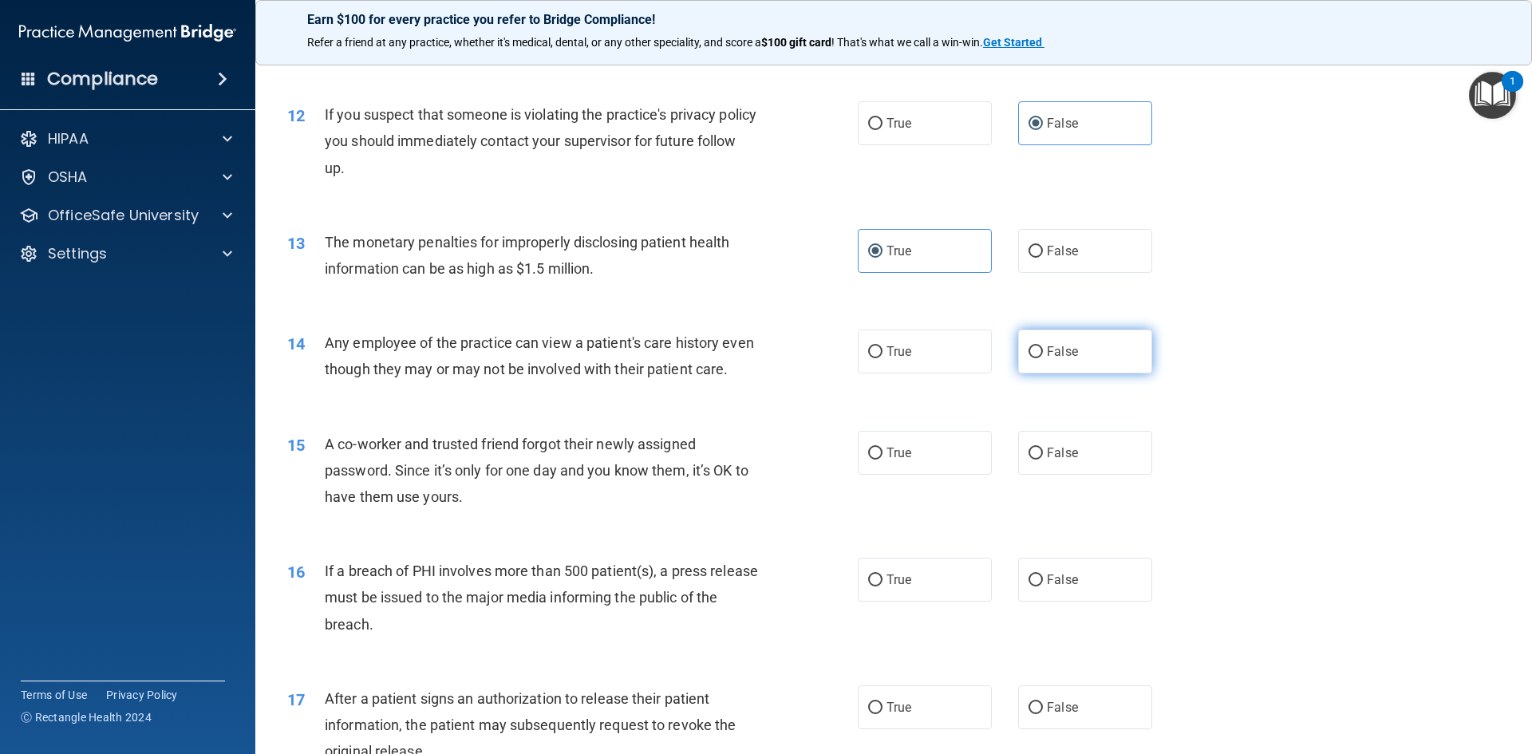
click at [1036, 353] on label "False" at bounding box center [1085, 352] width 134 height 44
click at [1036, 353] on input "False" at bounding box center [1036, 352] width 14 height 12
radio input "true"
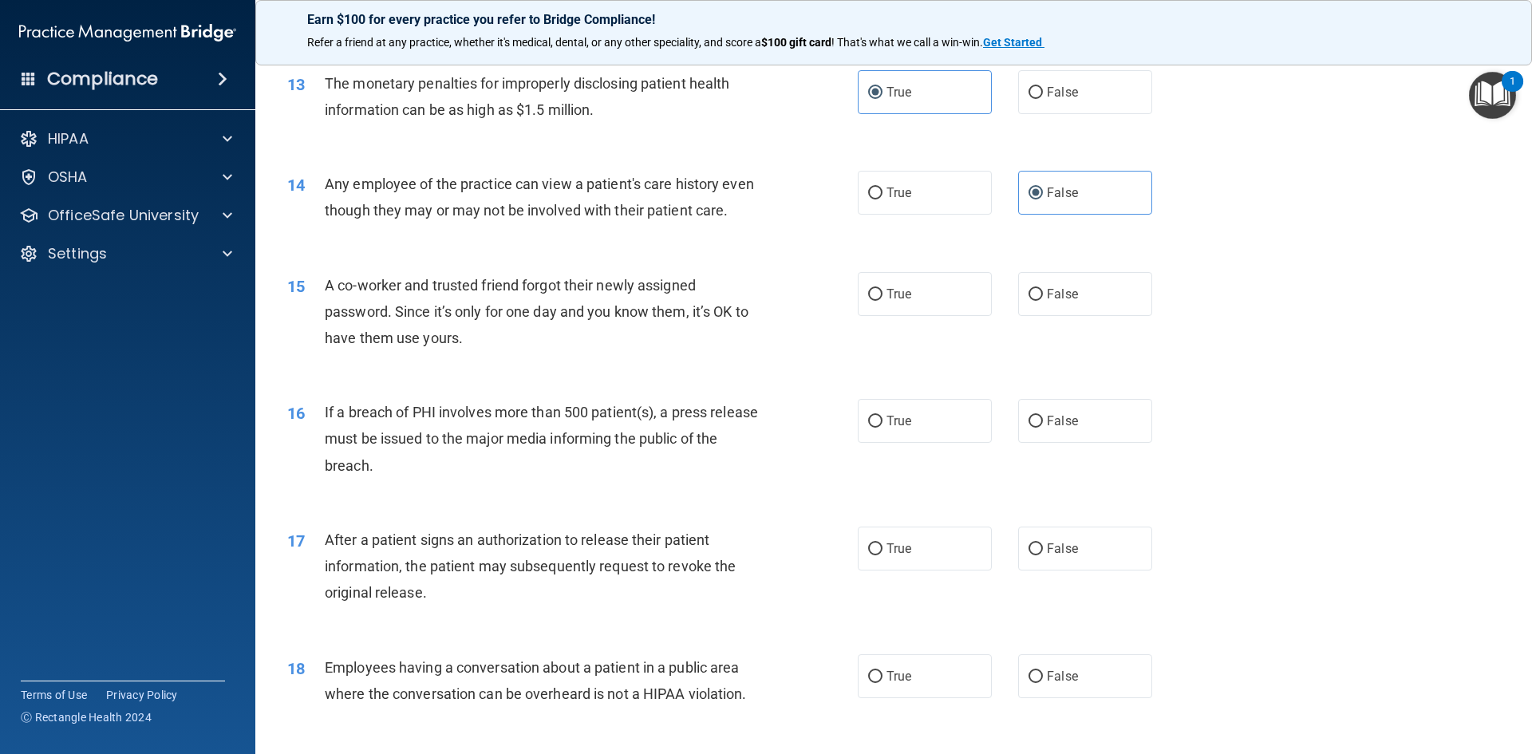
scroll to position [1436, 0]
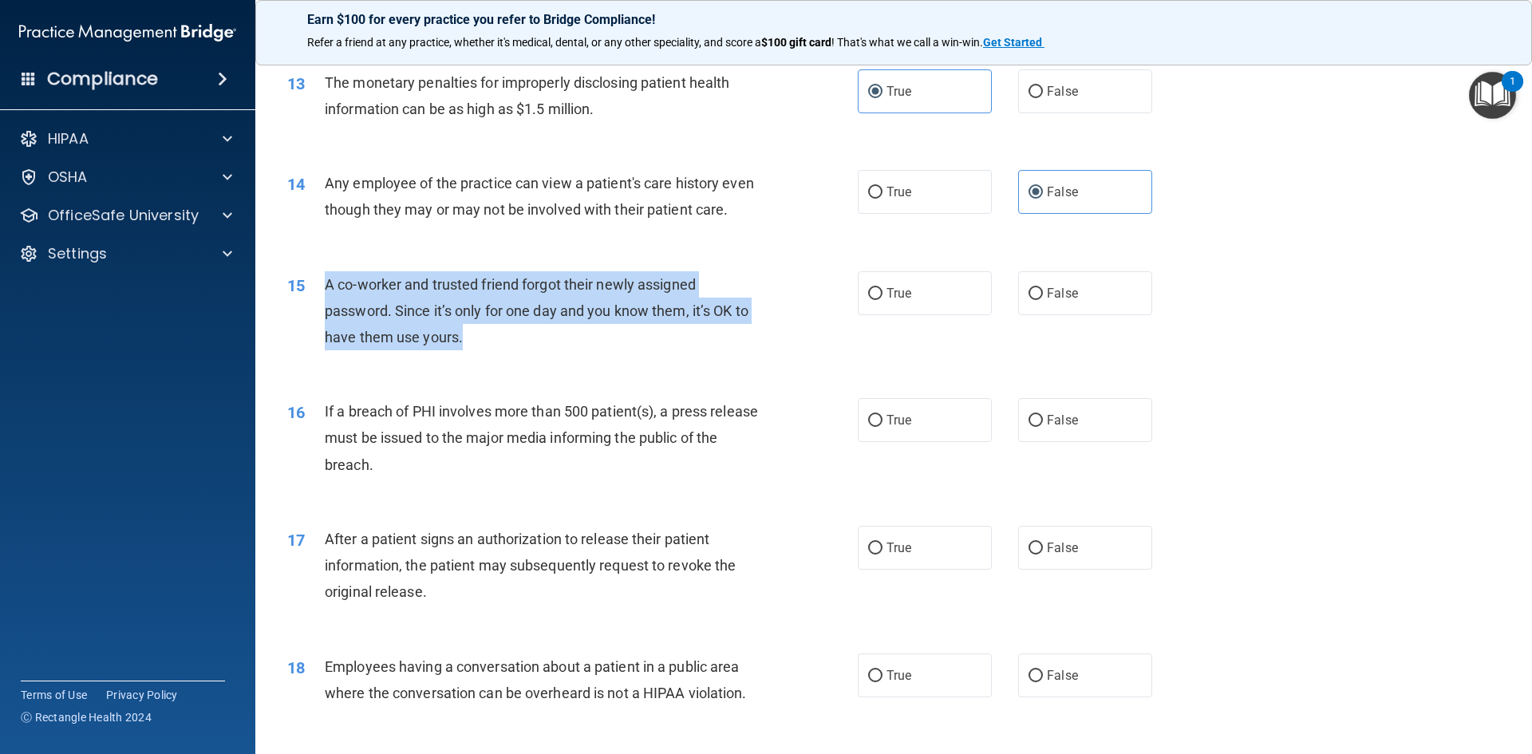
drag, startPoint x: 432, startPoint y: 356, endPoint x: 314, endPoint y: 311, distance: 126.3
click at [314, 311] on div "15 A co-worker and trusted friend forgot their newly assigned password. Since i…" at bounding box center [572, 315] width 618 height 88
copy div "A co-worker and trusted friend forgot their newly assigned password. Since it’s…"
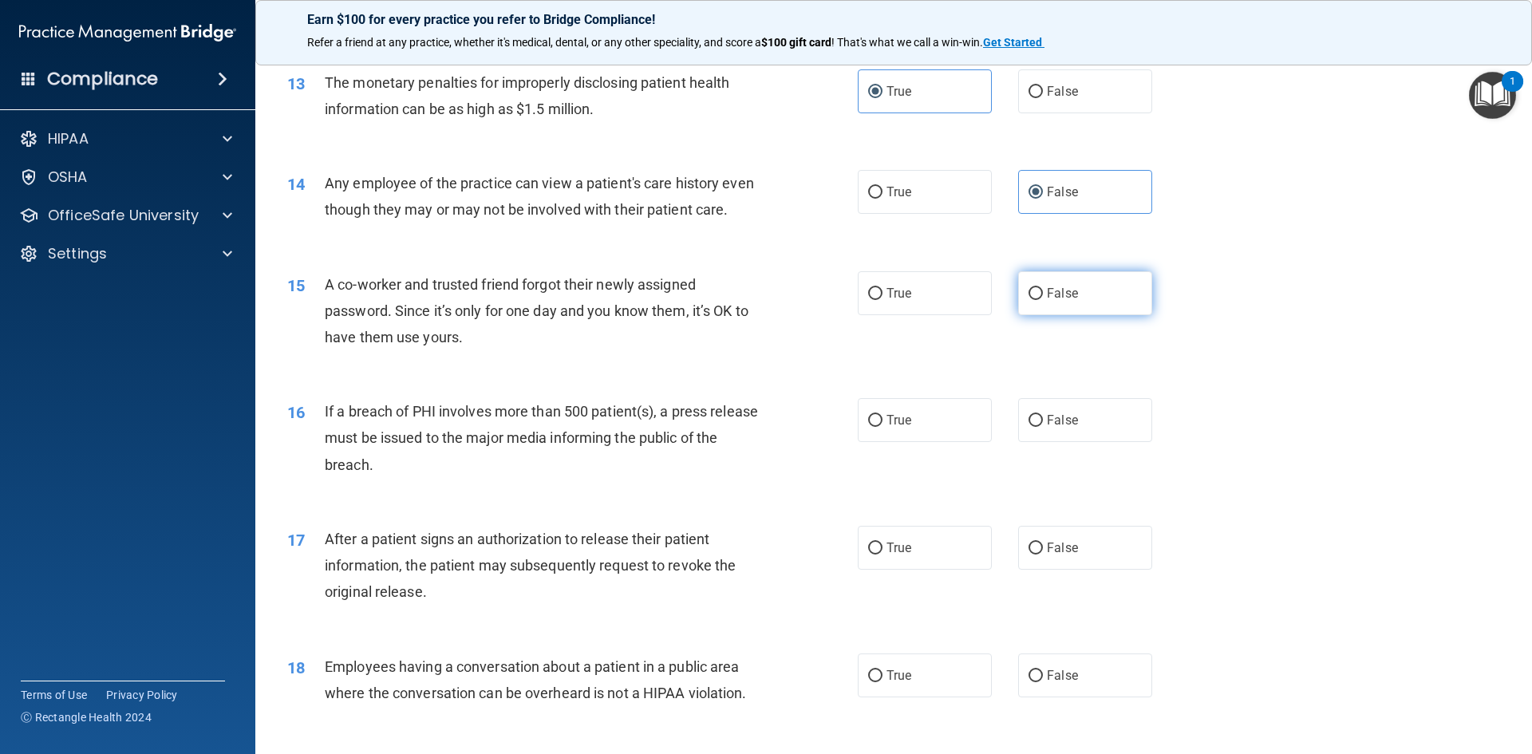
click at [1041, 309] on label "False" at bounding box center [1085, 293] width 134 height 44
click at [1041, 300] on input "False" at bounding box center [1036, 294] width 14 height 12
radio input "true"
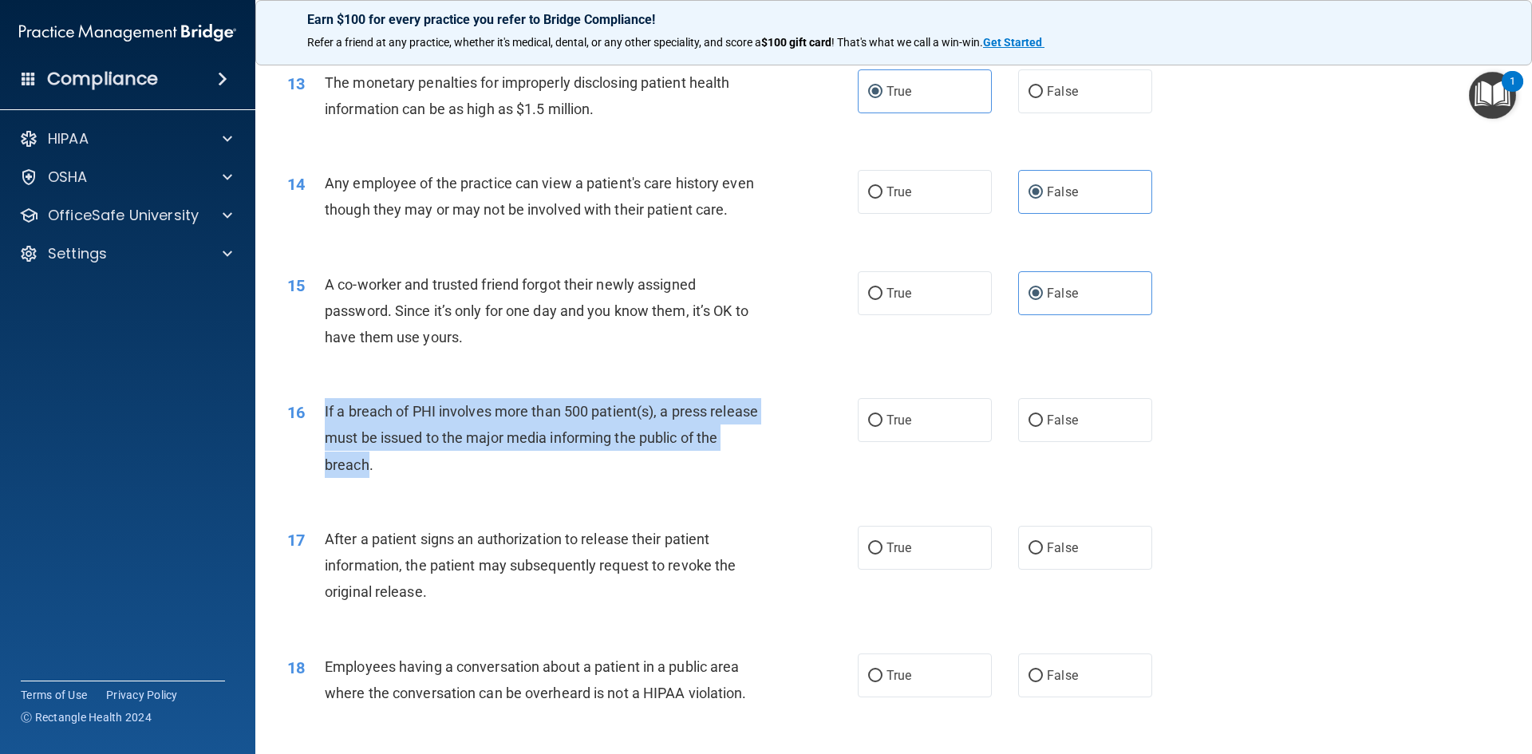
drag, startPoint x: 391, startPoint y: 502, endPoint x: 310, endPoint y: 432, distance: 106.9
click at [310, 432] on div "16 If a breach of PHI involves more than 500 patient(s), a press release must b…" at bounding box center [572, 442] width 618 height 88
copy div "If a breach of PHI involves more than 500 patient(s), a press release must be i…"
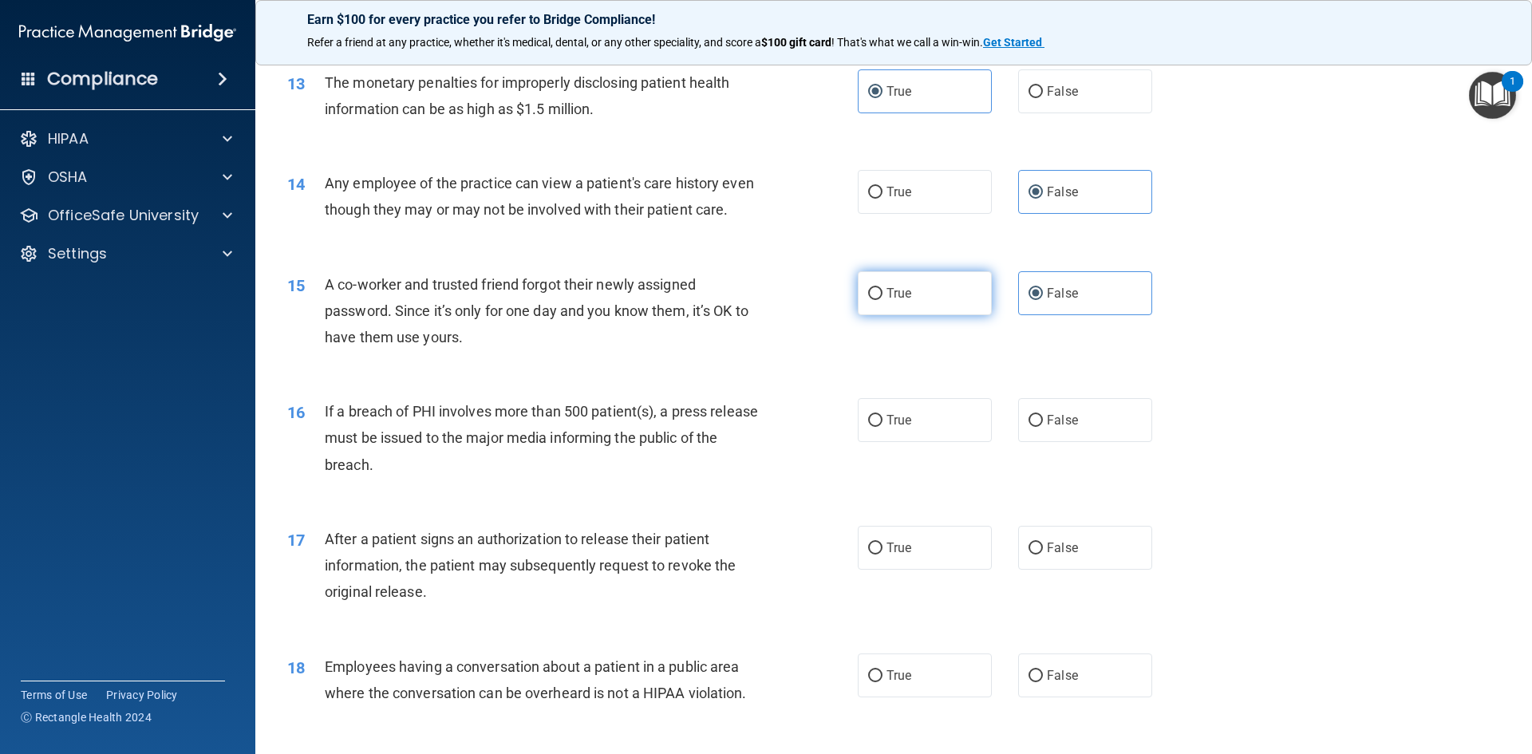
click at [887, 301] on span "True" at bounding box center [899, 293] width 25 height 15
click at [883, 300] on input "True" at bounding box center [875, 294] width 14 height 12
radio input "true"
click at [1060, 301] on span "False" at bounding box center [1062, 293] width 31 height 15
click at [1043, 300] on input "False" at bounding box center [1036, 294] width 14 height 12
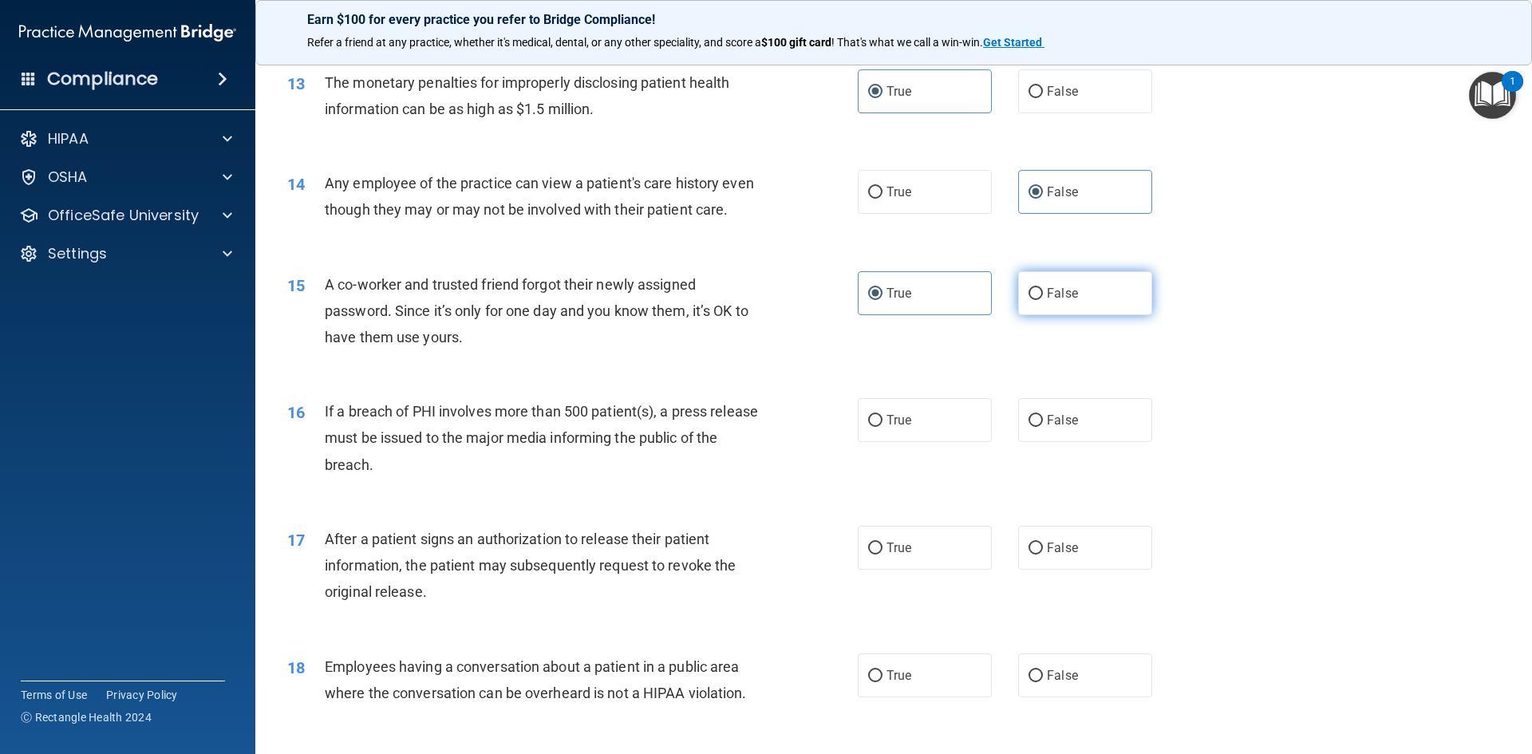
radio input "true"
radio input "false"
click at [905, 428] on span "True" at bounding box center [899, 420] width 25 height 15
click at [883, 427] on input "True" at bounding box center [875, 421] width 14 height 12
radio input "true"
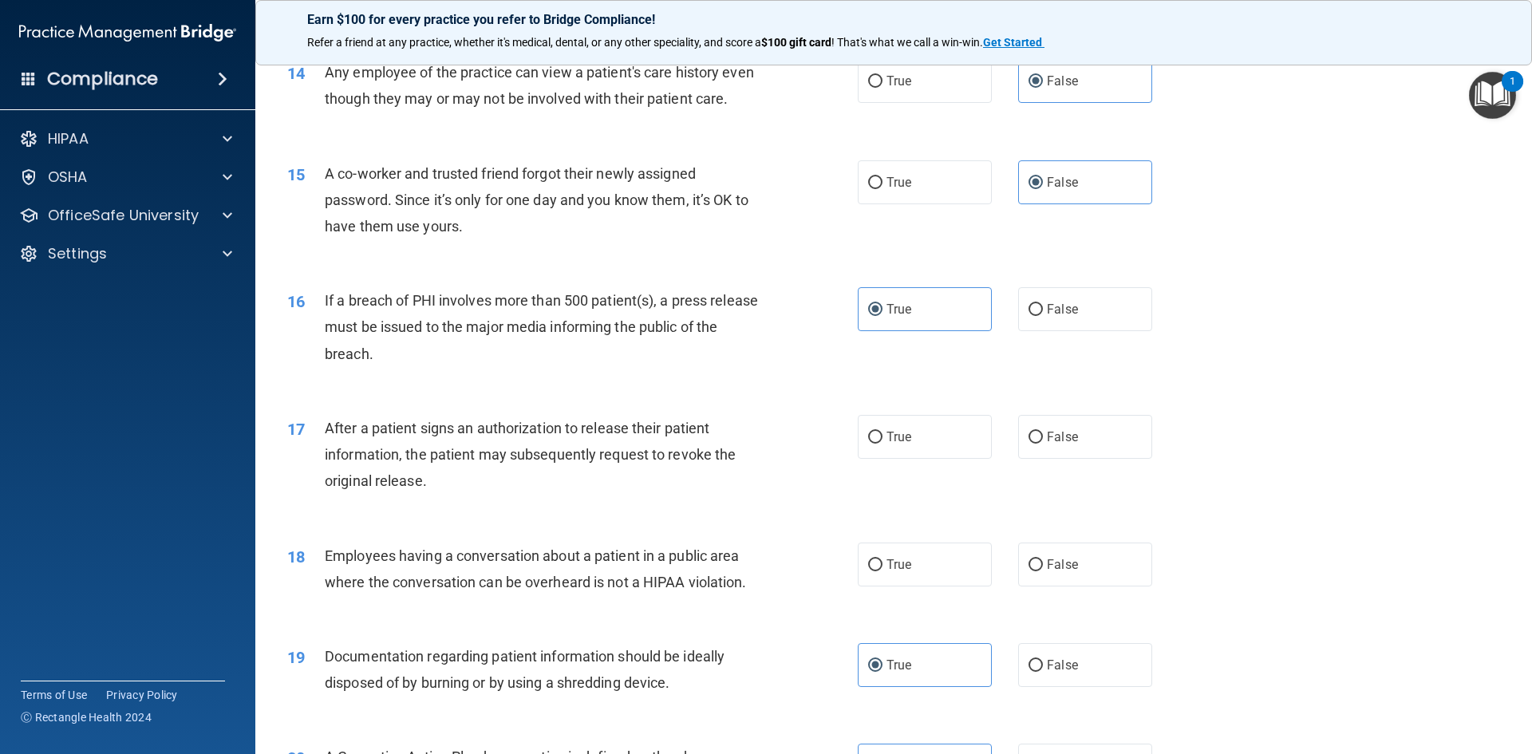
scroll to position [1756, 0]
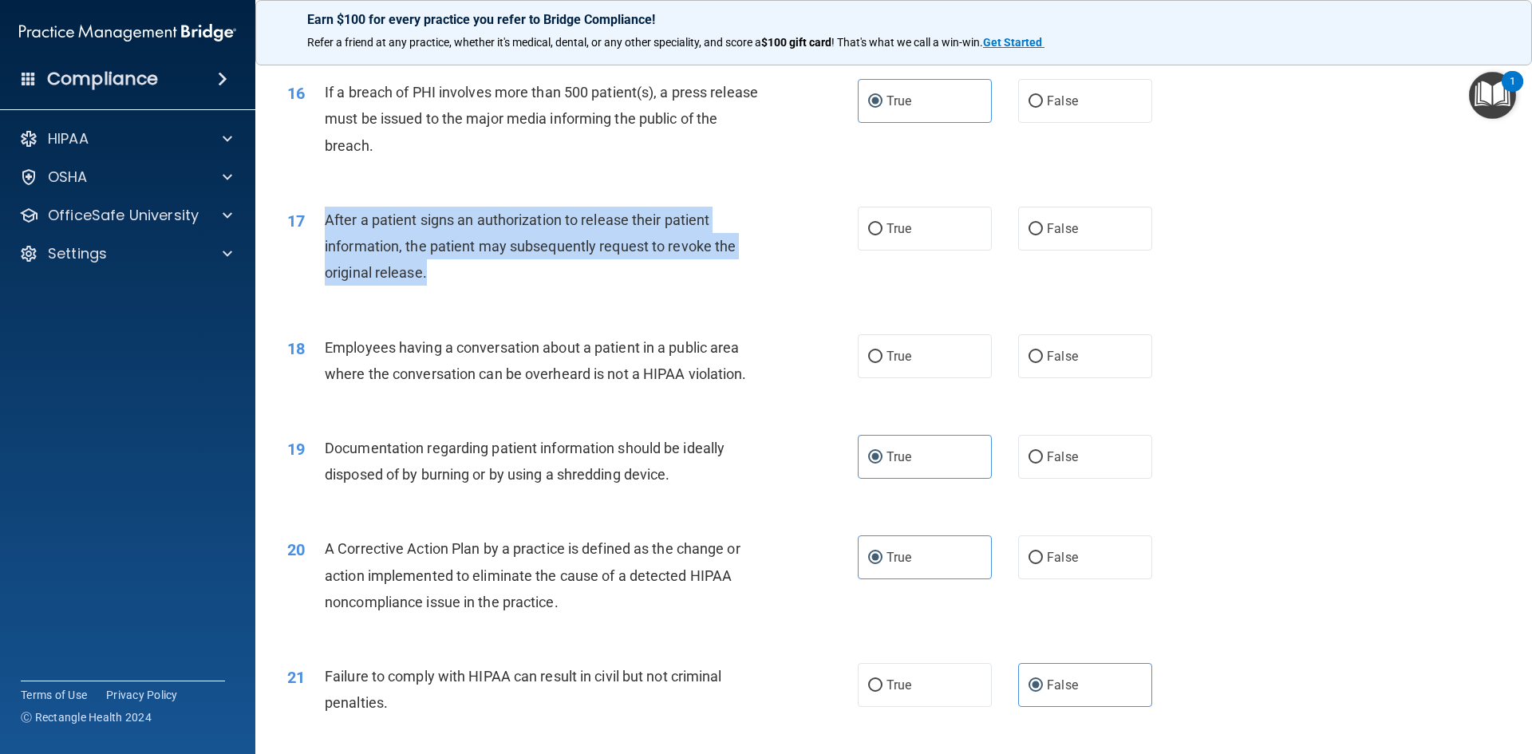
drag, startPoint x: 432, startPoint y: 308, endPoint x: 329, endPoint y: 245, distance: 120.7
click at [329, 245] on div "After a patient signs an authorization to release their patient information, th…" at bounding box center [548, 247] width 446 height 80
copy span "After a patient signs an authorization to release their patient information, th…"
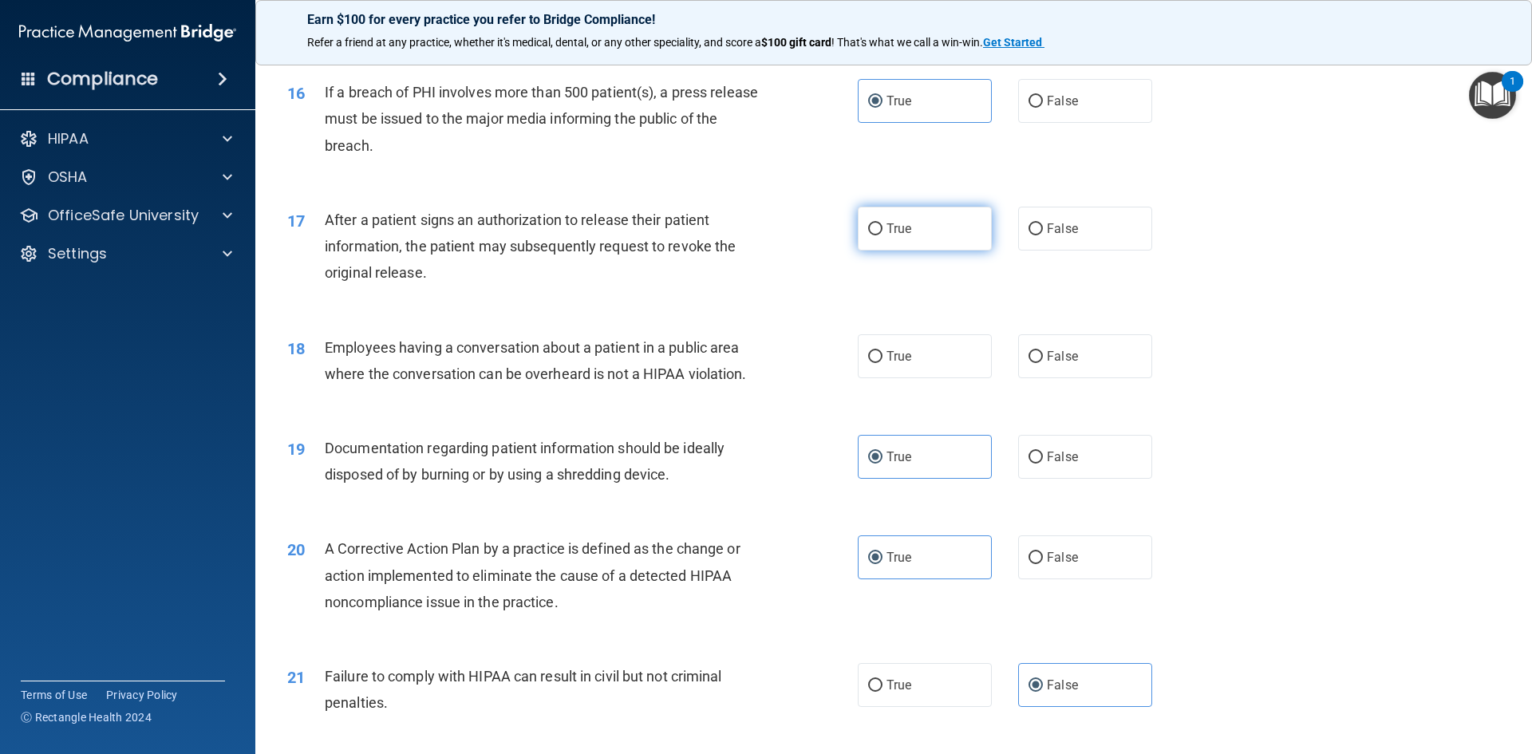
click at [891, 236] on span "True" at bounding box center [899, 228] width 25 height 15
click at [883, 235] on input "True" at bounding box center [875, 229] width 14 height 12
radio input "true"
drag, startPoint x: 715, startPoint y: 411, endPoint x: 737, endPoint y: 406, distance: 22.1
click at [556, 387] on div "Employees having a conversation about a patient in a public area where the conv…" at bounding box center [548, 360] width 446 height 53
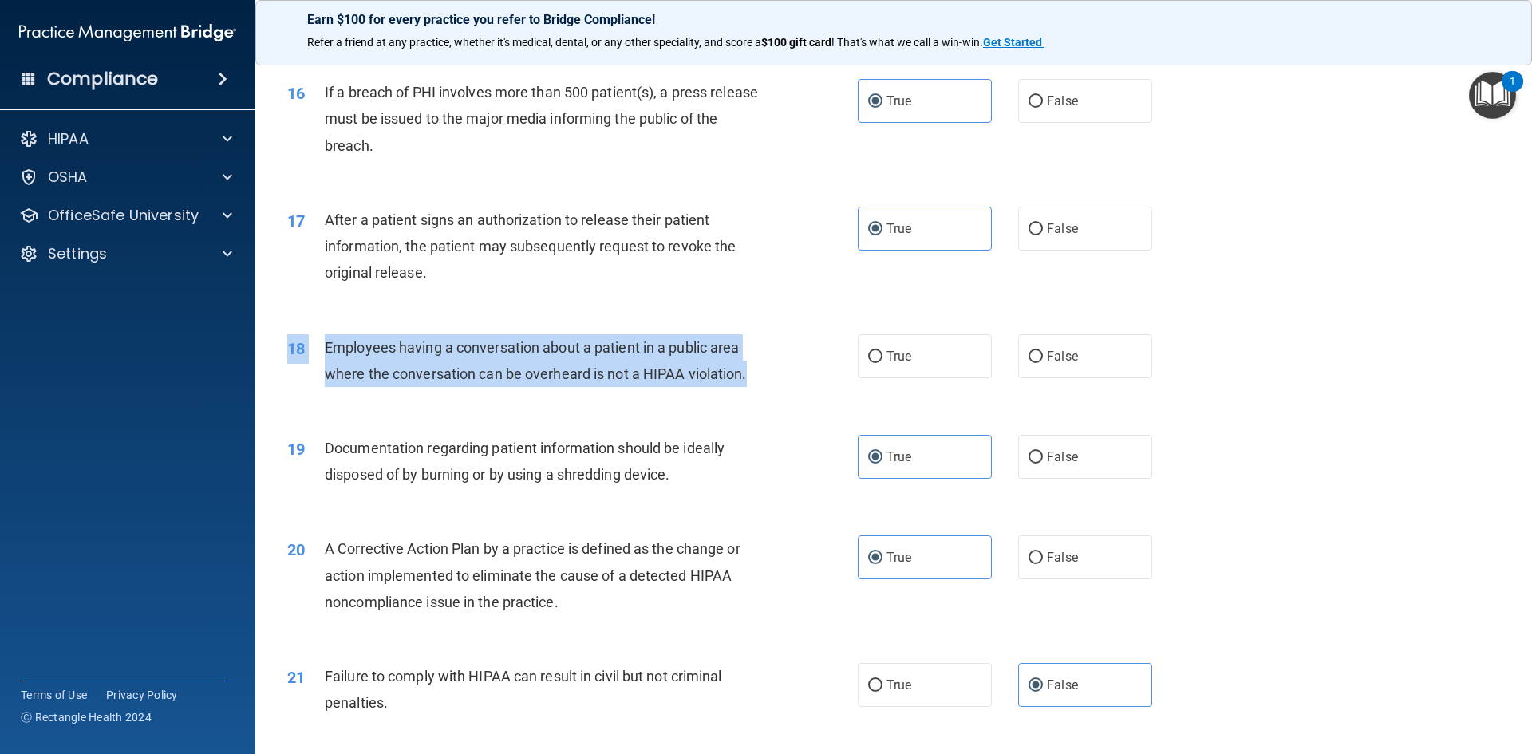
drag, startPoint x: 757, startPoint y: 404, endPoint x: 286, endPoint y: 380, distance: 471.4
click at [286, 380] on div "18 Employees having a conversation about a patient in a public area where the c…" at bounding box center [572, 364] width 618 height 61
click at [568, 386] on div "Employees having a conversation about a patient in a public area where the conv…" at bounding box center [548, 360] width 446 height 53
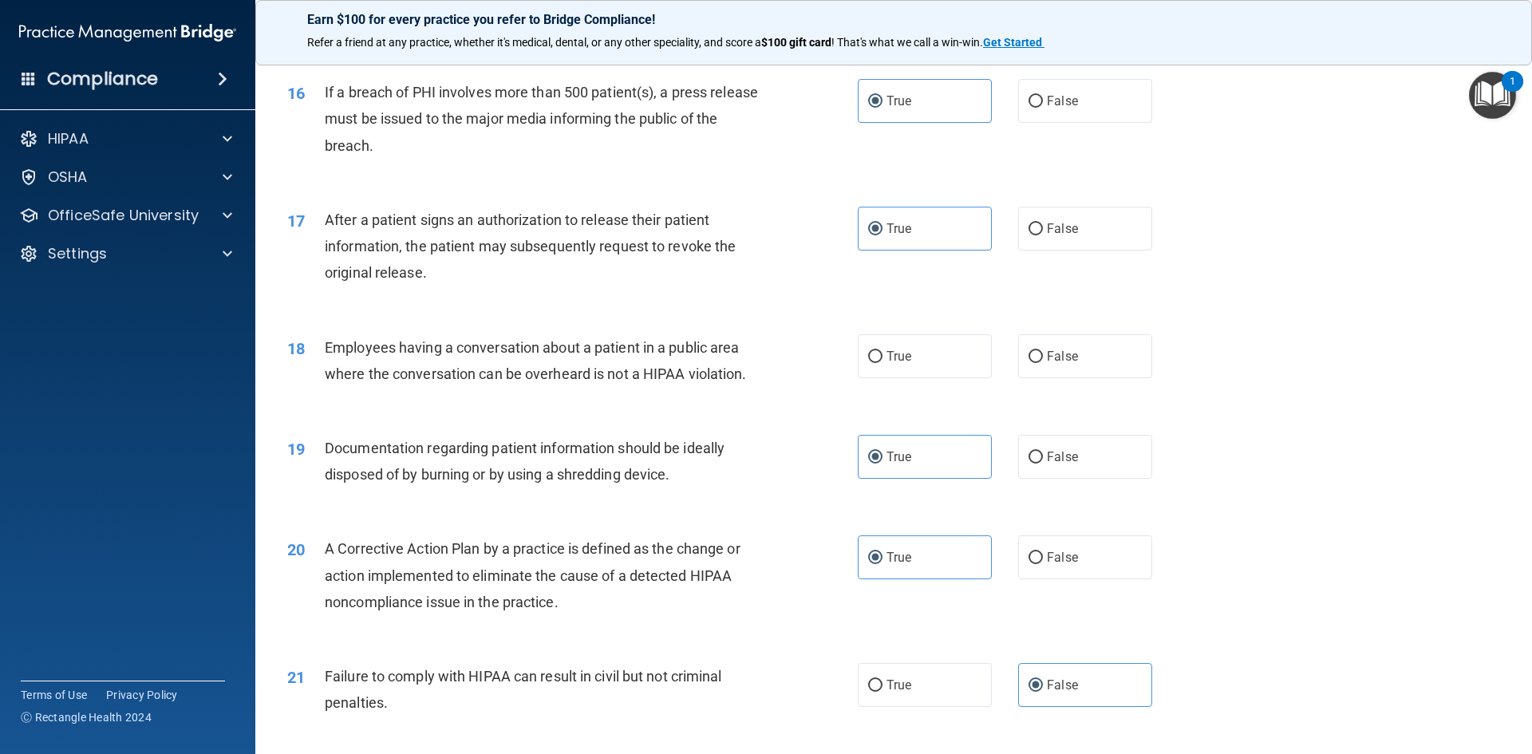
click at [1000, 378] on div "True False" at bounding box center [1019, 356] width 322 height 44
click at [1018, 377] on label "False" at bounding box center [1085, 356] width 134 height 44
click at [1029, 363] on input "False" at bounding box center [1036, 357] width 14 height 12
radio input "true"
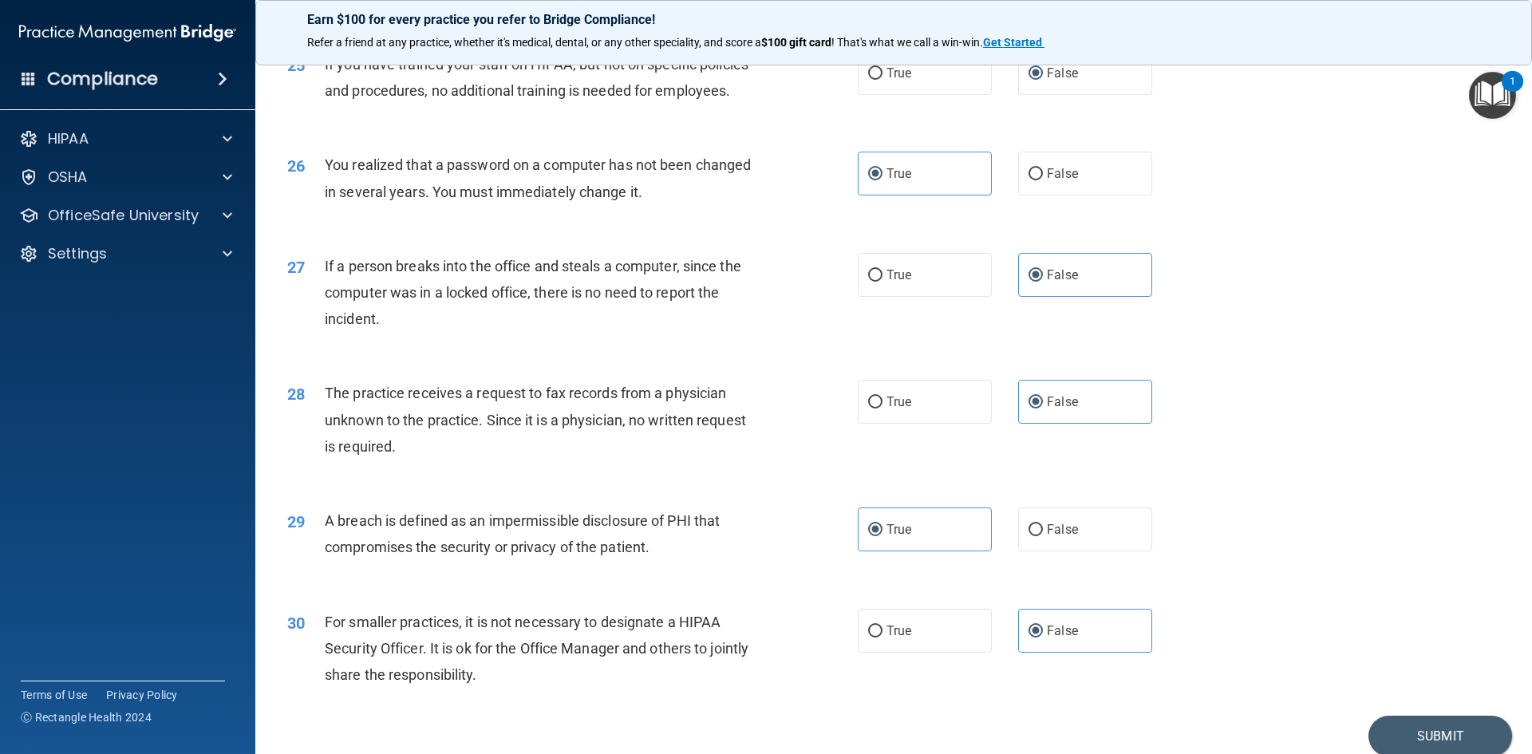
scroll to position [3023, 0]
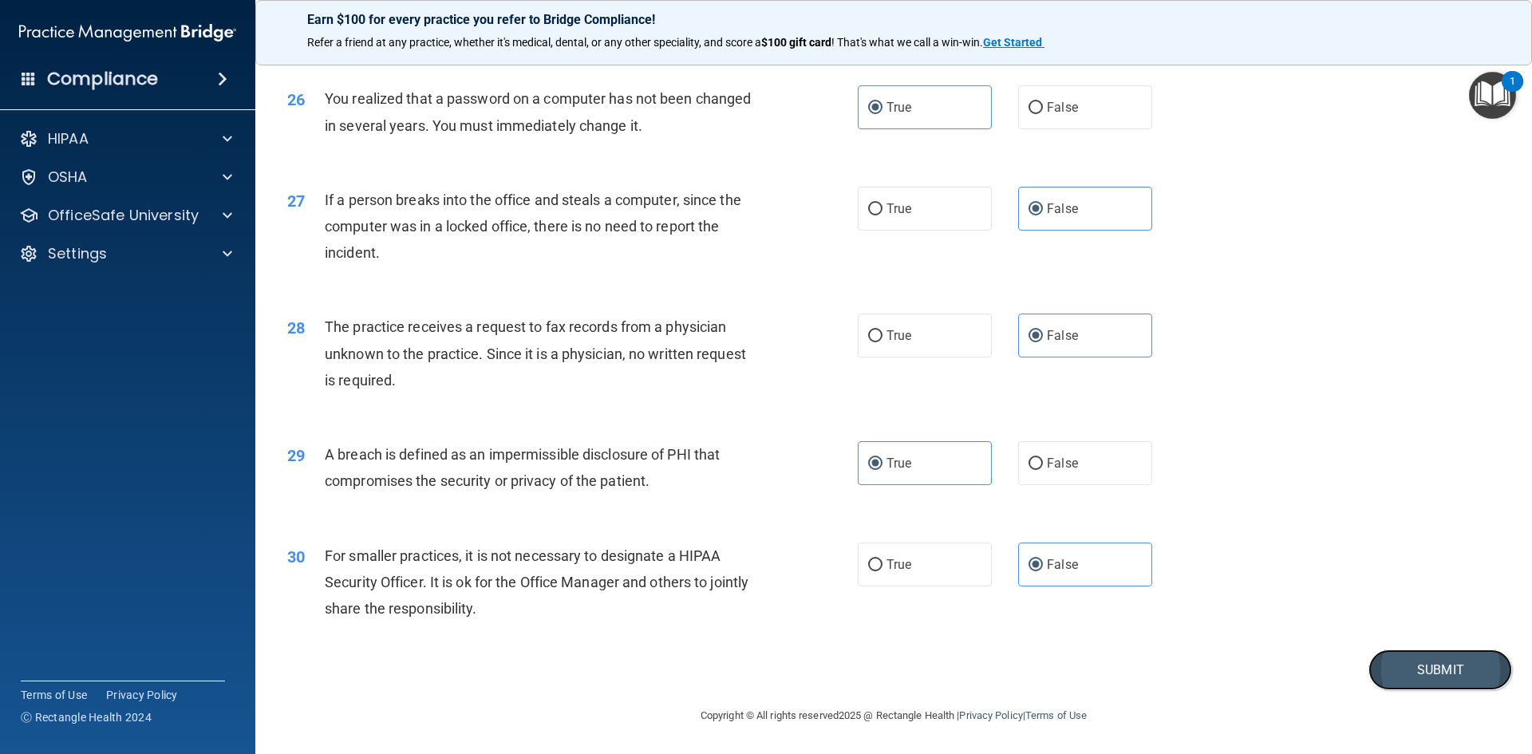
click at [1406, 663] on button "Submit" at bounding box center [1441, 670] width 144 height 41
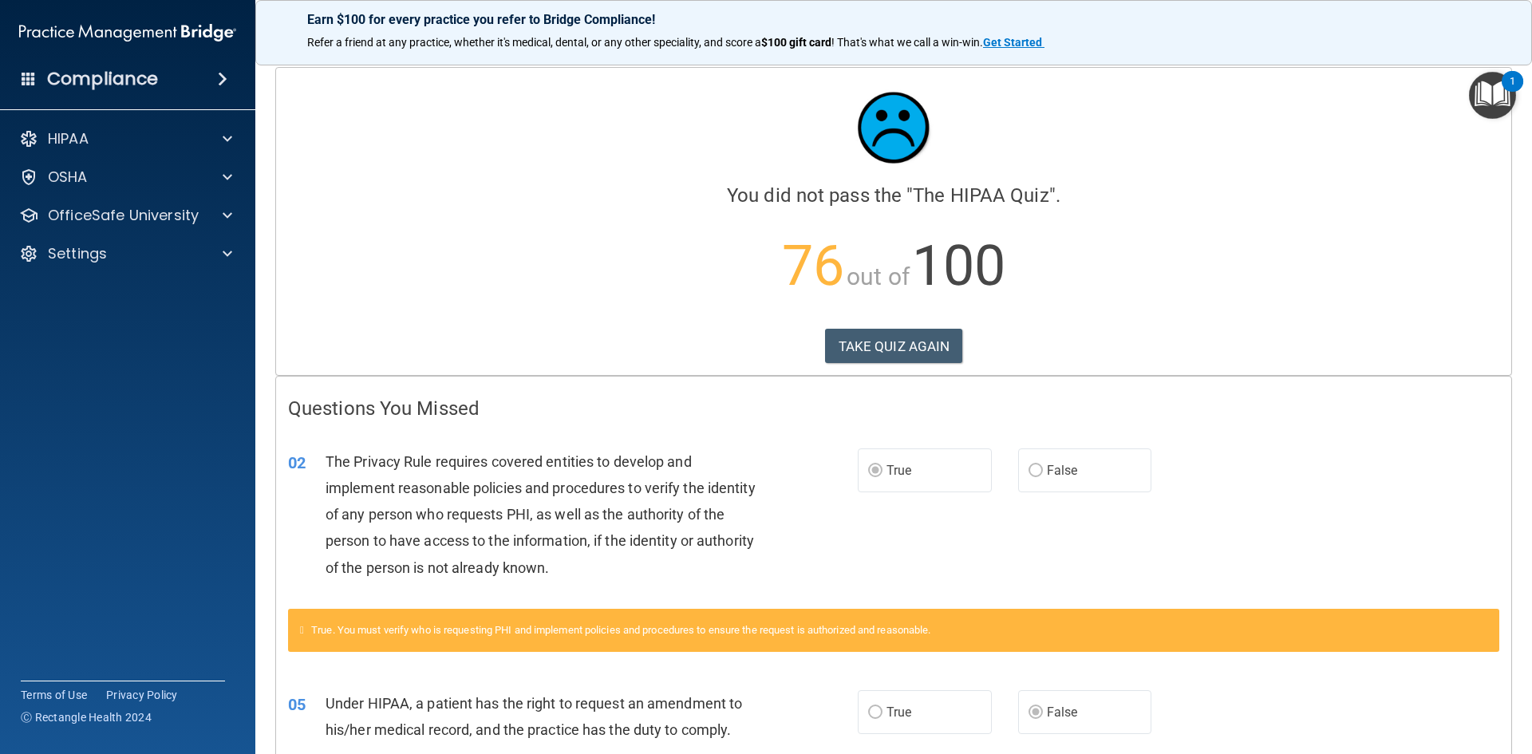
drag, startPoint x: 602, startPoint y: 432, endPoint x: 485, endPoint y: 280, distance: 192.3
click at [485, 280] on p "76 out of 100" at bounding box center [893, 266] width 1211 height 103
click at [854, 342] on button "TAKE QUIZ AGAIN" at bounding box center [894, 346] width 138 height 35
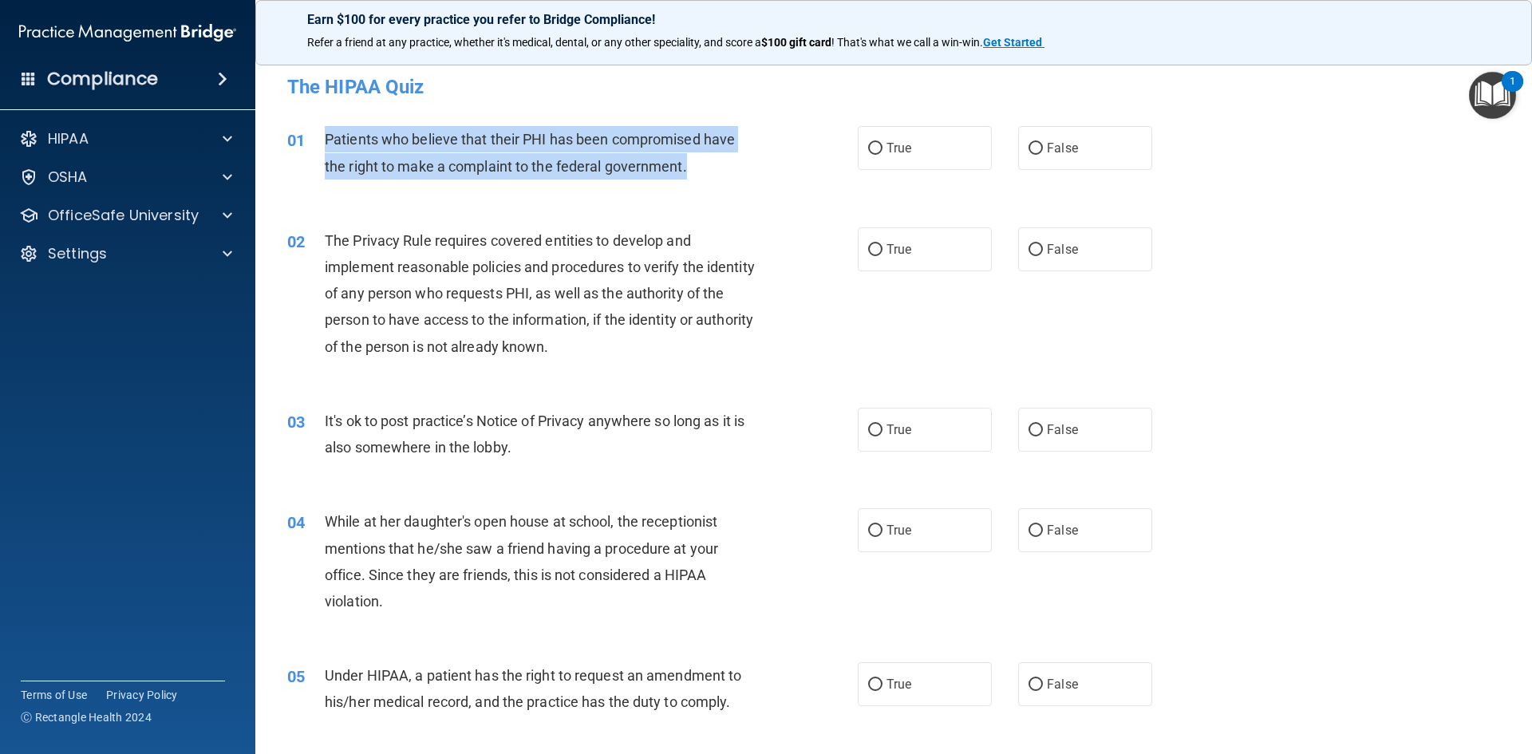
drag, startPoint x: 687, startPoint y: 165, endPoint x: 324, endPoint y: 141, distance: 363.9
click at [325, 141] on div "Patients who believe that their PHI has been compromised have the right to make…" at bounding box center [548, 152] width 446 height 53
copy span "Patients who believe that their PHI has been compromised have the right to make…"
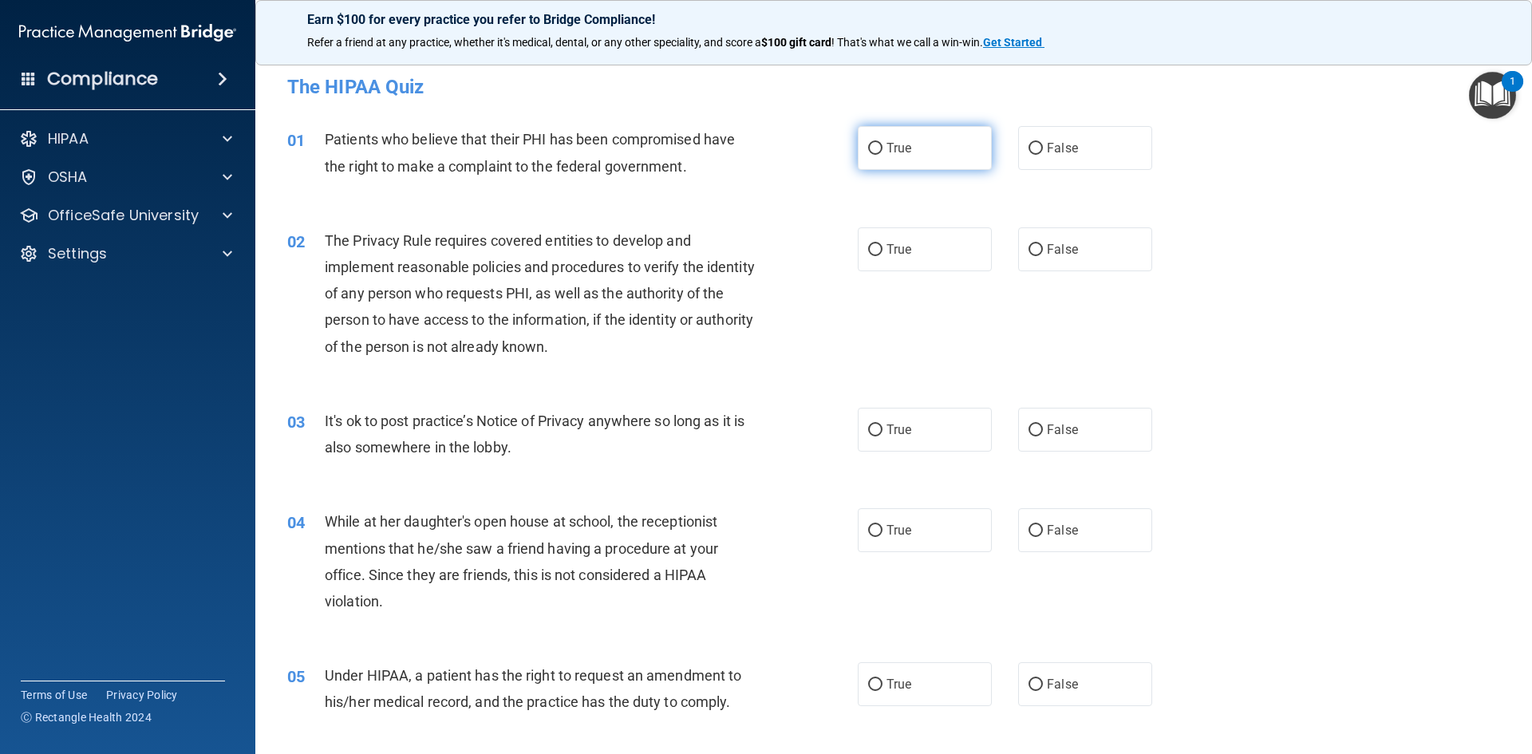
click at [892, 152] on span "True" at bounding box center [899, 147] width 25 height 15
click at [883, 152] on input "True" at bounding box center [875, 149] width 14 height 12
radio input "true"
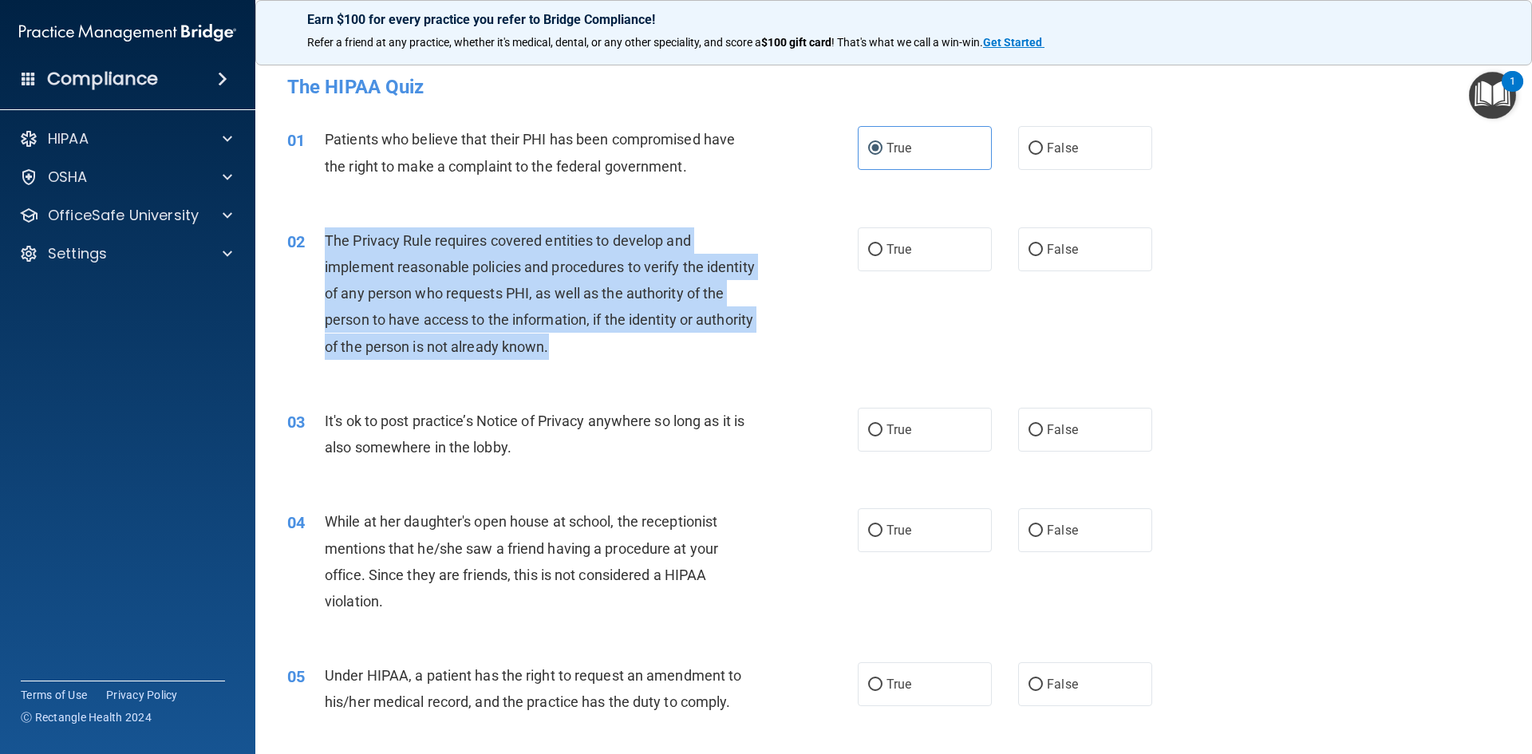
drag, startPoint x: 620, startPoint y: 346, endPoint x: 325, endPoint y: 231, distance: 316.8
click at [325, 231] on div "The Privacy Rule requires covered entities to develop and implement reasonable …" at bounding box center [548, 293] width 446 height 132
copy span "The Privacy Rule requires covered entities to develop and implement reasonable …"
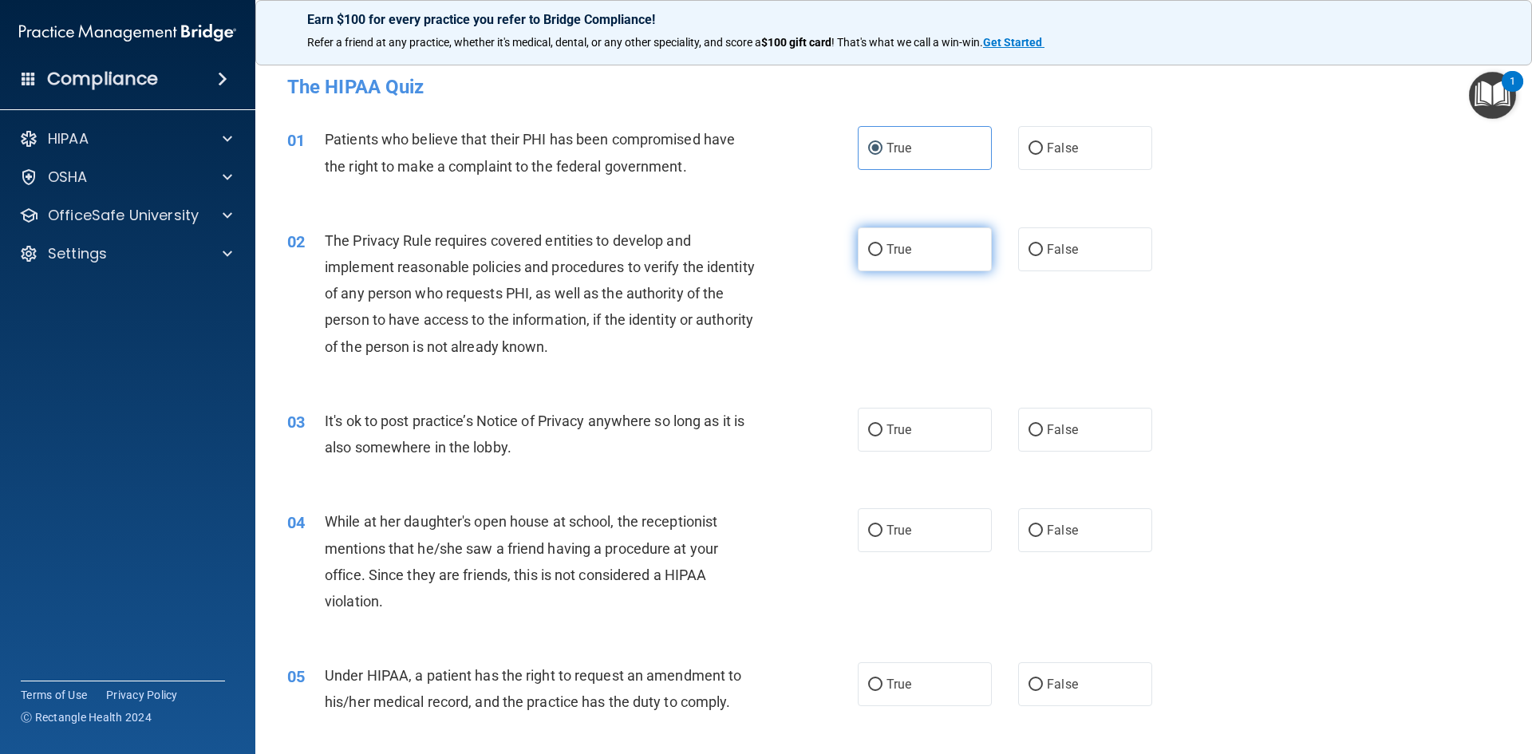
click at [925, 240] on label "True" at bounding box center [925, 249] width 134 height 44
click at [883, 244] on input "True" at bounding box center [875, 250] width 14 height 12
radio input "true"
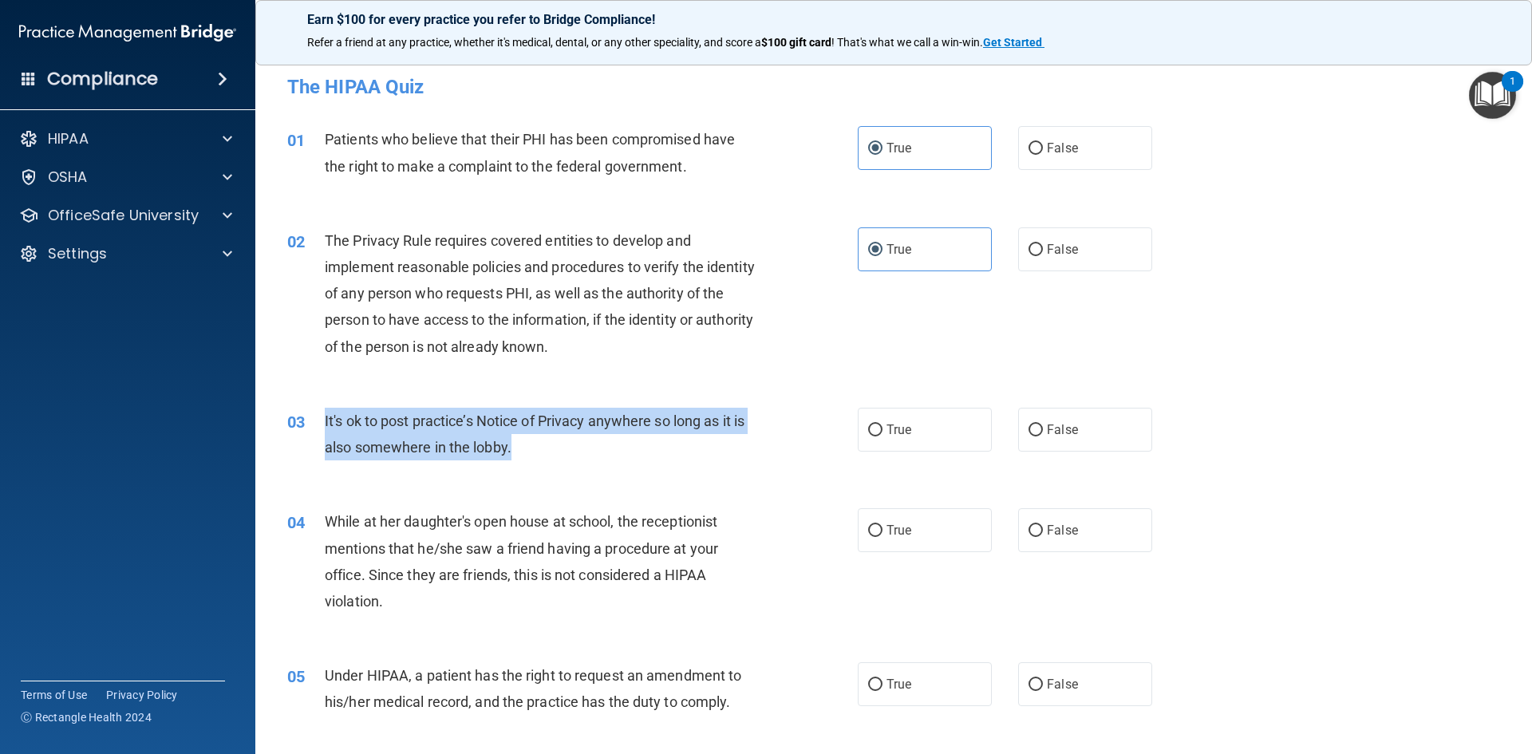
drag, startPoint x: 406, startPoint y: 421, endPoint x: 322, endPoint y: 420, distance: 83.8
click at [322, 420] on div "03 It's ok to post practice’s Notice of Privacy anywhere so long as it is also …" at bounding box center [572, 438] width 618 height 61
copy div "It's ok to post practice’s Notice of Privacy anywhere so long as it is also som…"
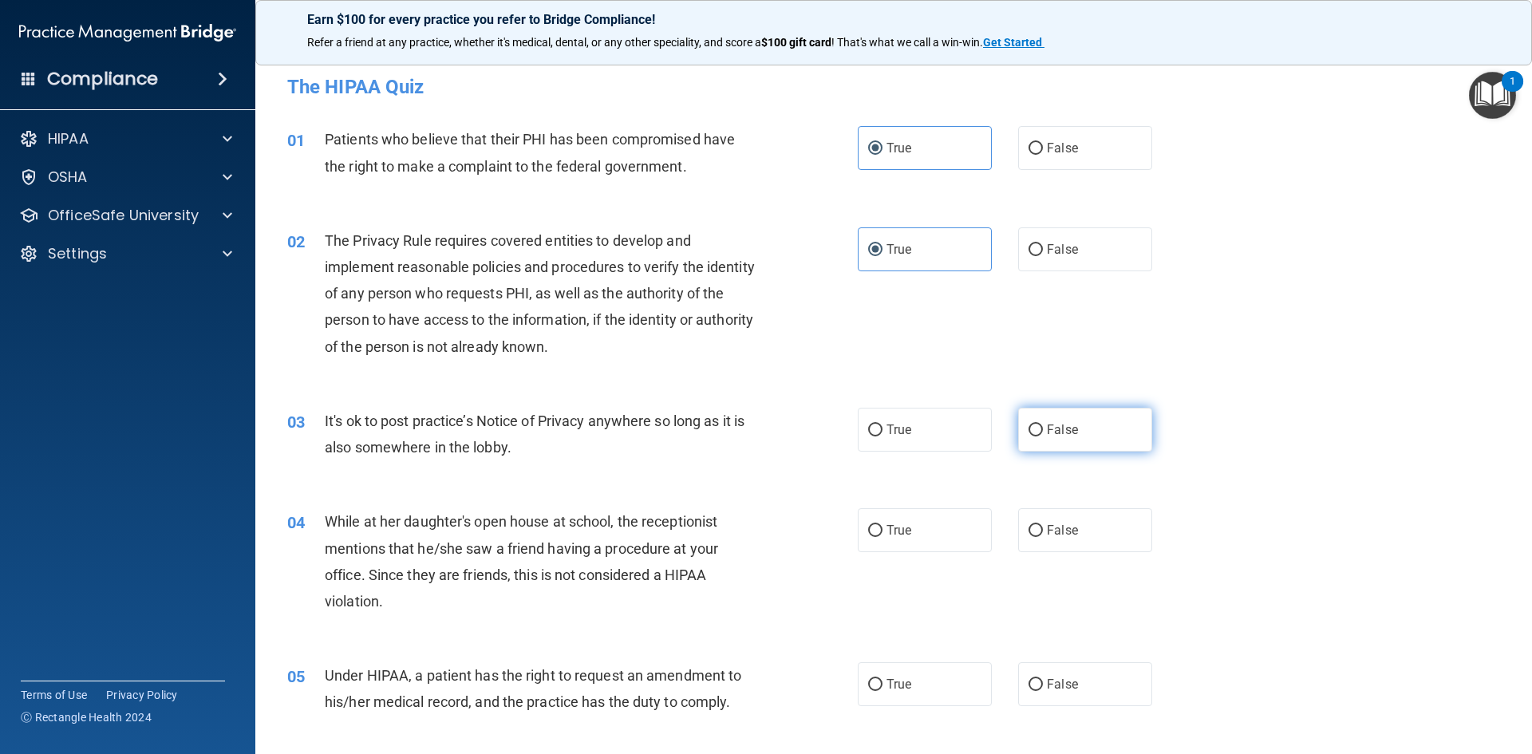
click at [1086, 448] on label "False" at bounding box center [1085, 430] width 134 height 44
click at [1043, 436] on input "False" at bounding box center [1036, 431] width 14 height 12
radio input "true"
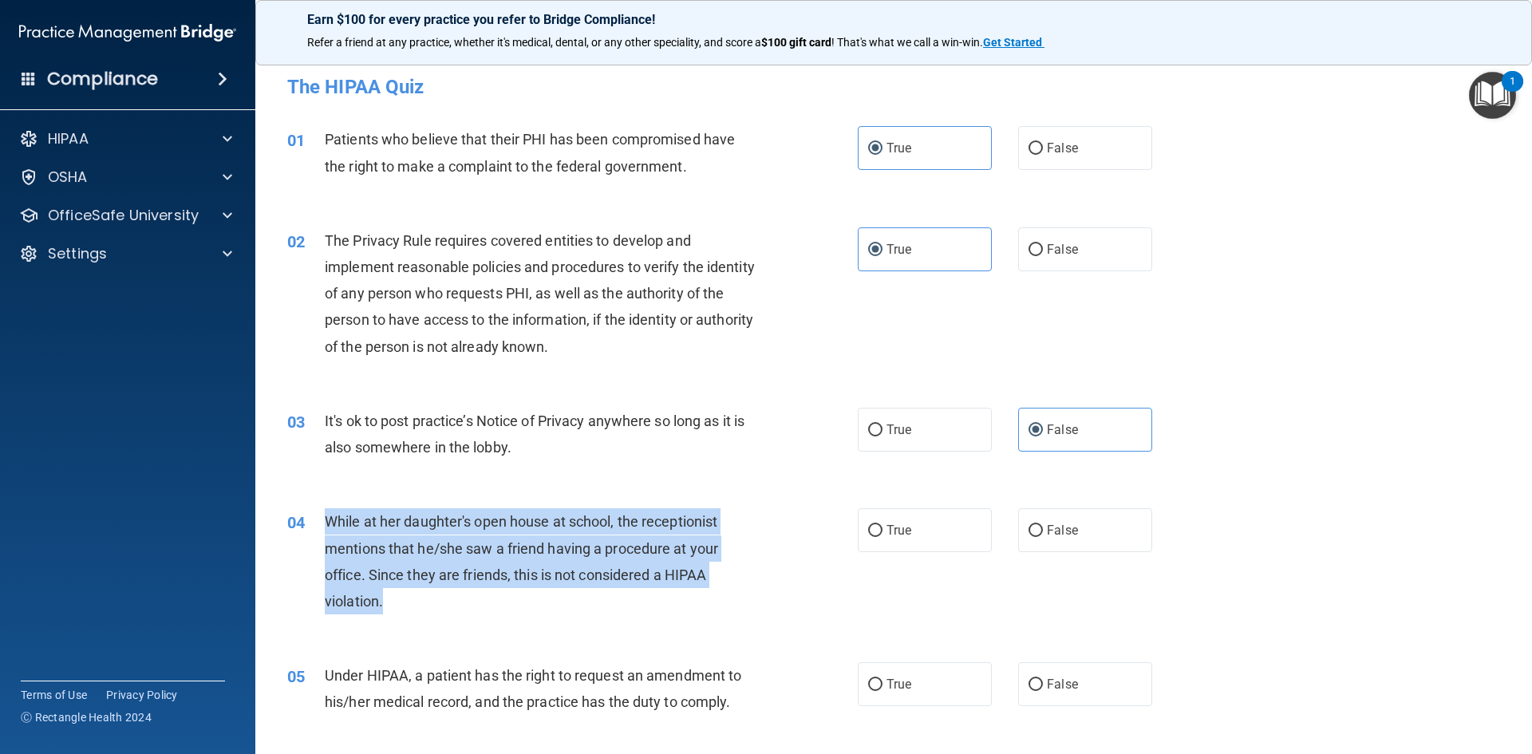
drag, startPoint x: 389, startPoint y: 609, endPoint x: 327, endPoint y: 511, distance: 116.2
click at [327, 511] on div "While at her daughter's open house at school, the receptionist mentions that he…" at bounding box center [548, 561] width 446 height 106
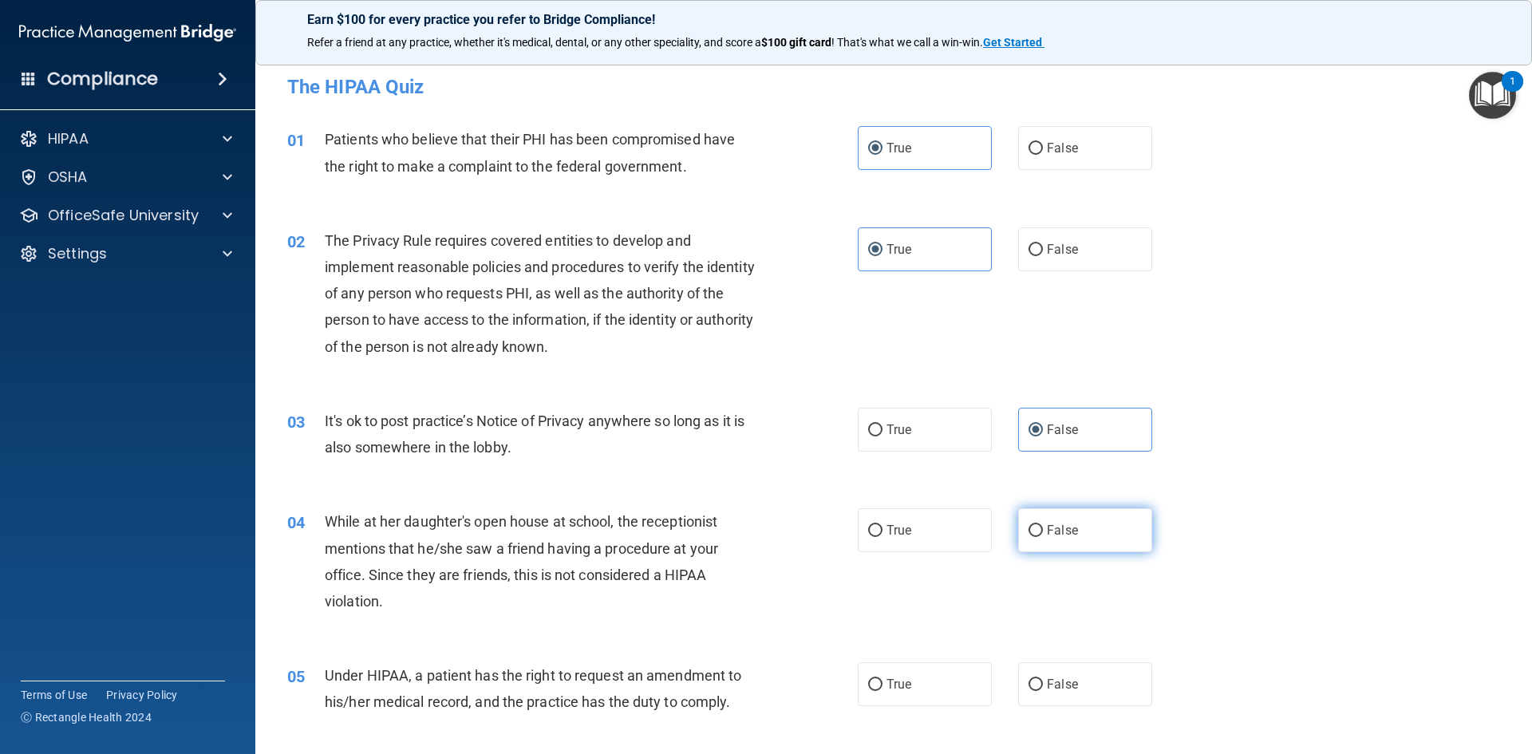
click at [1100, 519] on label "False" at bounding box center [1085, 530] width 134 height 44
click at [1043, 525] on input "False" at bounding box center [1036, 531] width 14 height 12
radio input "true"
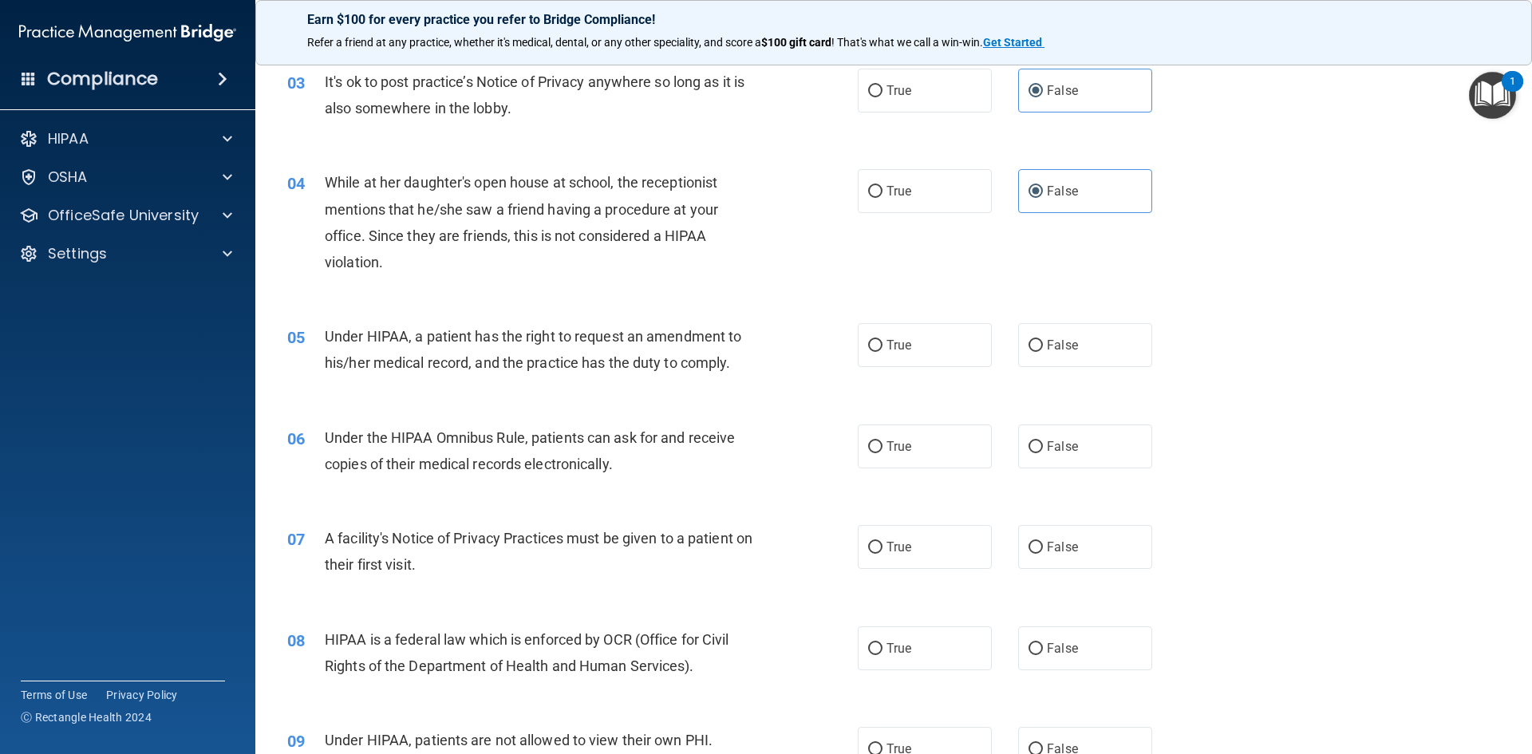
scroll to position [399, 0]
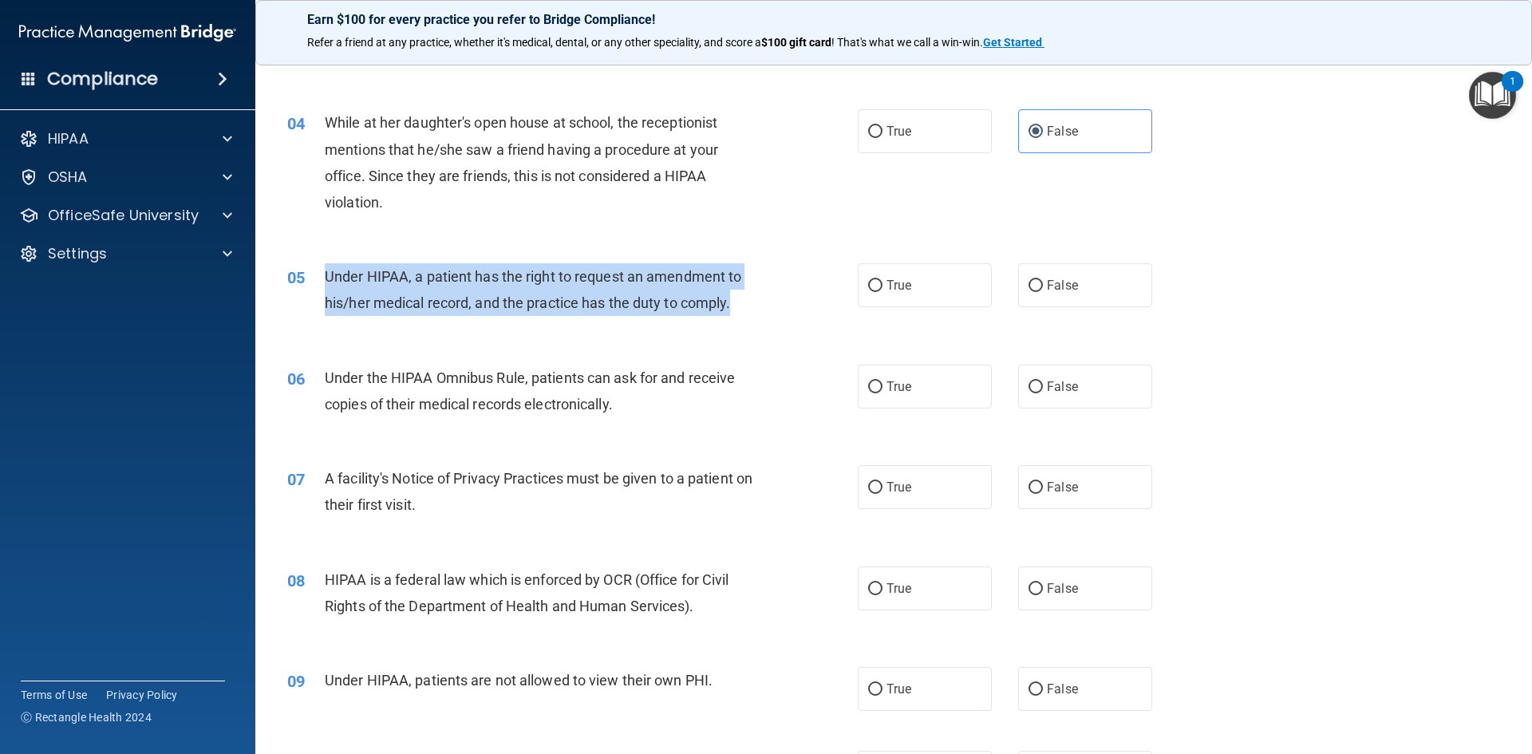
drag, startPoint x: 752, startPoint y: 302, endPoint x: 310, endPoint y: 286, distance: 442.4
click at [310, 286] on div "05 Under HIPAA, a patient has the right to request an amendment to his/her medi…" at bounding box center [572, 293] width 618 height 61
copy div "Under HIPAA, a patient has the right to request an amendment to his/her medical…"
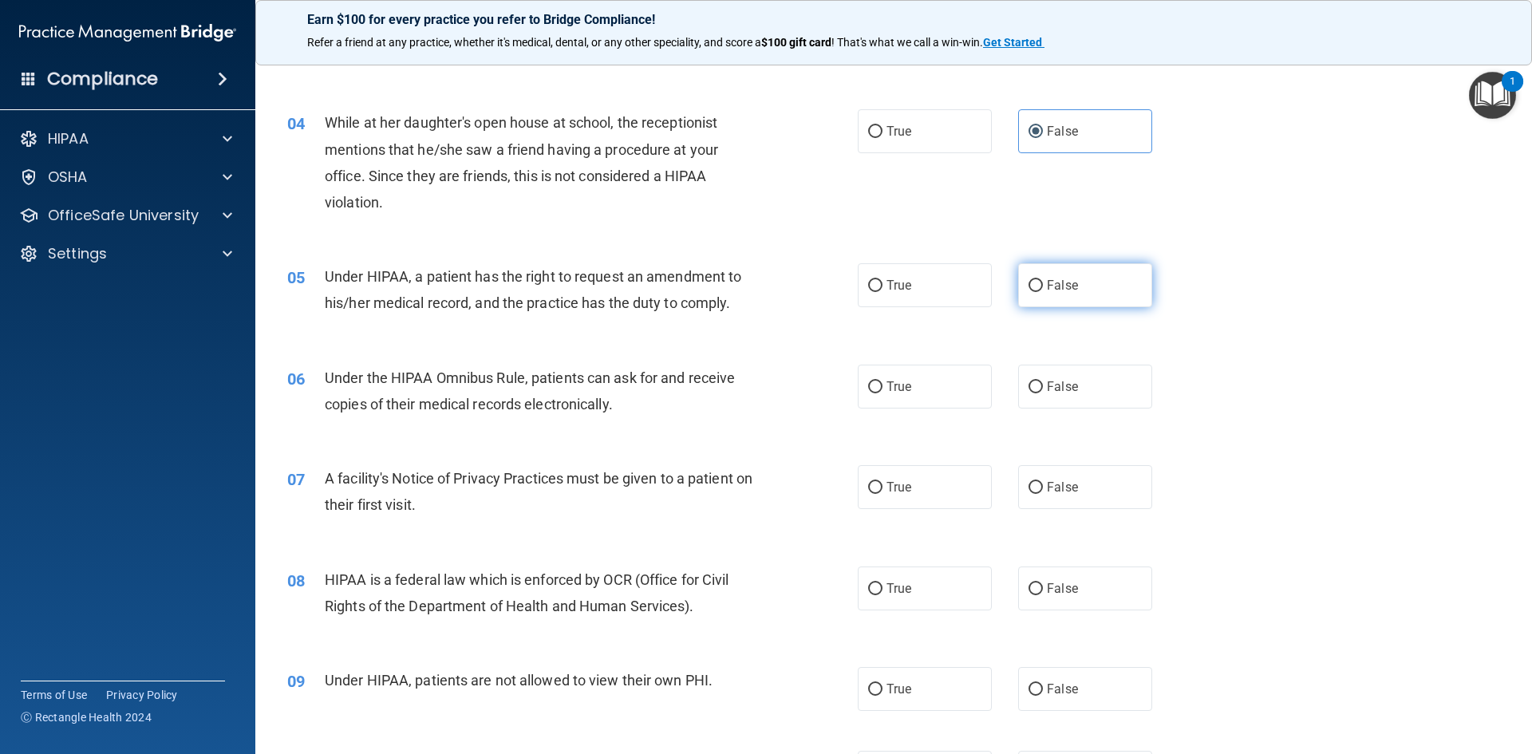
click at [1103, 292] on label "False" at bounding box center [1085, 285] width 134 height 44
click at [1043, 292] on input "False" at bounding box center [1036, 286] width 14 height 12
radio input "true"
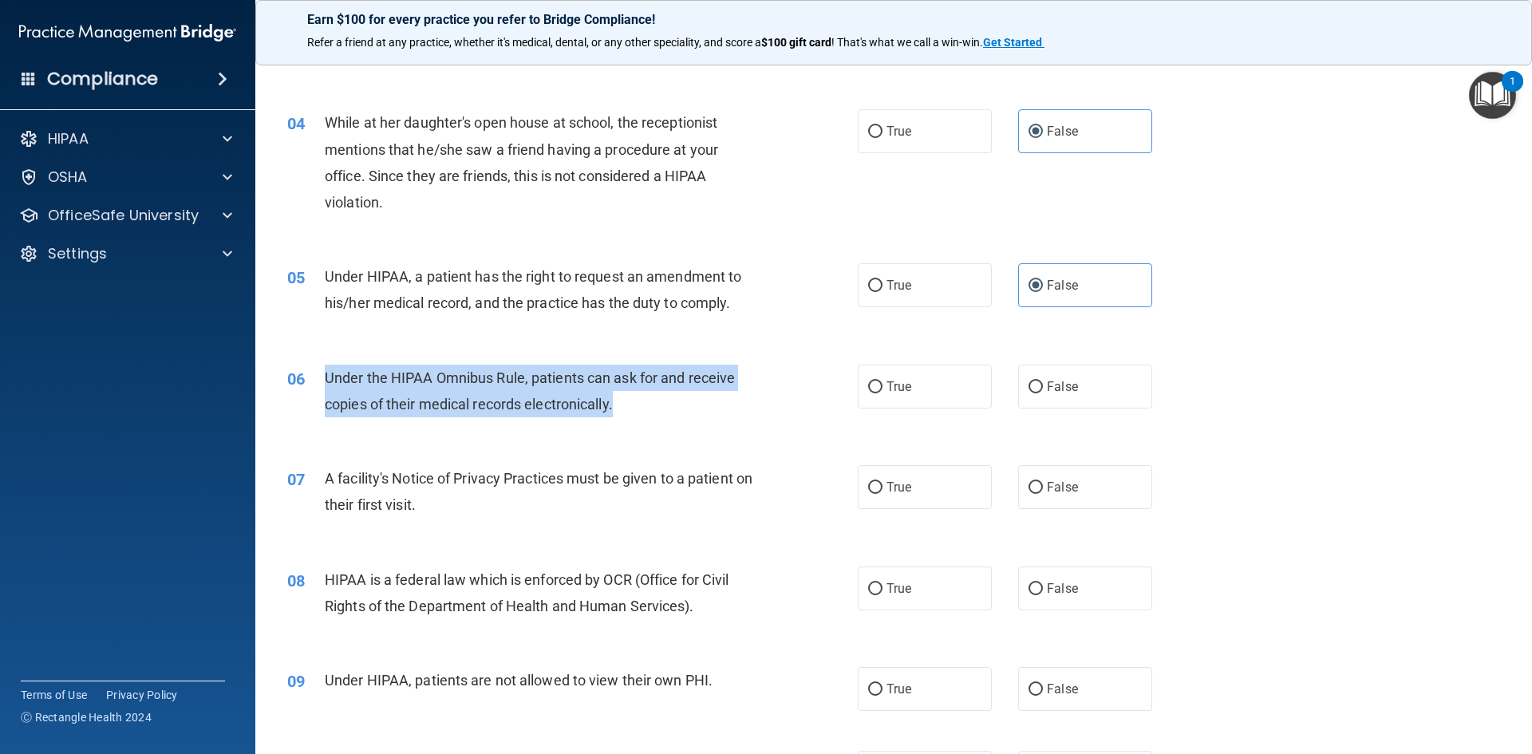
drag, startPoint x: 666, startPoint y: 402, endPoint x: 327, endPoint y: 377, distance: 339.2
click at [327, 377] on div "Under the HIPAA Omnibus Rule, patients can ask for and receive copies of their …" at bounding box center [548, 391] width 446 height 53
copy span "Under the HIPAA Omnibus Rule, patients can ask for and receive copies of their …"
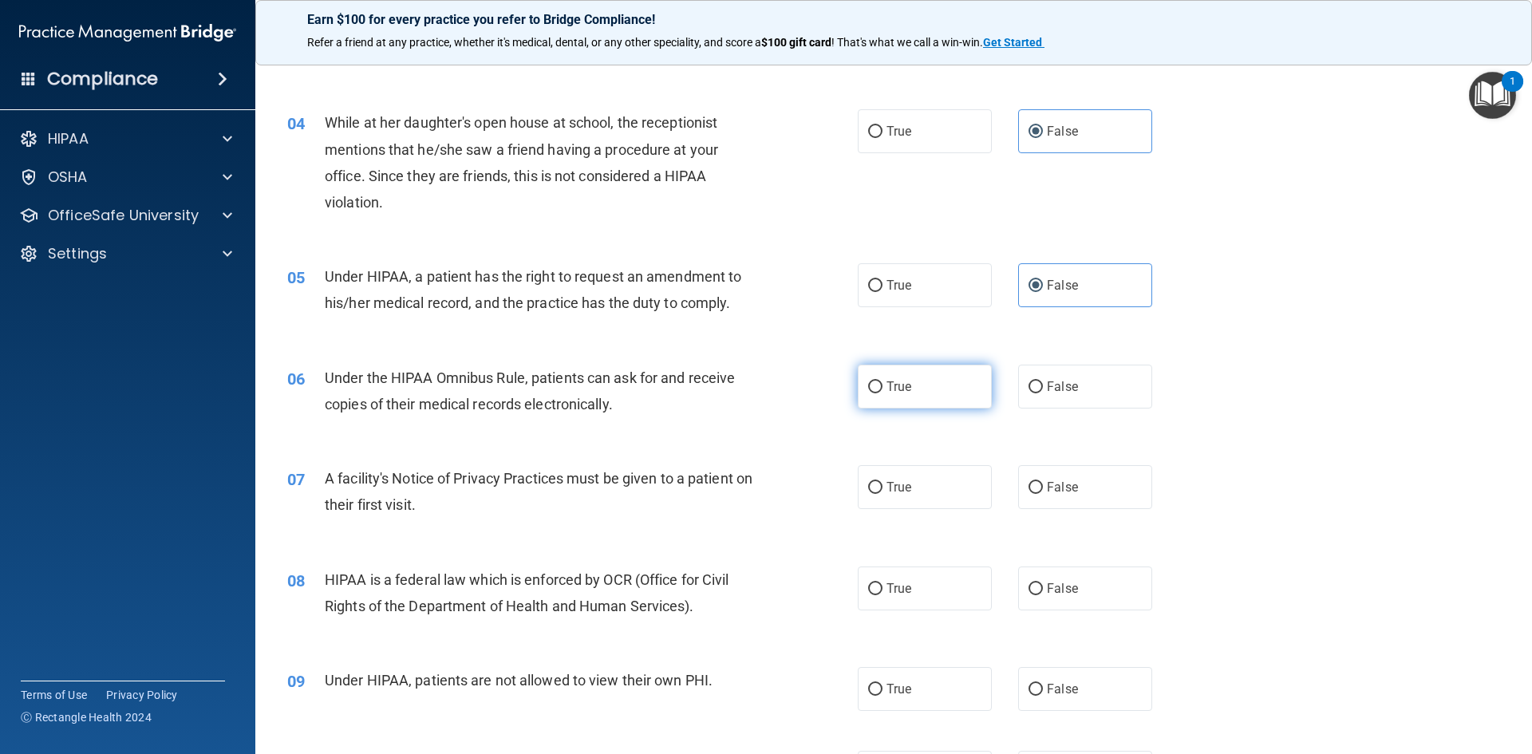
click at [898, 408] on label "True" at bounding box center [925, 387] width 134 height 44
click at [883, 393] on input "True" at bounding box center [875, 387] width 14 height 12
radio input "true"
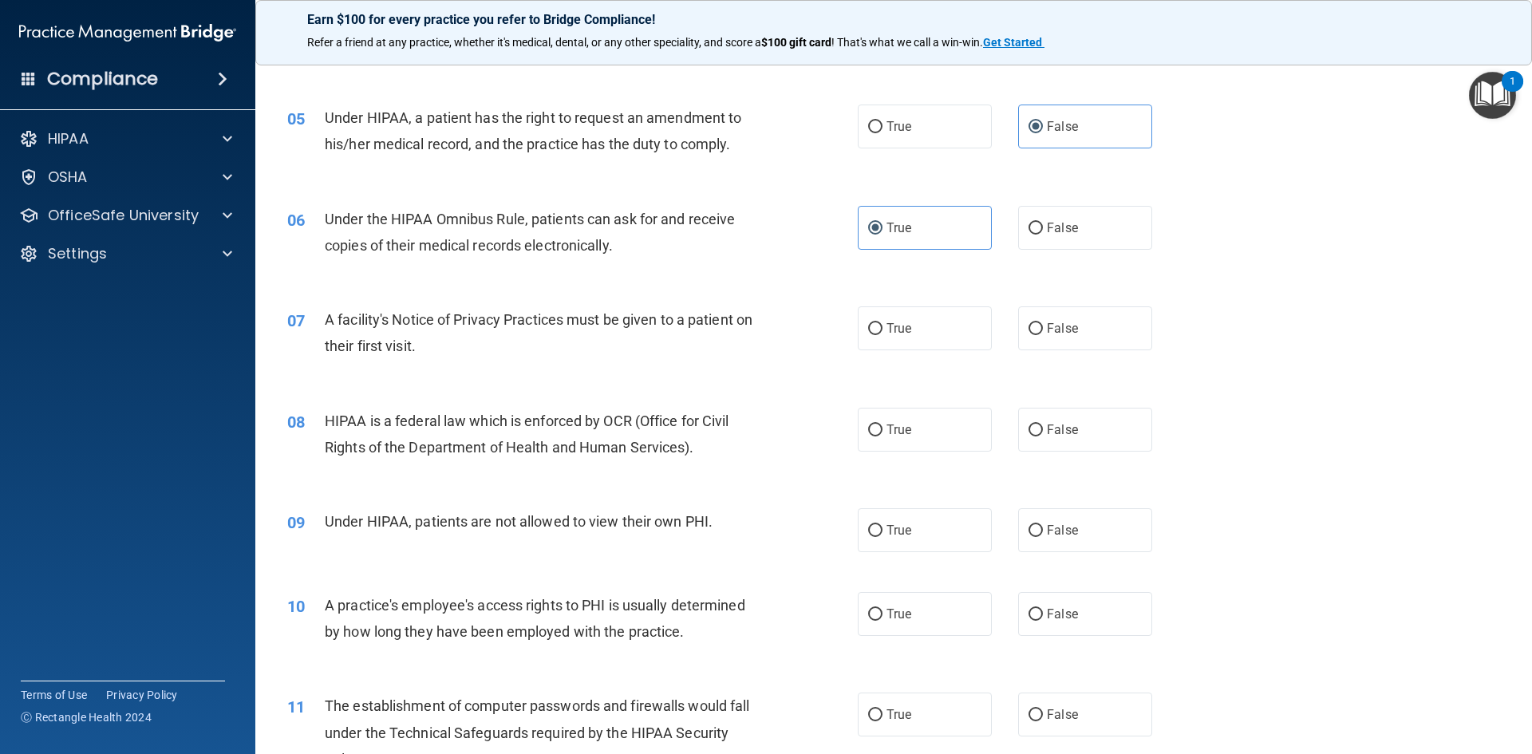
scroll to position [559, 0]
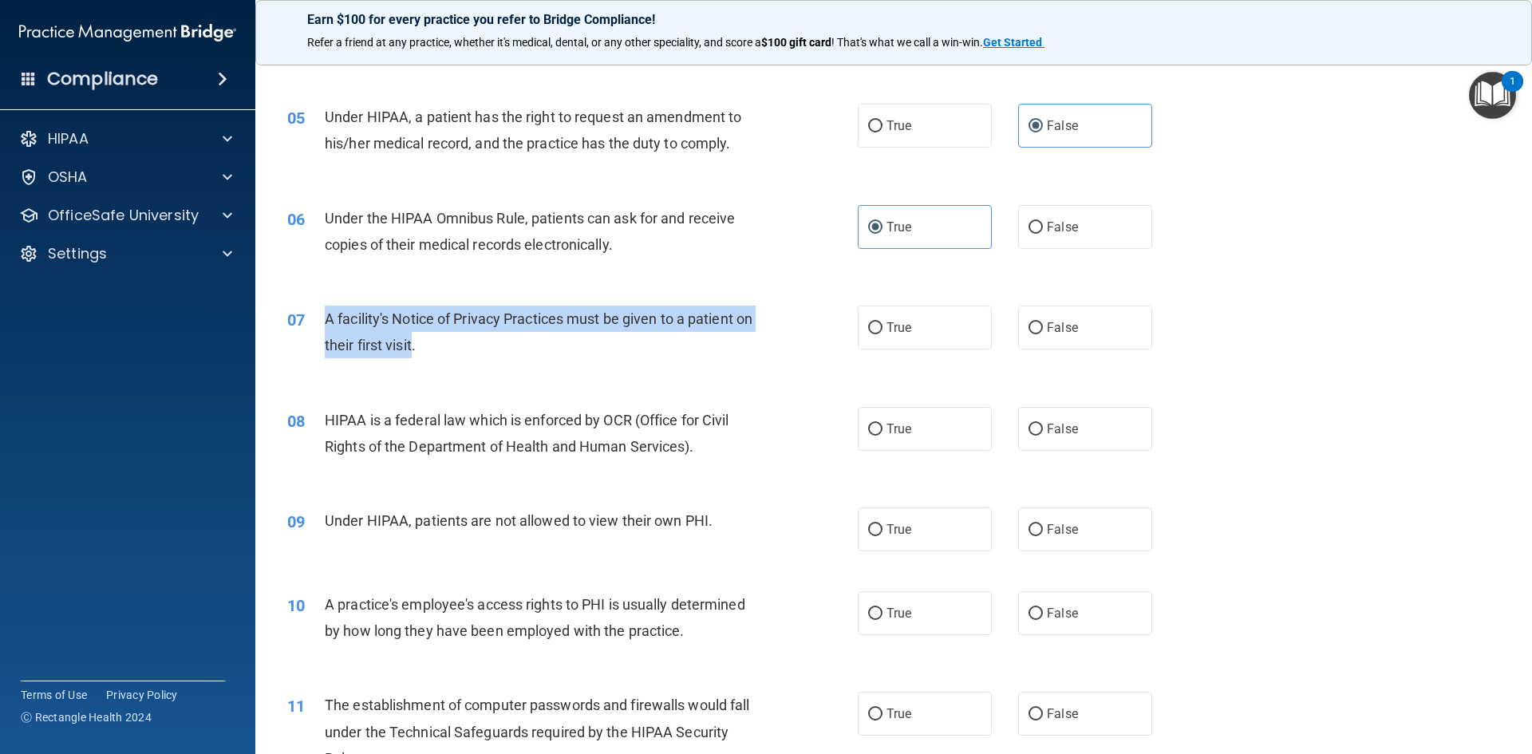
drag, startPoint x: 434, startPoint y: 348, endPoint x: 323, endPoint y: 310, distance: 117.1
click at [323, 310] on div "07 A facility's Notice of Privacy Practices must be given to a patient on their…" at bounding box center [572, 336] width 618 height 61
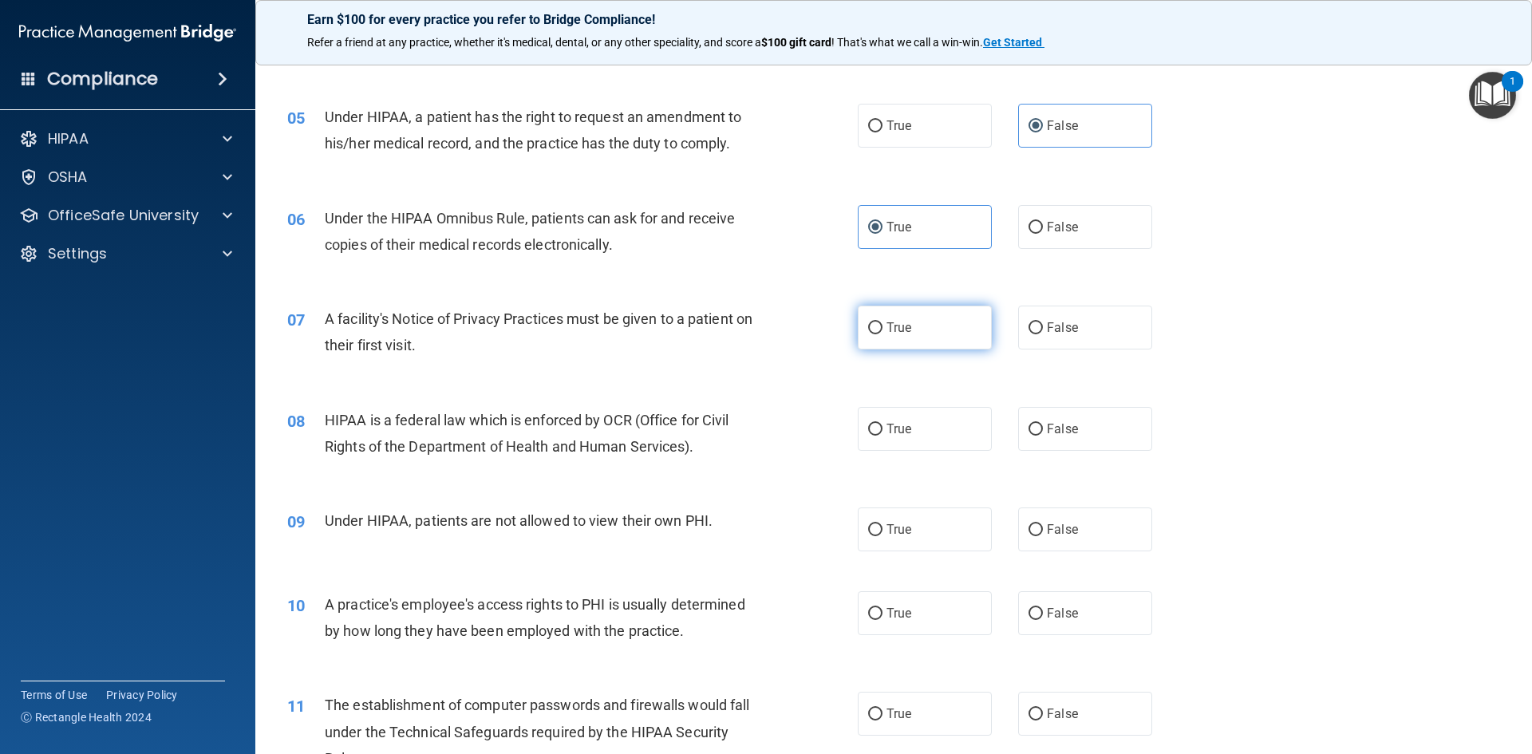
click at [914, 310] on label "True" at bounding box center [925, 328] width 134 height 44
click at [883, 322] on input "True" at bounding box center [875, 328] width 14 height 12
radio input "true"
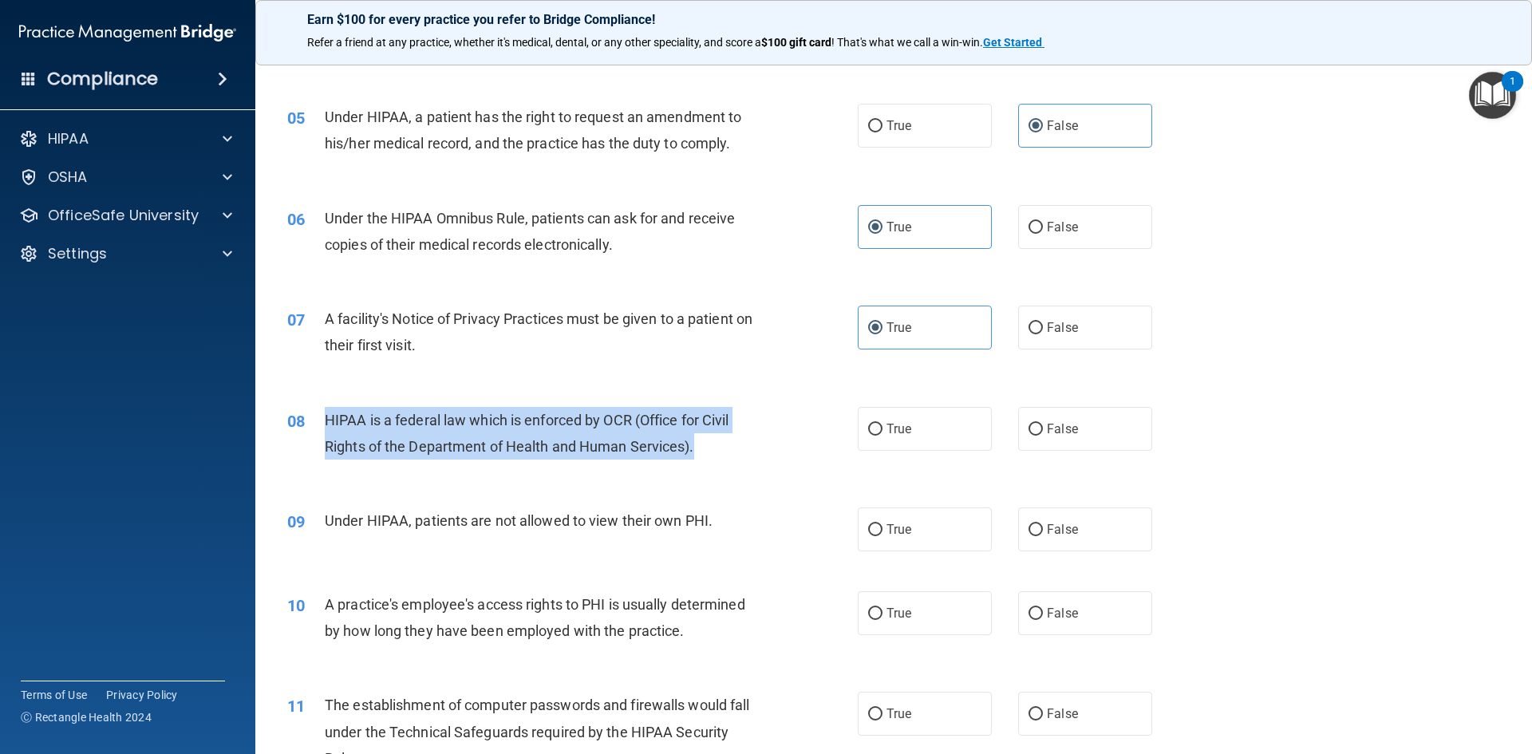
drag, startPoint x: 721, startPoint y: 460, endPoint x: 323, endPoint y: 413, distance: 400.9
click at [323, 413] on div "08 HIPAA is a federal law which is enforced by OCR (Office for Civil Rights of …" at bounding box center [572, 437] width 618 height 61
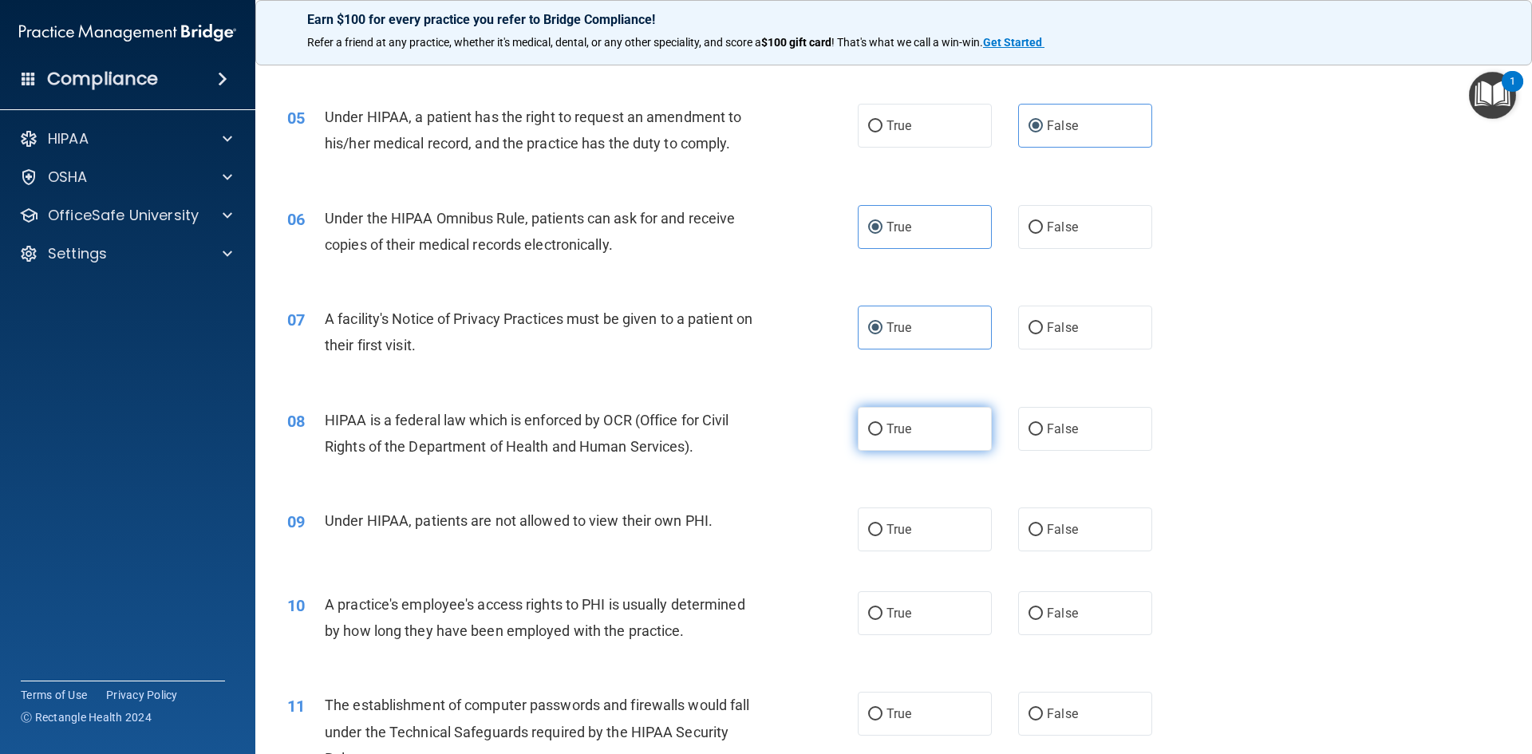
click at [893, 425] on span "True" at bounding box center [899, 428] width 25 height 15
click at [883, 425] on input "True" at bounding box center [875, 430] width 14 height 12
radio input "true"
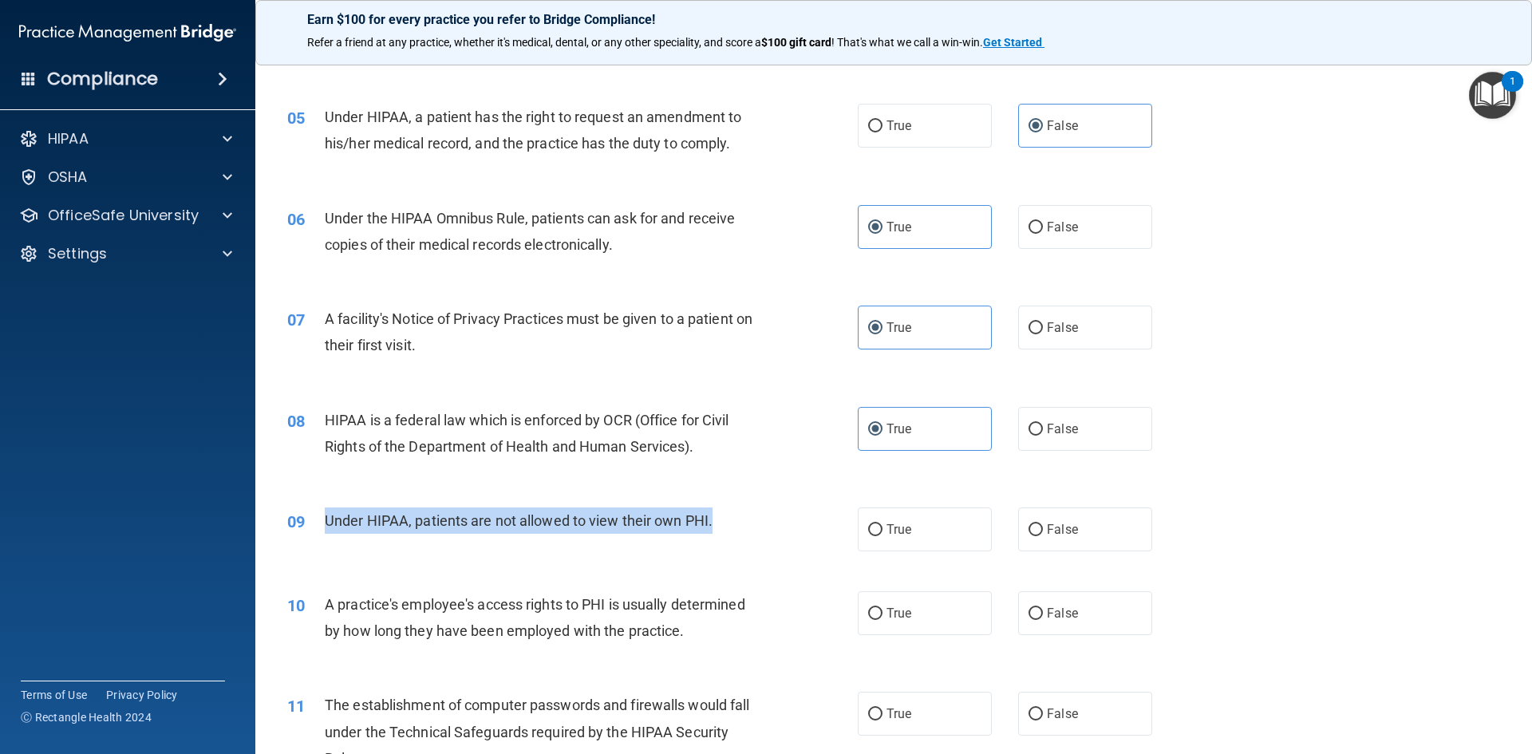
drag, startPoint x: 721, startPoint y: 520, endPoint x: 326, endPoint y: 518, distance: 395.0
click at [326, 518] on div "Under HIPAA, patients are not allowed to view their own PHI." at bounding box center [548, 521] width 446 height 26
click at [1029, 530] on input "False" at bounding box center [1036, 530] width 14 height 12
radio input "true"
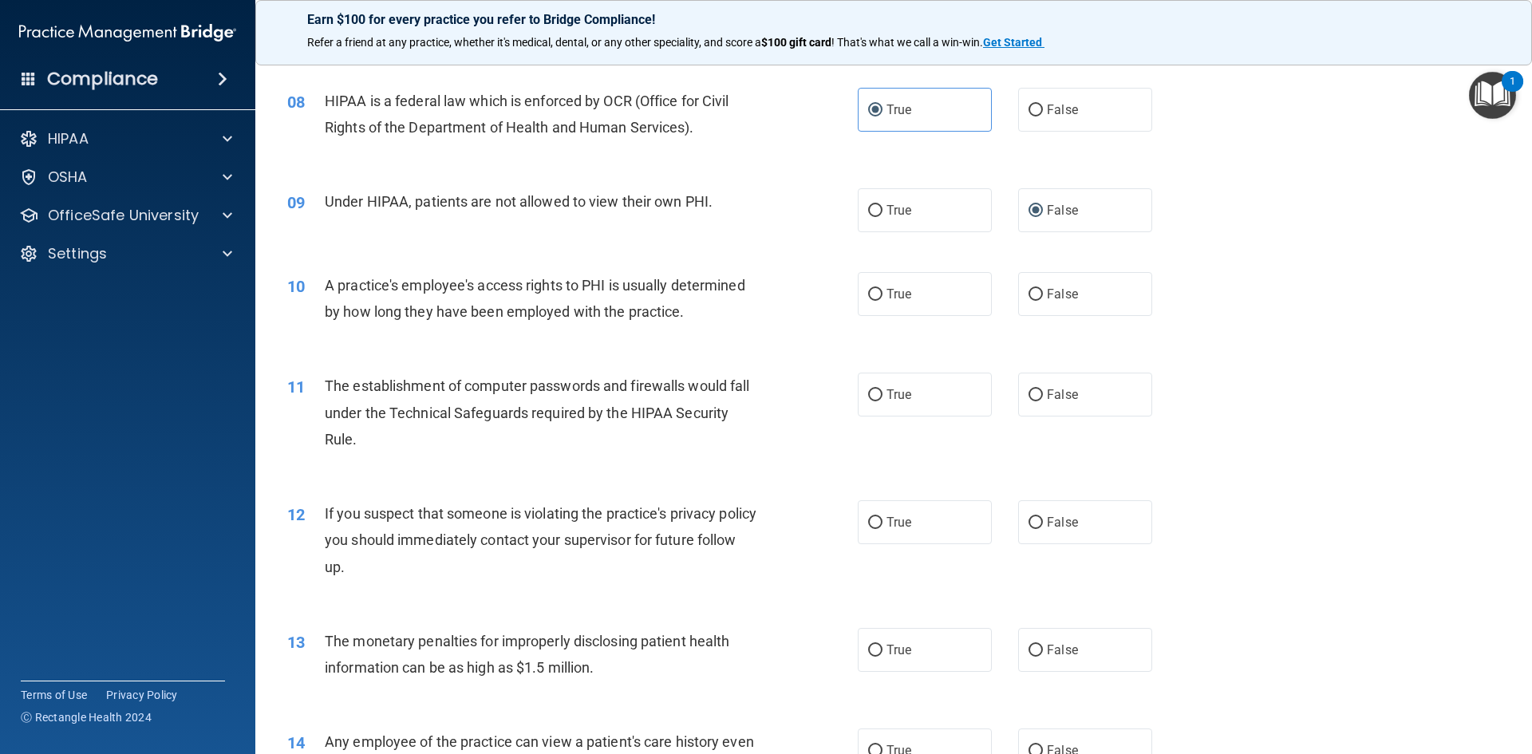
click at [489, 338] on div "10 A practice's employee's access rights to PHI is usually determined by how lo…" at bounding box center [893, 302] width 1237 height 101
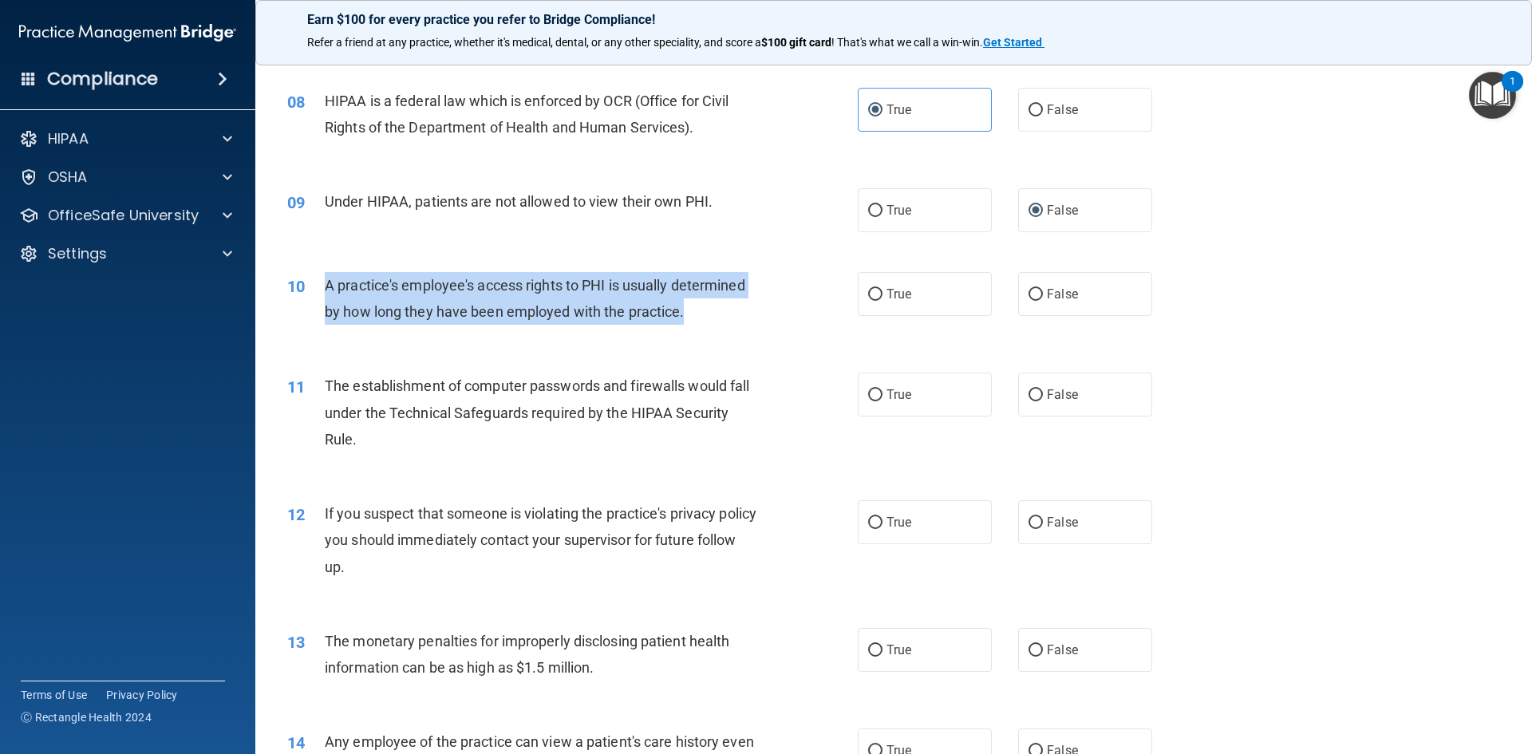
drag, startPoint x: 713, startPoint y: 331, endPoint x: 324, endPoint y: 289, distance: 391.7
click at [324, 289] on div "10 A practice's employee's access rights to PHI is usually determined by how lo…" at bounding box center [572, 302] width 618 height 61
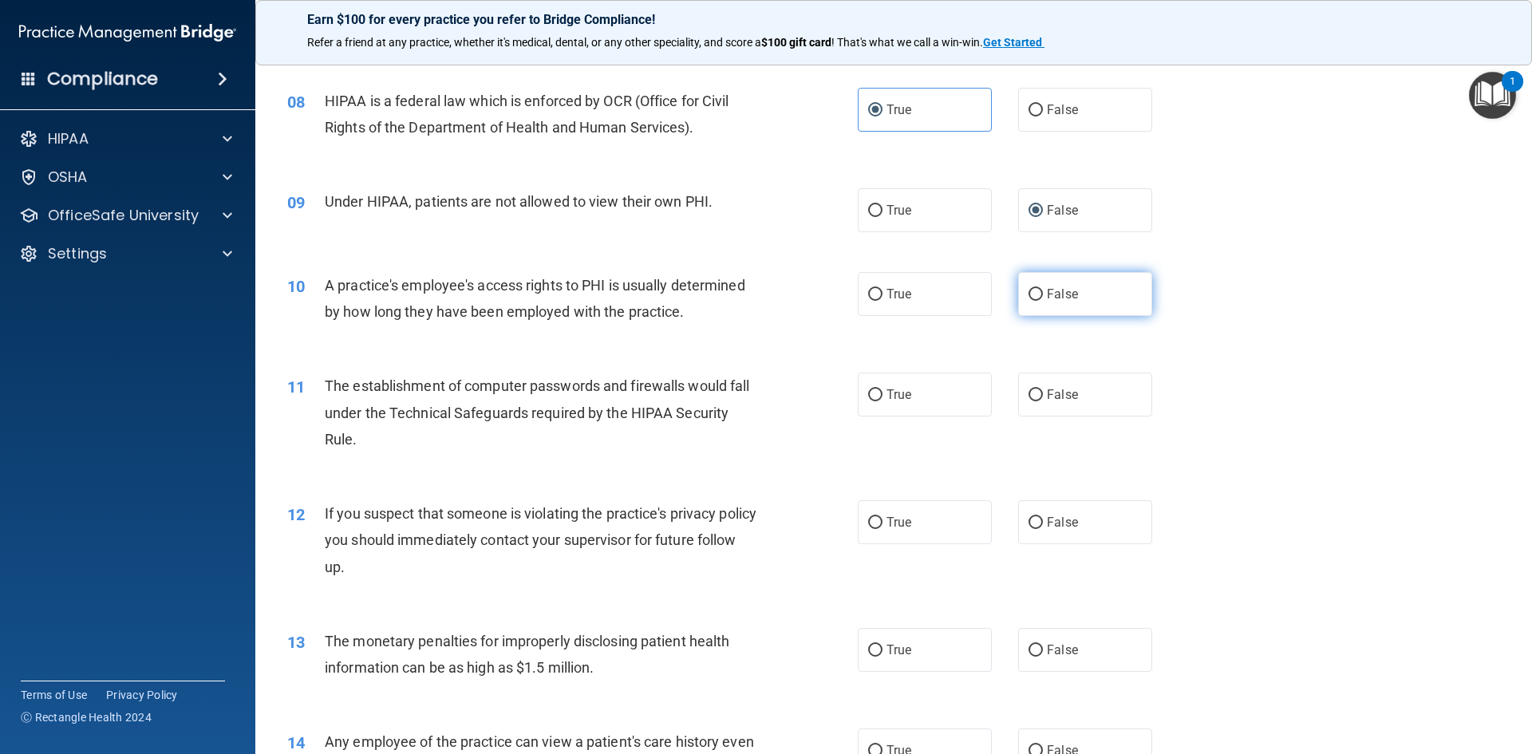
click at [1109, 294] on label "False" at bounding box center [1085, 294] width 134 height 44
click at [1043, 294] on input "False" at bounding box center [1036, 295] width 14 height 12
radio input "true"
click at [579, 288] on span "A practice's employee's access rights to PHI is usually determined by how long …" at bounding box center [535, 298] width 421 height 43
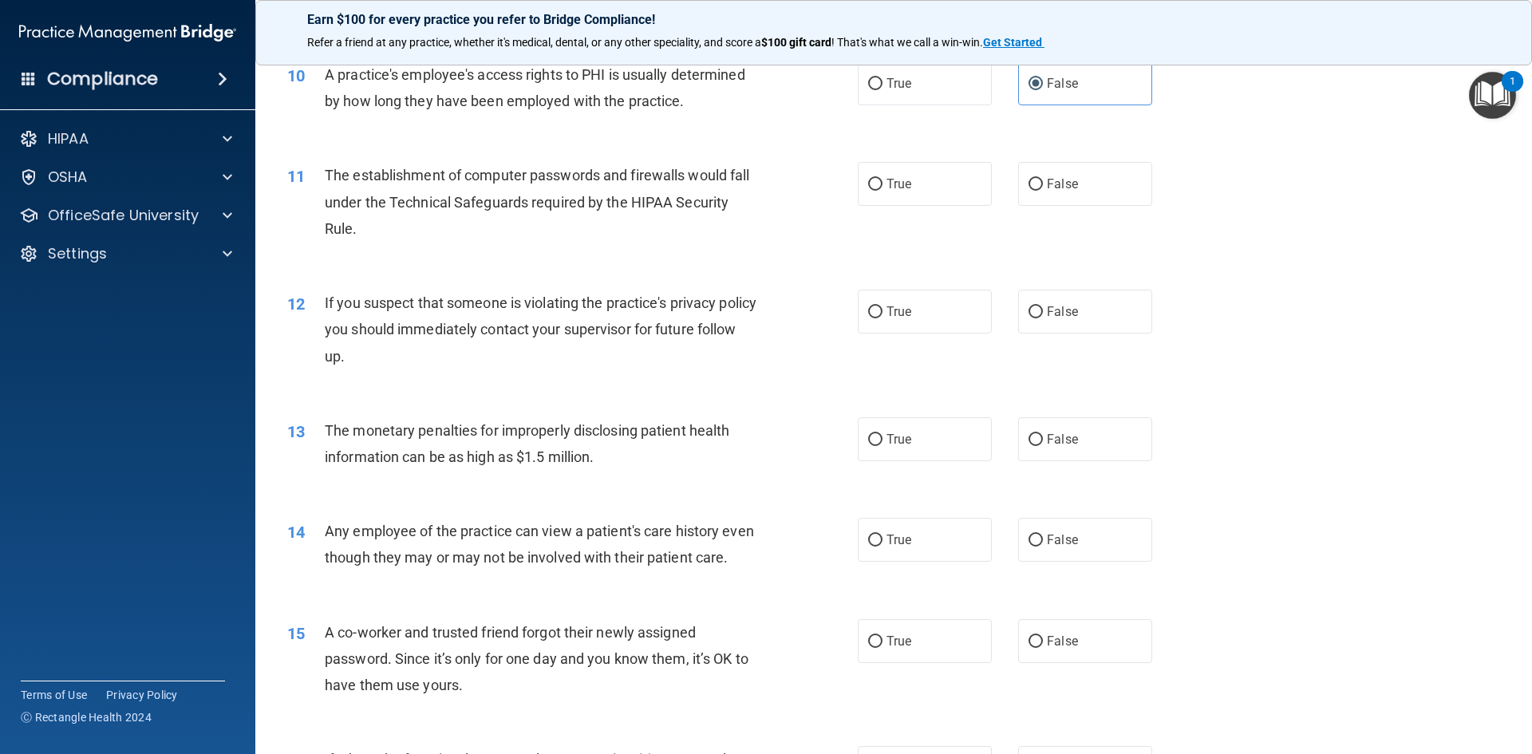
scroll to position [1117, 0]
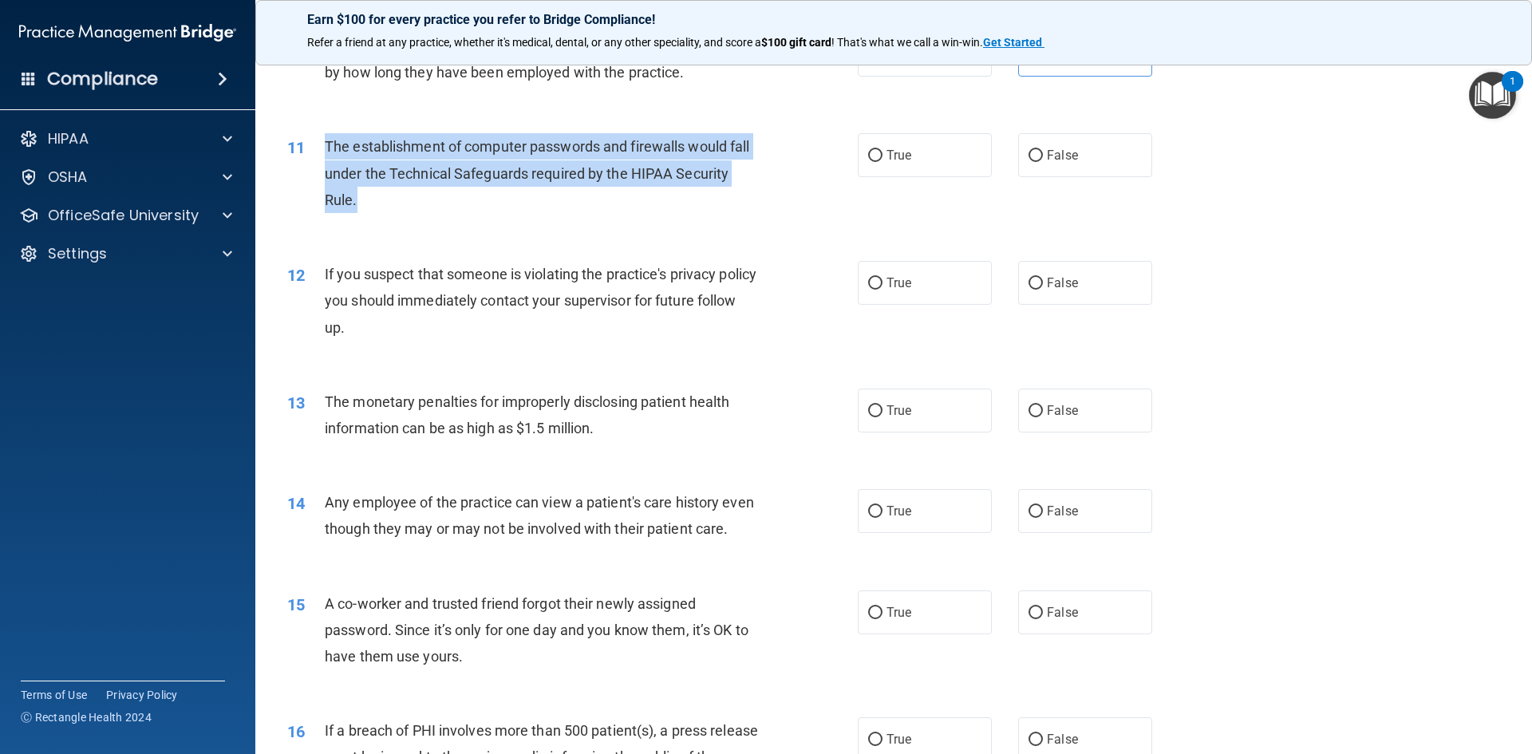
drag, startPoint x: 516, startPoint y: 209, endPoint x: 323, endPoint y: 152, distance: 201.5
click at [323, 152] on div "11 The establishment of computer passwords and firewalls would fall under the T…" at bounding box center [572, 177] width 618 height 88
